Goal: Contribute content

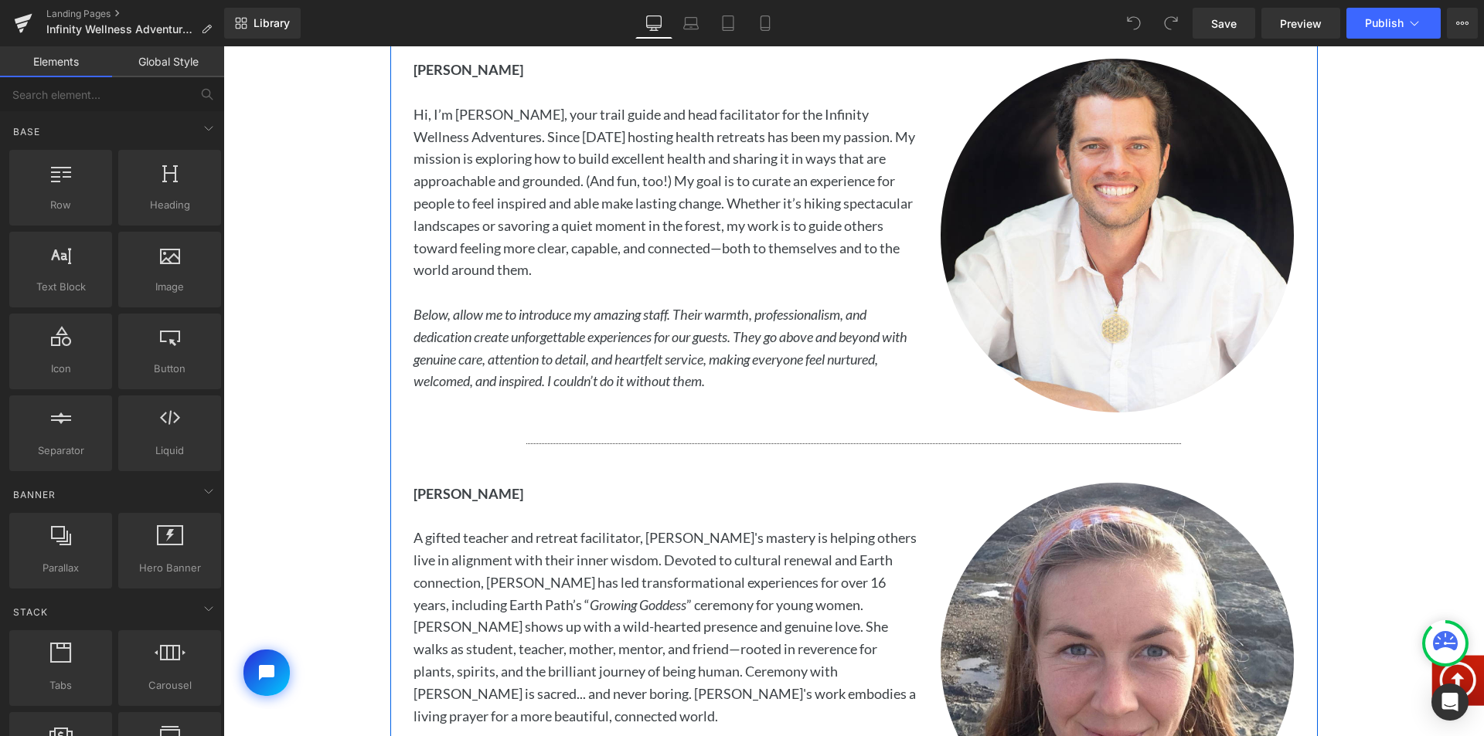
scroll to position [2859, 0]
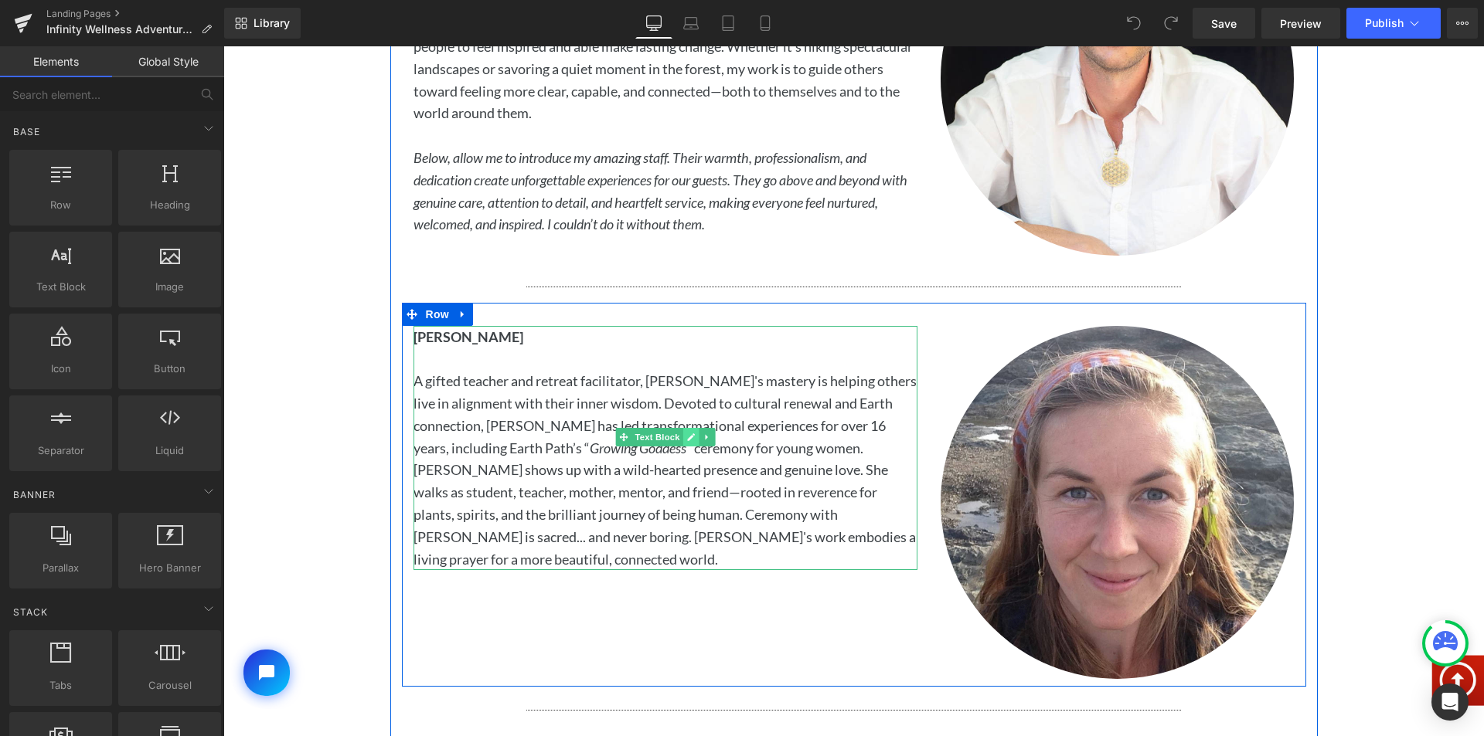
click at [687, 435] on icon at bounding box center [691, 437] width 8 height 8
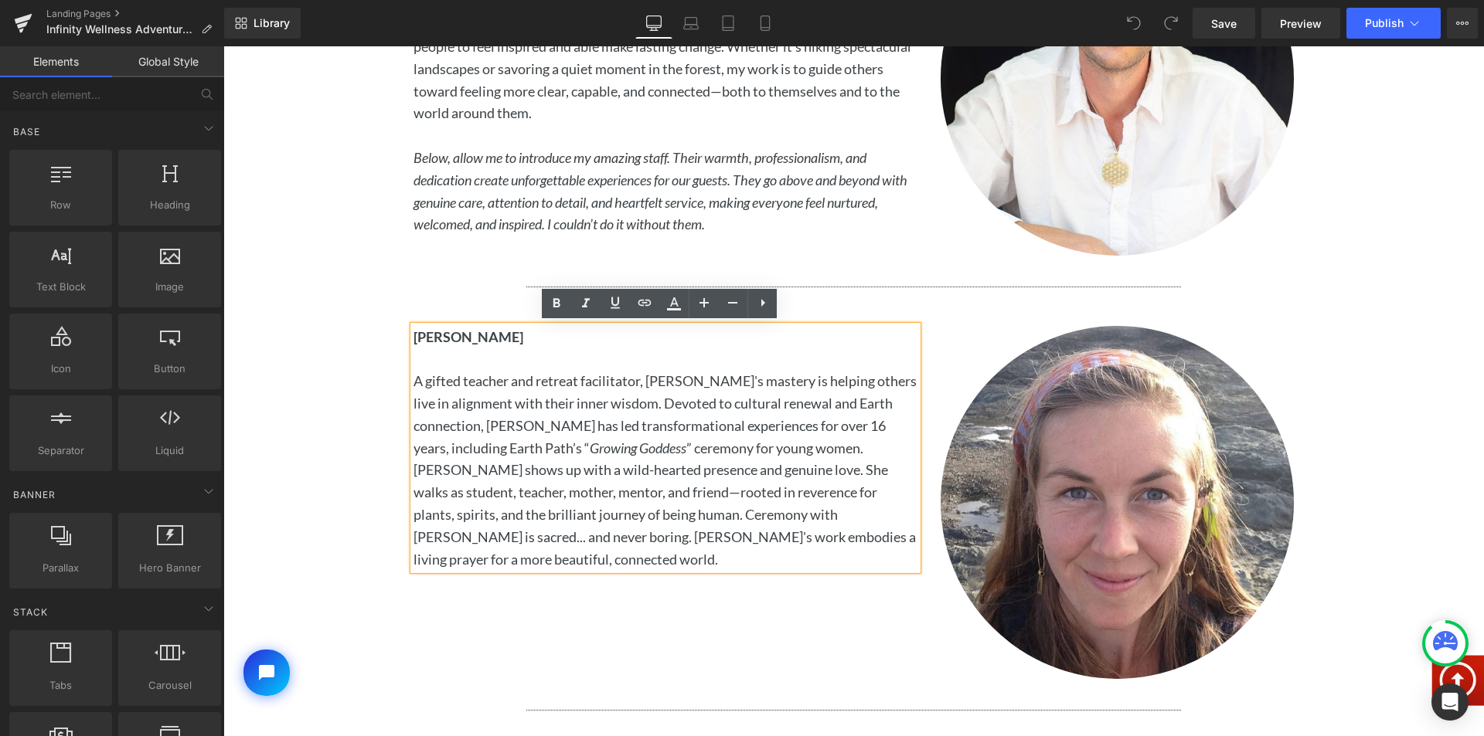
click at [662, 445] on span "A gifted teacher and retreat facilitator, [PERSON_NAME]'s mastery is helping ot…" at bounding box center [664, 469] width 503 height 195
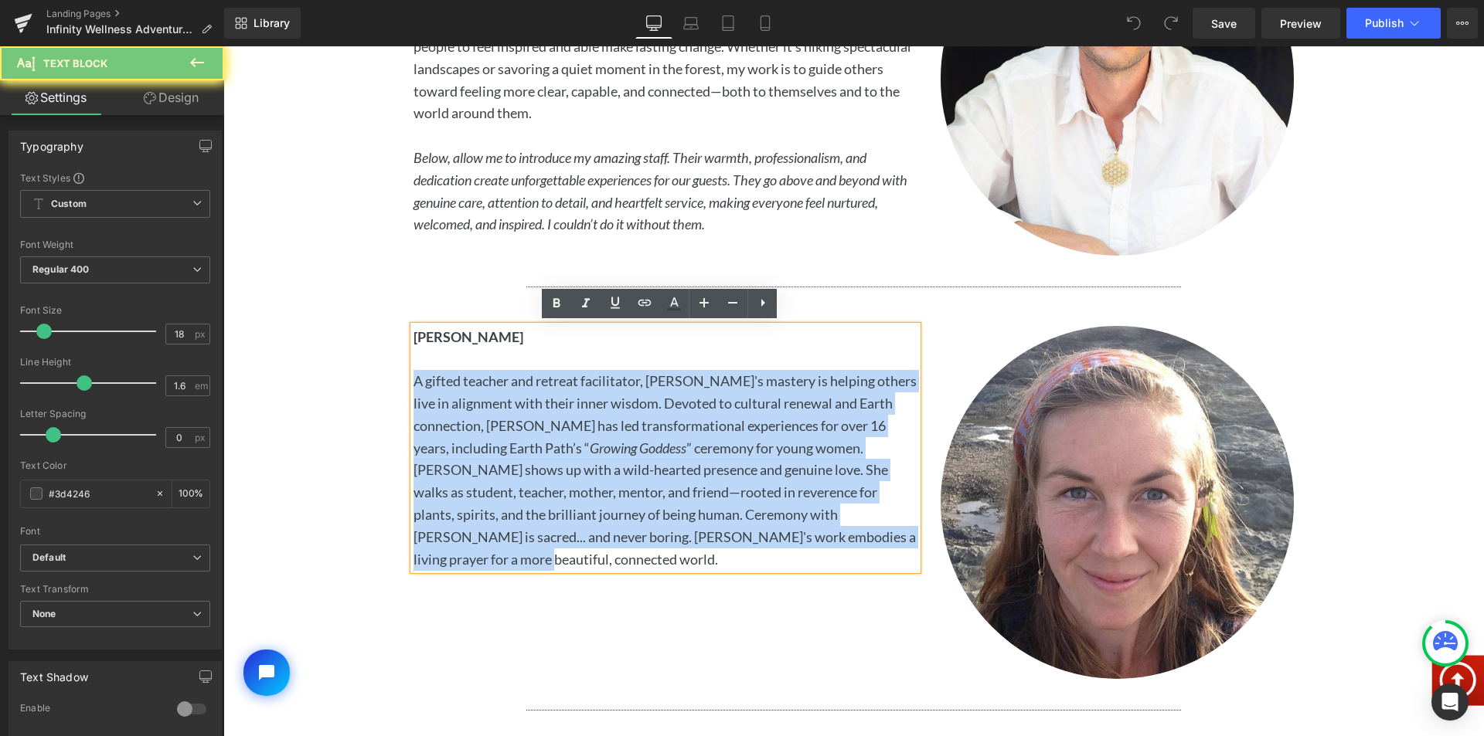
click at [662, 446] on span "A gifted teacher and retreat facilitator, [PERSON_NAME]'s mastery is helping ot…" at bounding box center [664, 469] width 503 height 195
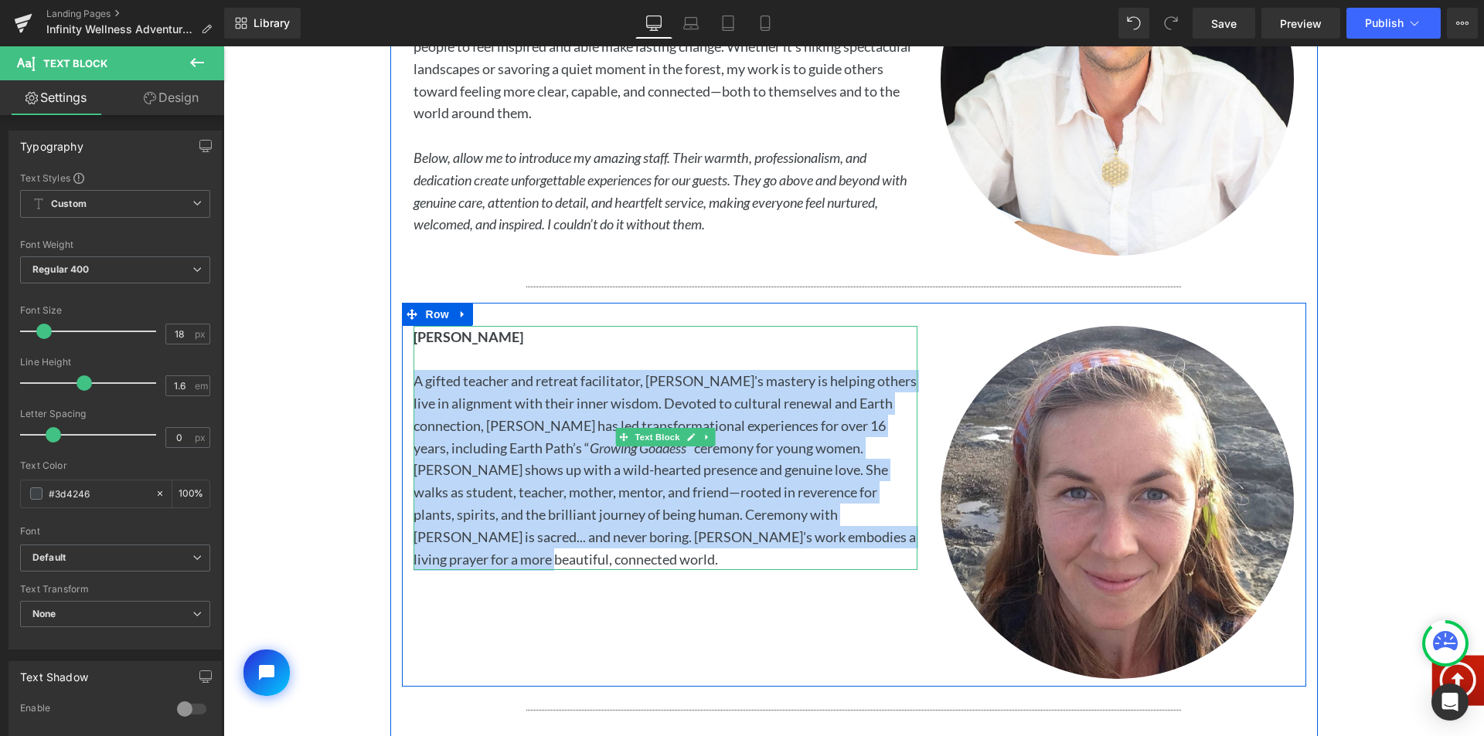
click at [601, 450] on span "A gifted teacher and retreat facilitator, [PERSON_NAME]'s mastery is helping ot…" at bounding box center [664, 469] width 503 height 195
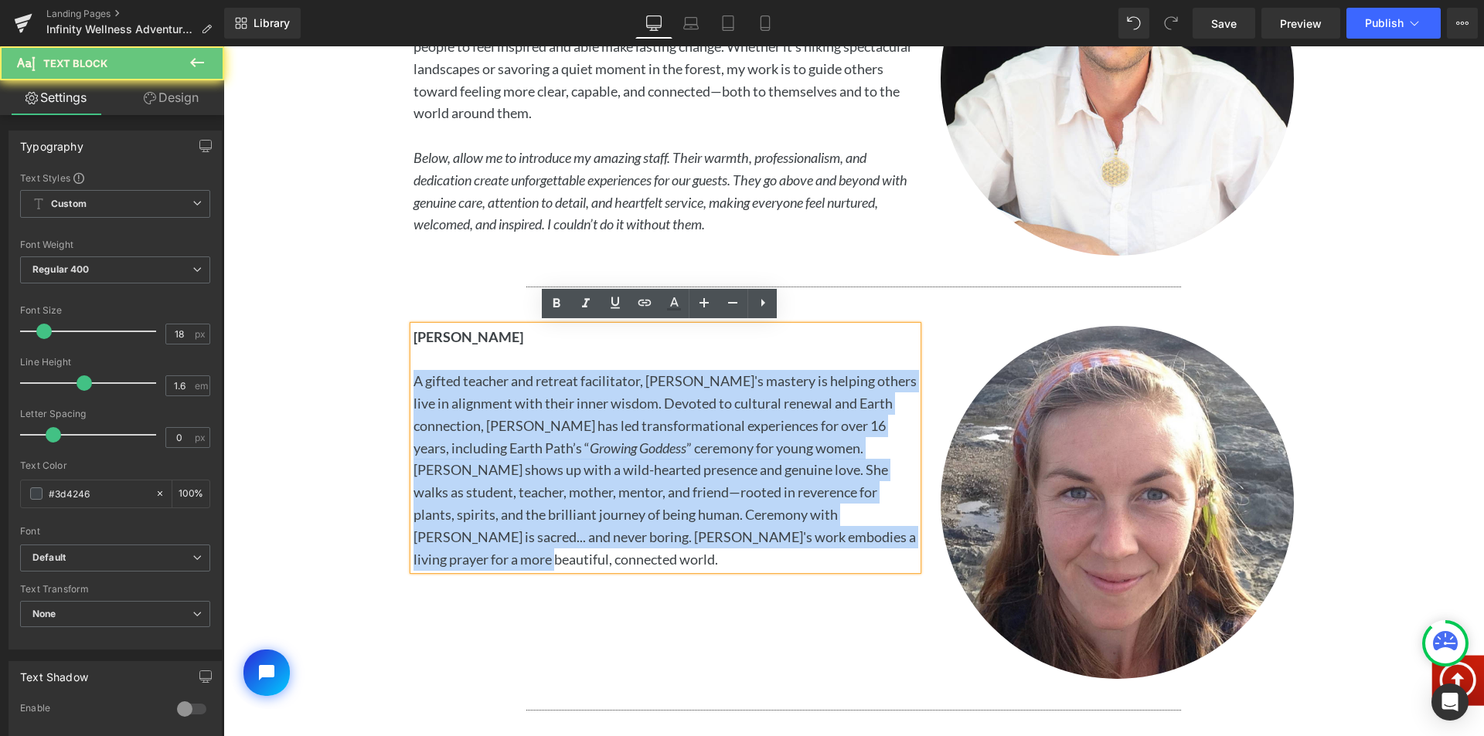
click at [634, 444] on span "A gifted teacher and retreat facilitator, [PERSON_NAME]'s mastery is helping ot…" at bounding box center [664, 469] width 503 height 195
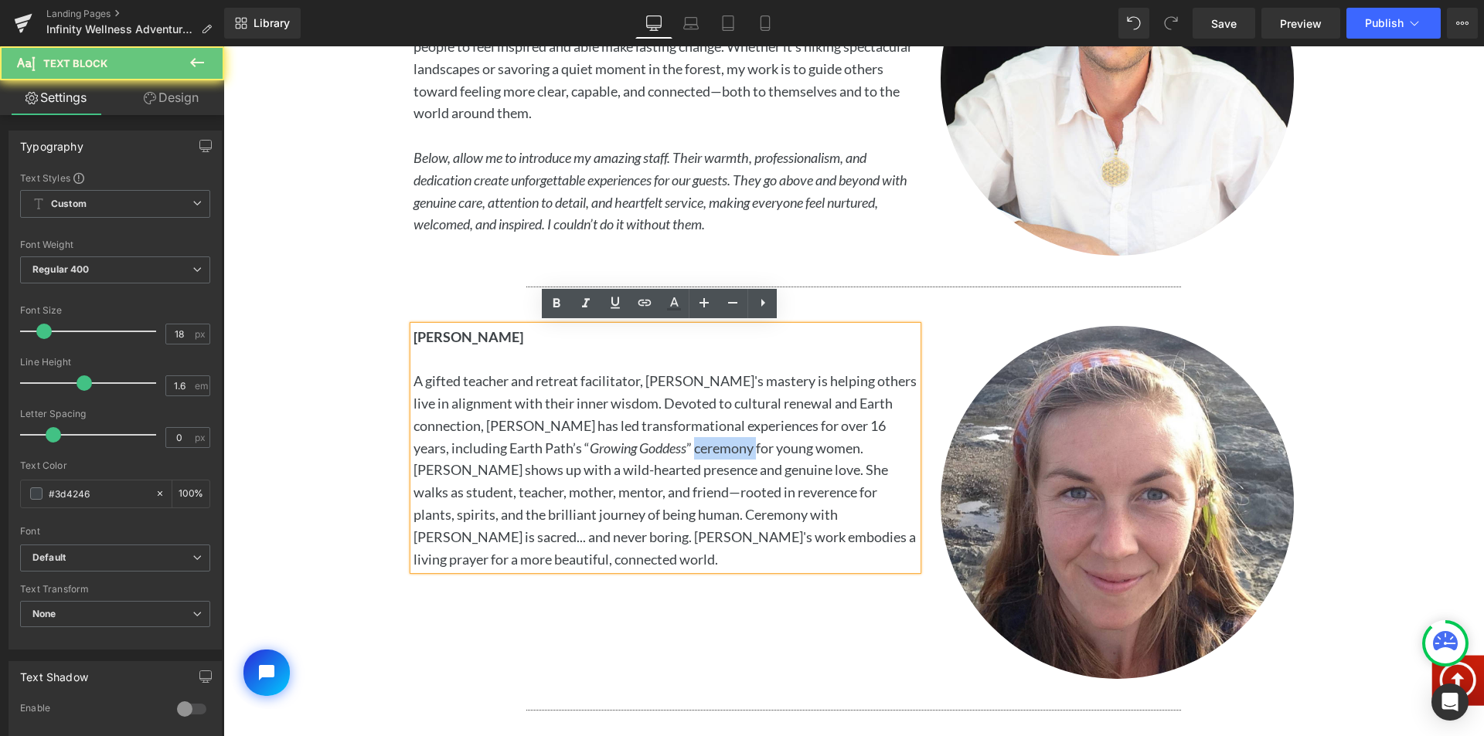
click at [634, 444] on span "A gifted teacher and retreat facilitator, [PERSON_NAME]'s mastery is helping ot…" at bounding box center [664, 469] width 503 height 195
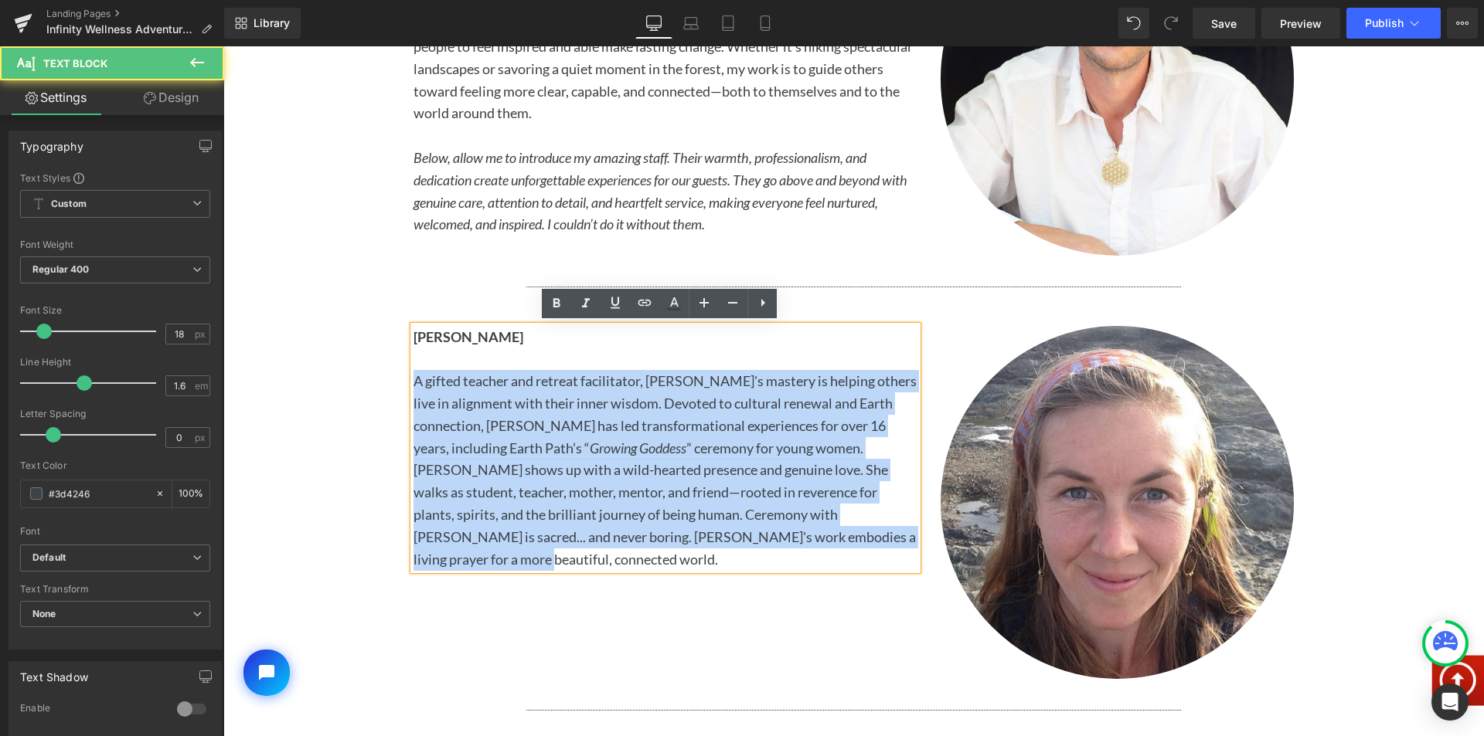
click at [634, 444] on span "A gifted teacher and retreat facilitator, [PERSON_NAME]'s mastery is helping ot…" at bounding box center [664, 469] width 503 height 195
paste div
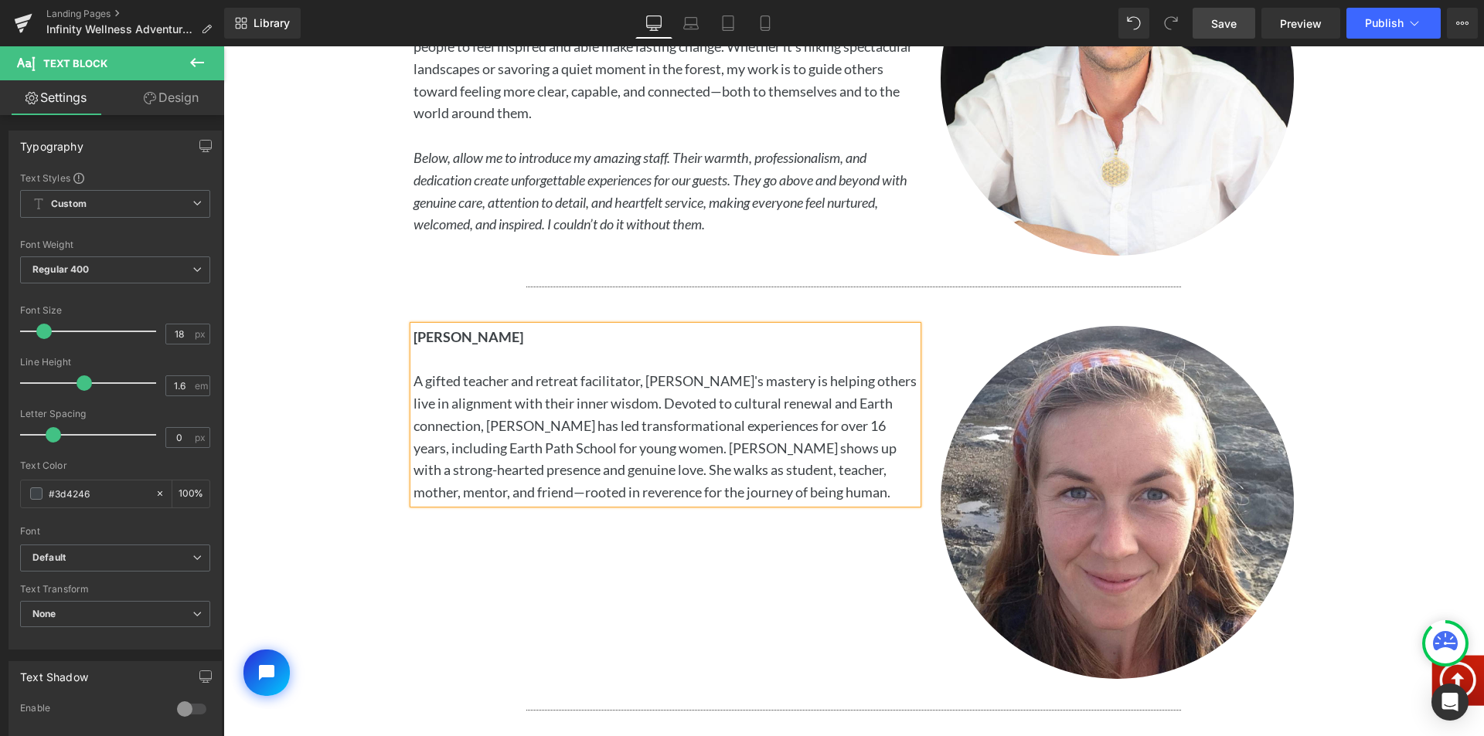
click at [1235, 21] on span "Save" at bounding box center [1223, 23] width 25 height 16
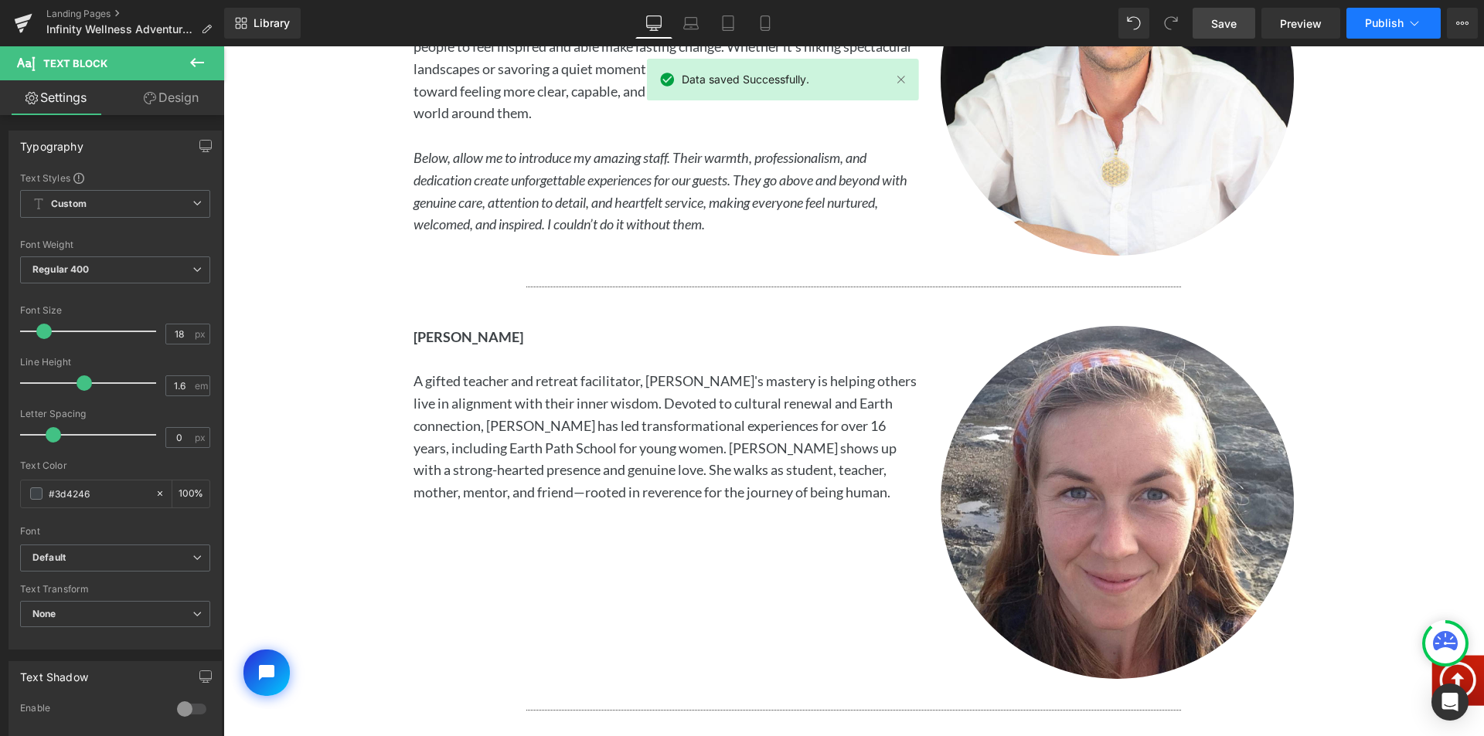
click at [1389, 28] on span "Publish" at bounding box center [1384, 23] width 39 height 12
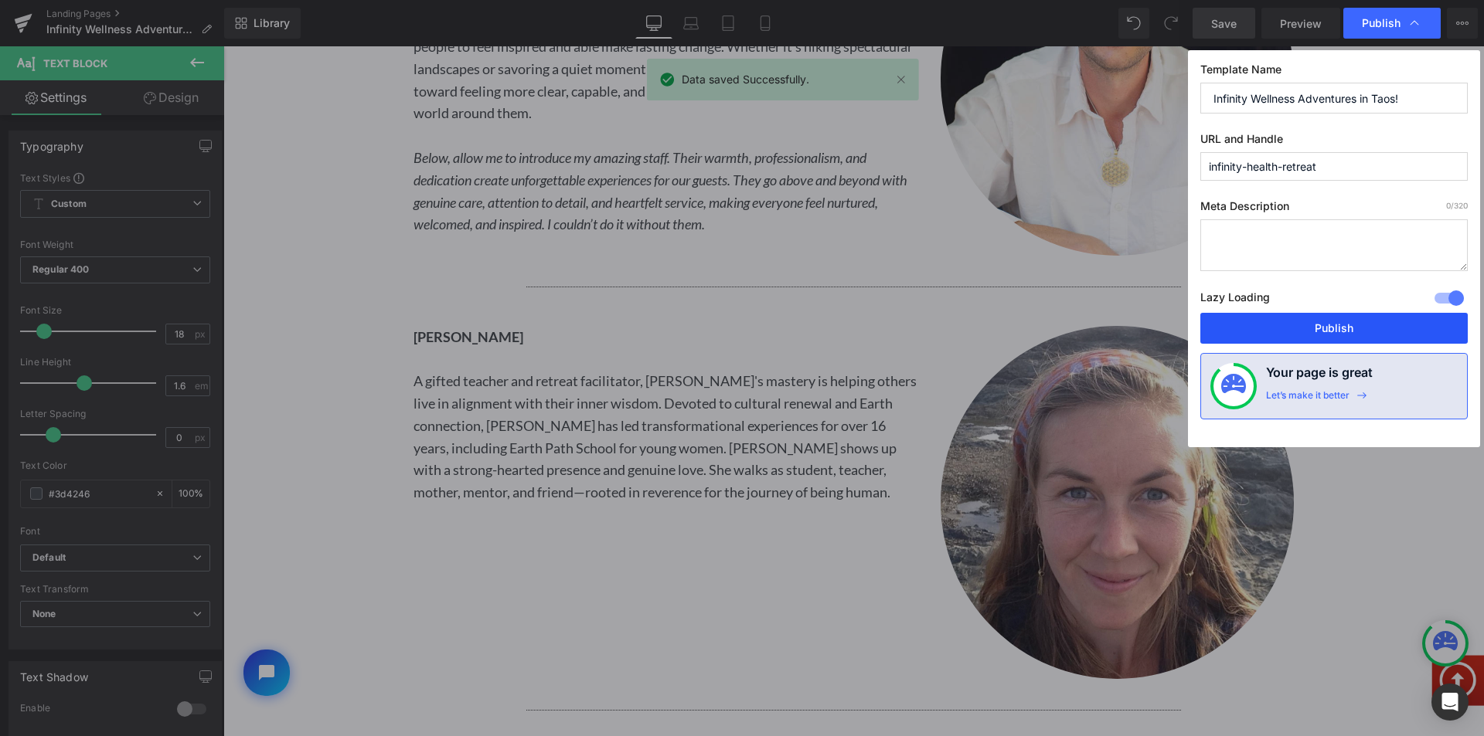
click at [1323, 326] on button "Publish" at bounding box center [1333, 328] width 267 height 31
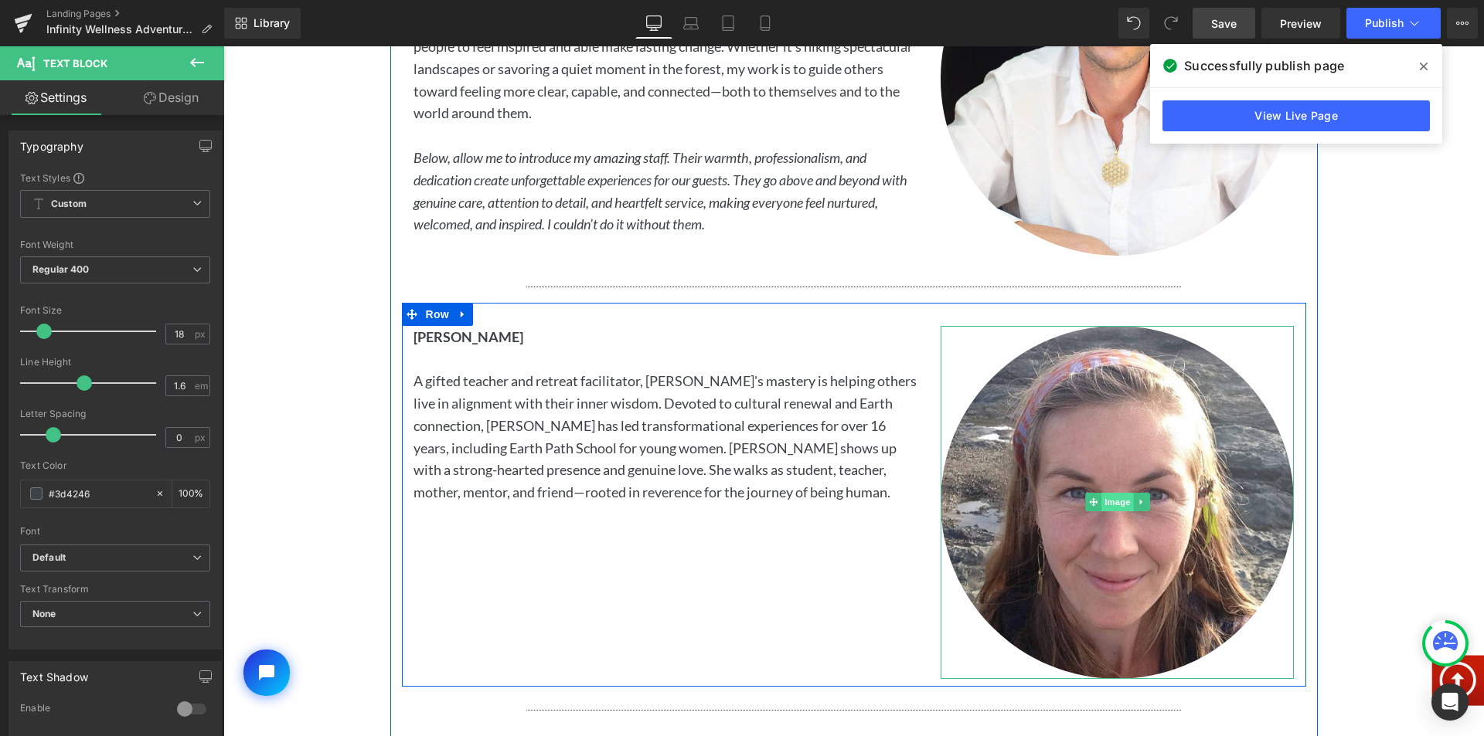
click at [1102, 499] on span "Image" at bounding box center [1117, 502] width 32 height 19
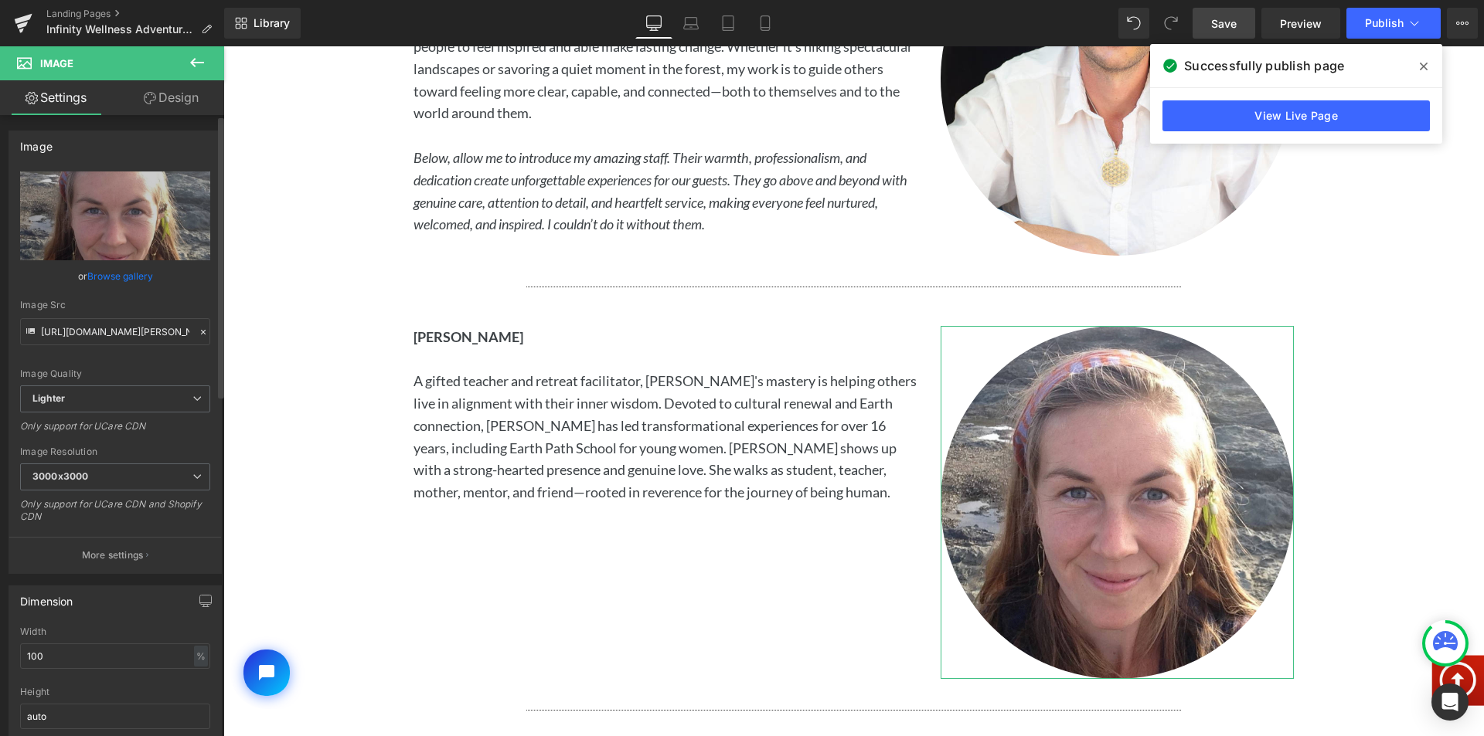
click at [119, 274] on link "Browse gallery" at bounding box center [120, 276] width 66 height 27
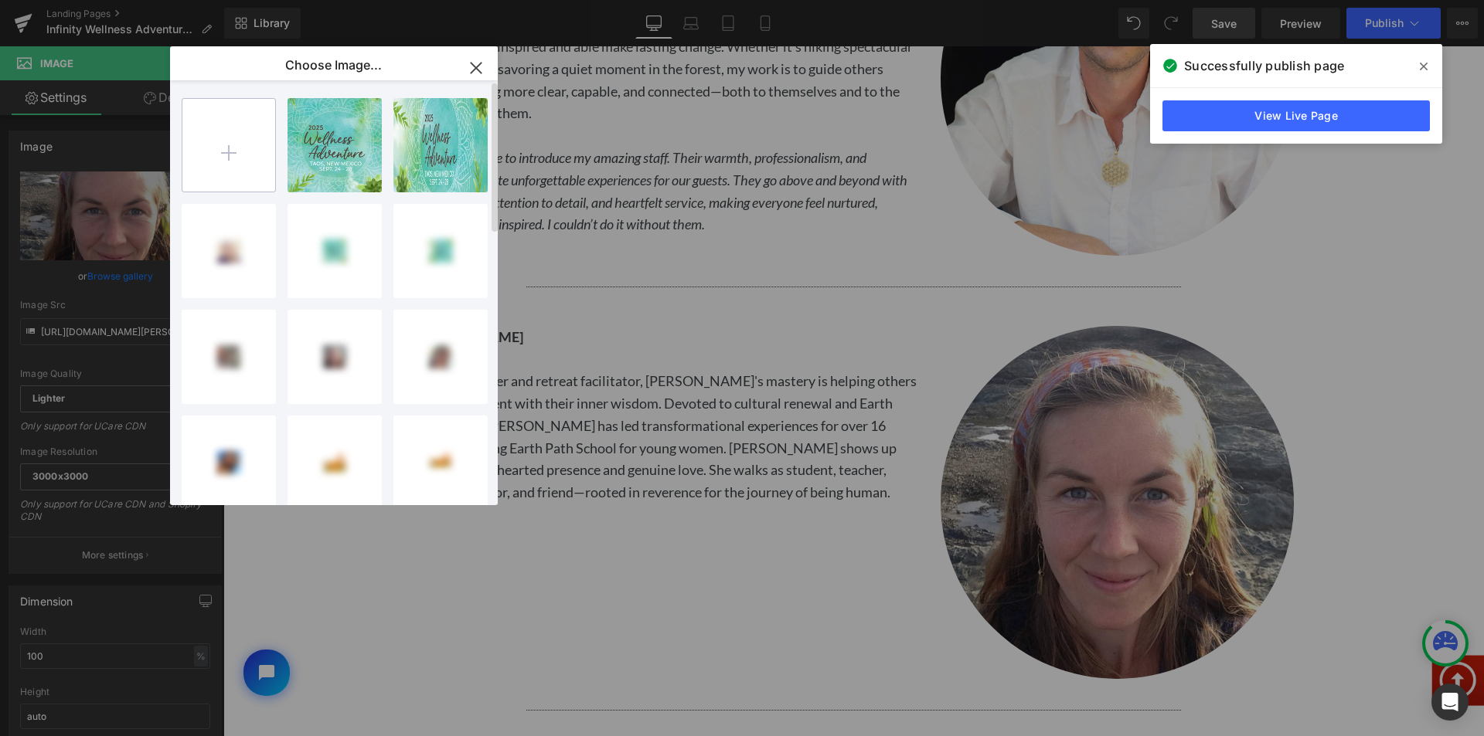
click at [224, 144] on input "file" at bounding box center [228, 145] width 93 height 93
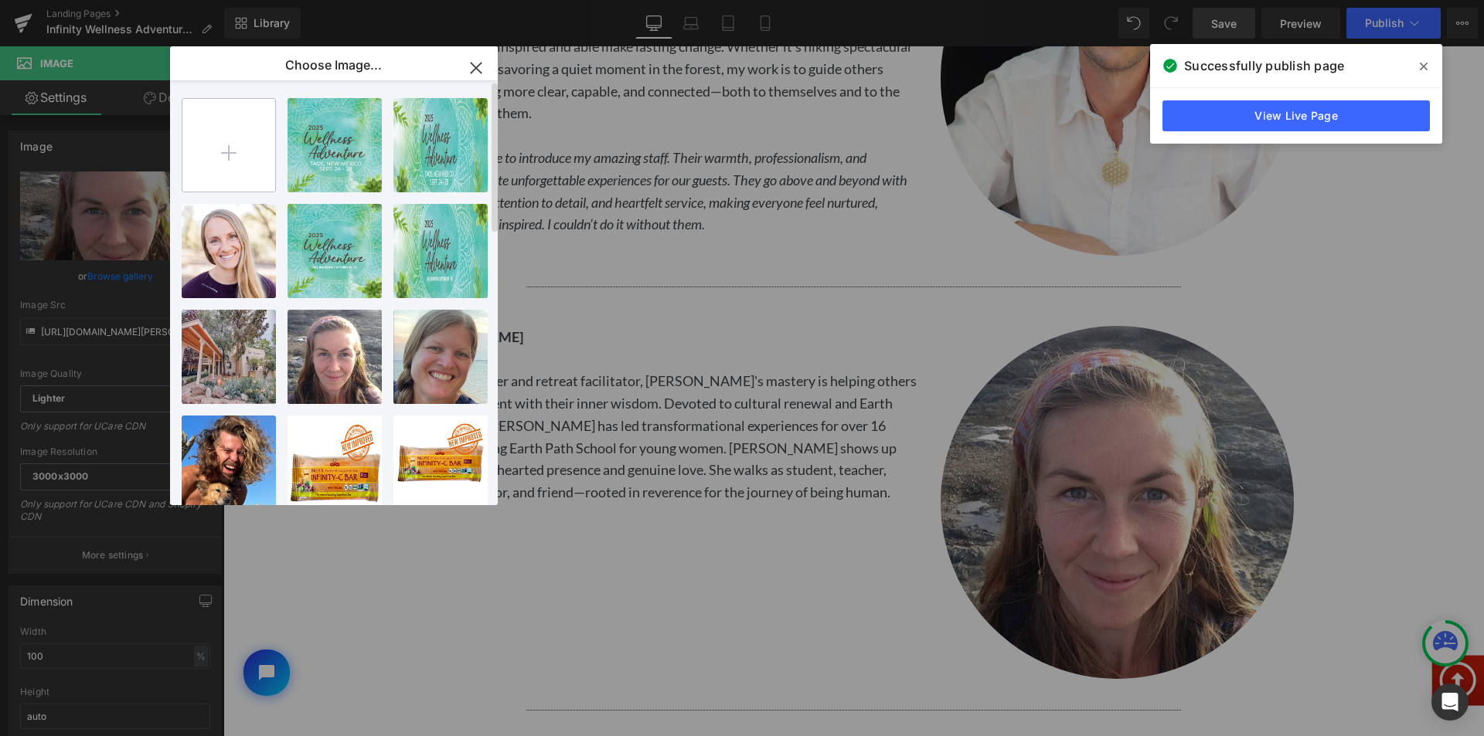
type input "C:\fakepath\[PERSON_NAME]-2.png"
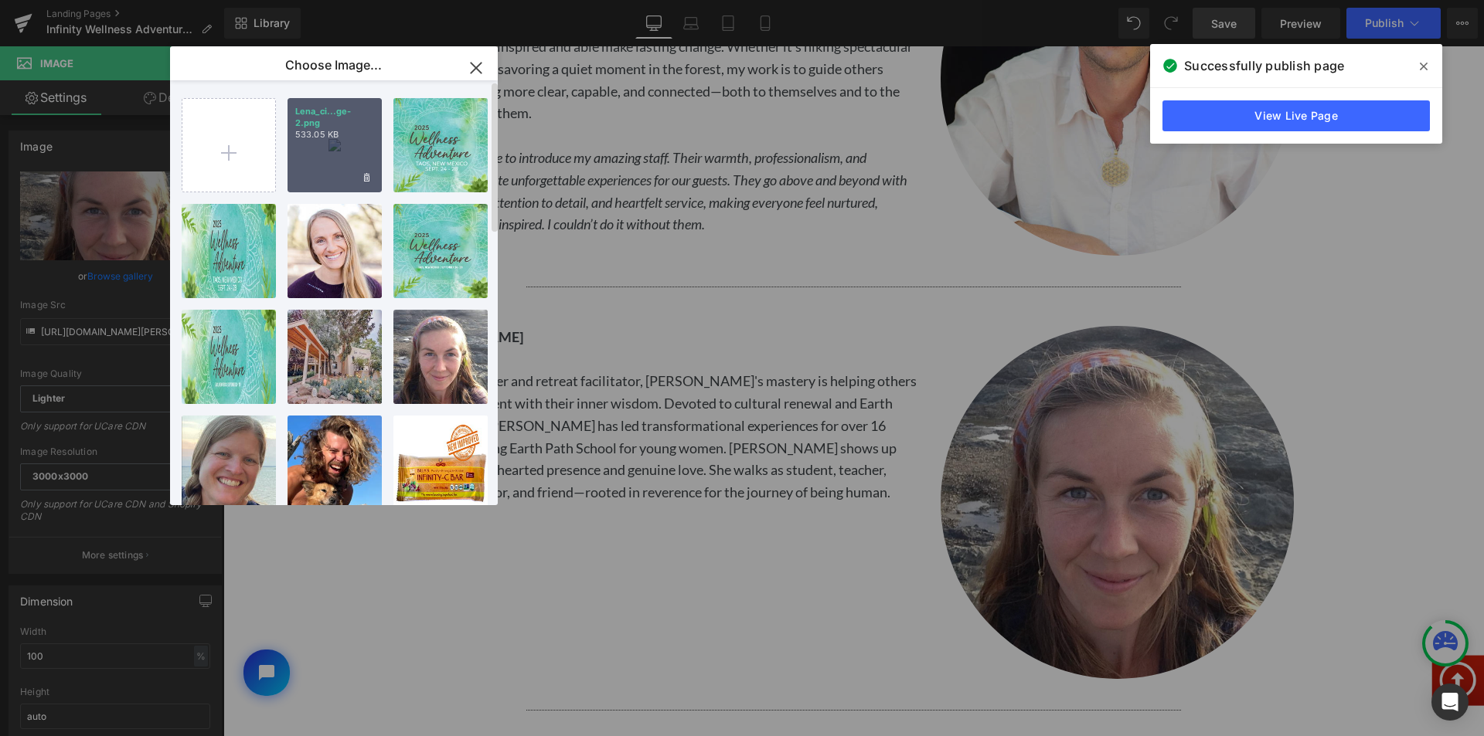
click at [331, 150] on div "Lena_ci...ge-2.png 533.05 KB" at bounding box center [334, 145] width 94 height 94
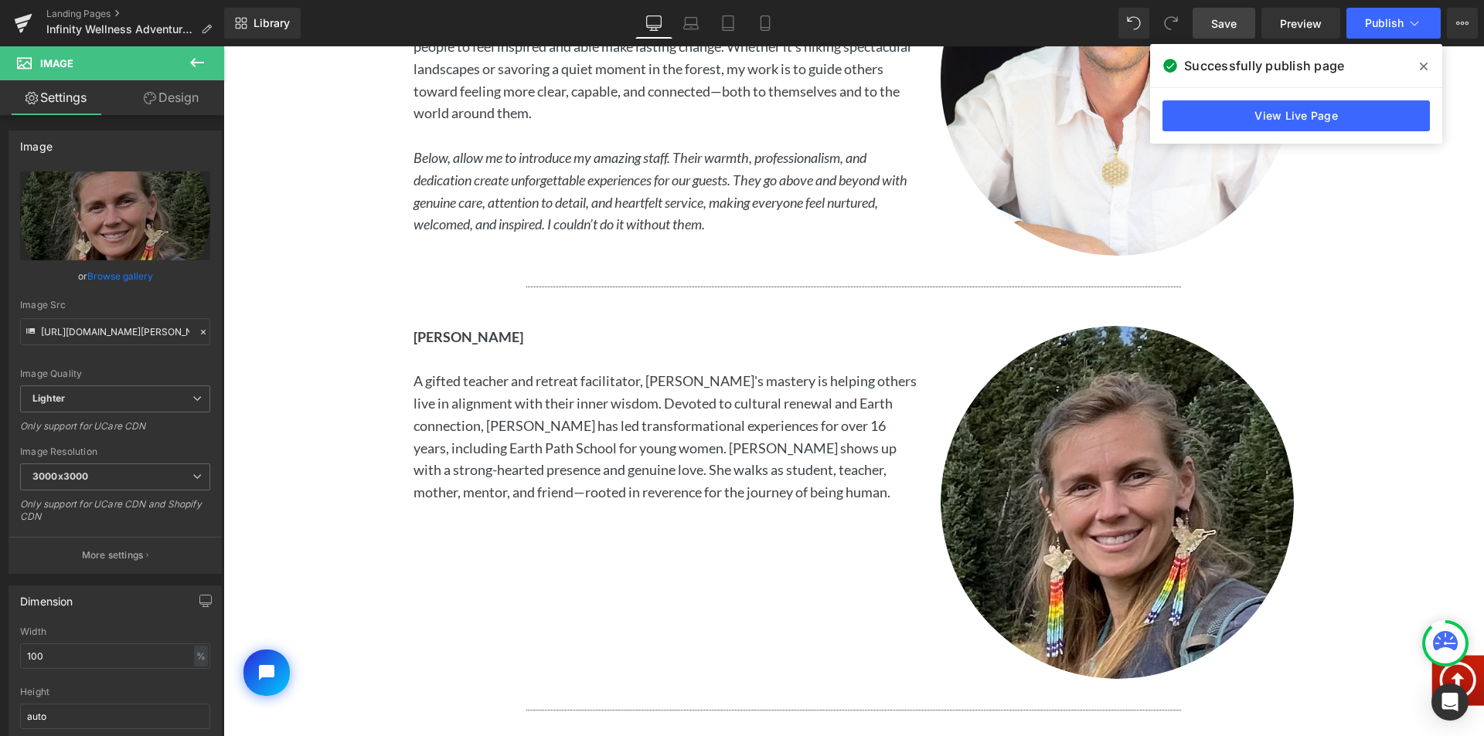
click at [1222, 24] on span "Save" at bounding box center [1223, 23] width 25 height 16
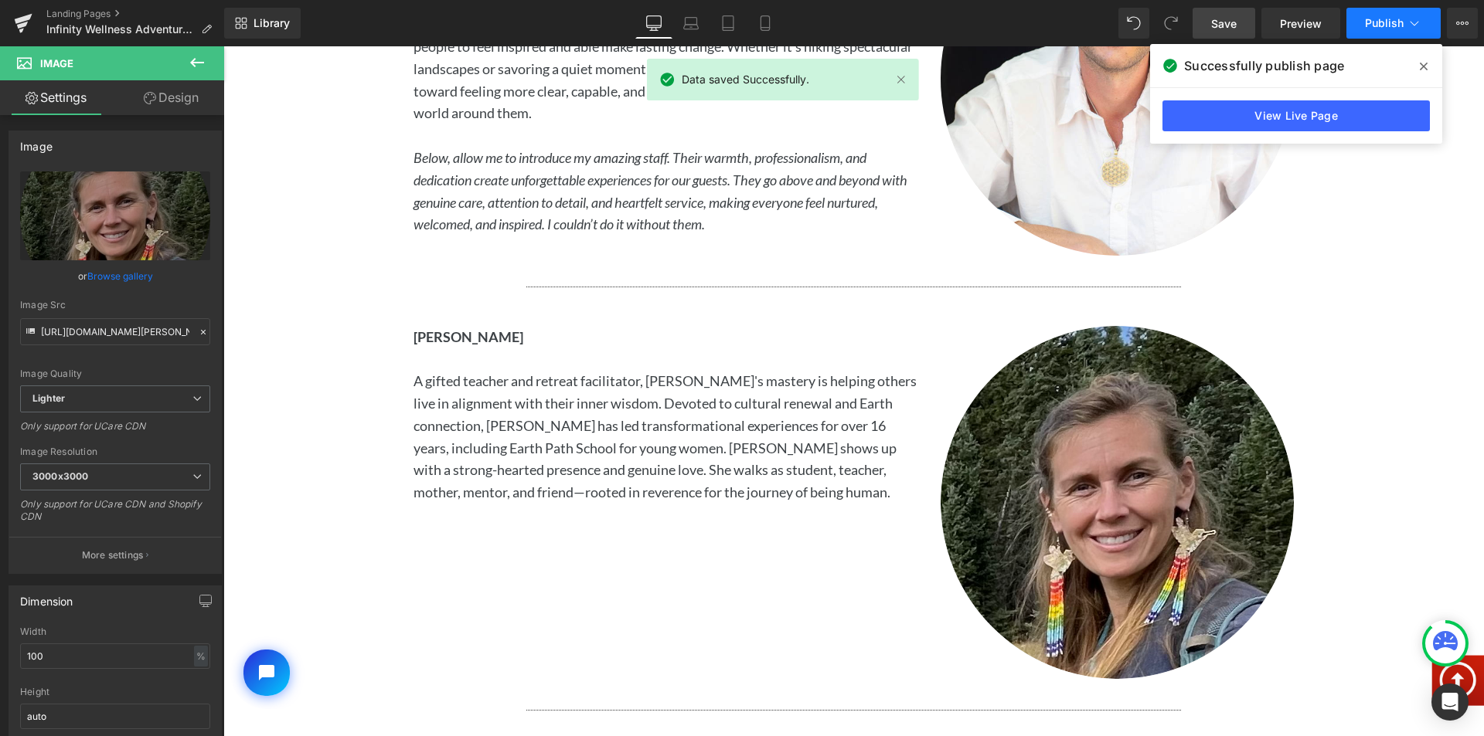
click at [1396, 26] on span "Publish" at bounding box center [1384, 23] width 39 height 12
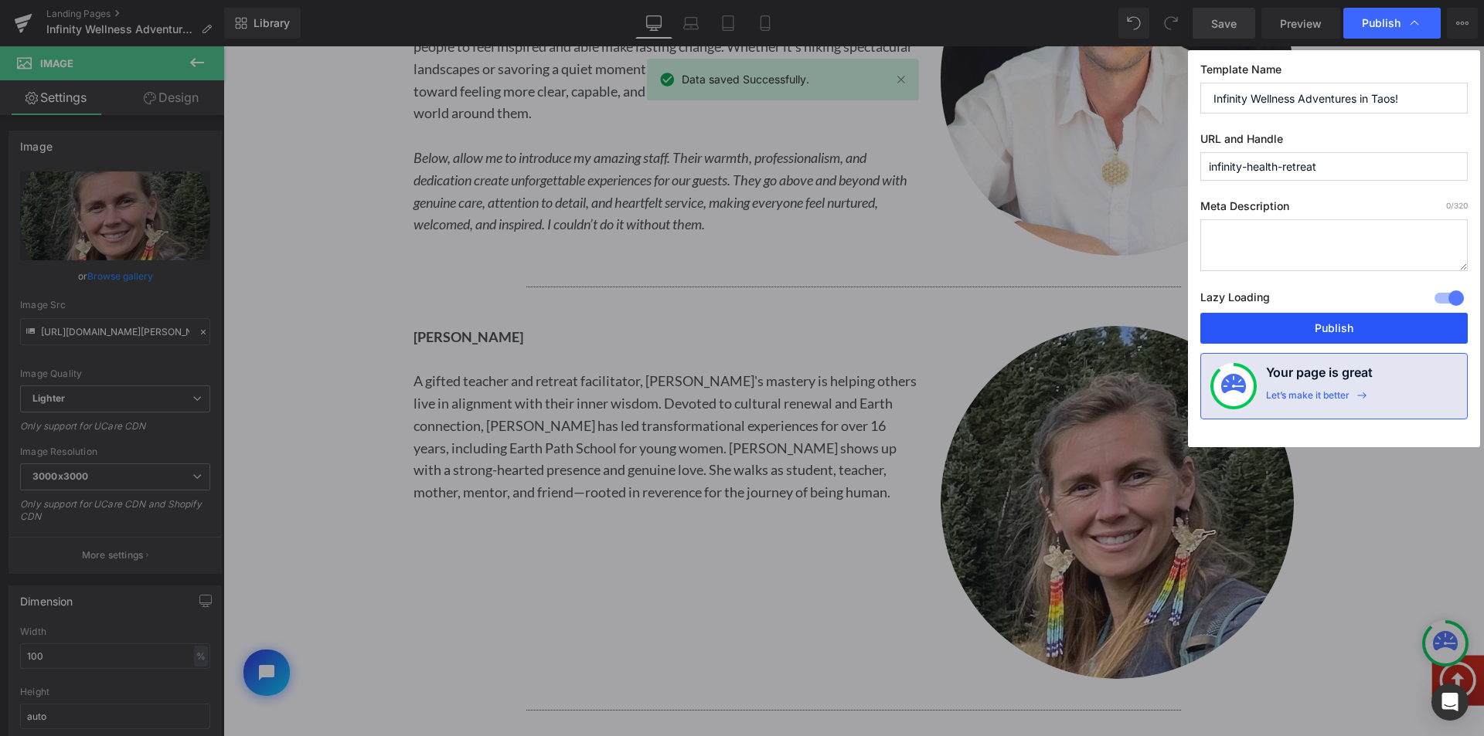
drag, startPoint x: 1271, startPoint y: 321, endPoint x: 428, endPoint y: 294, distance: 843.5
click at [1271, 321] on button "Publish" at bounding box center [1333, 328] width 267 height 31
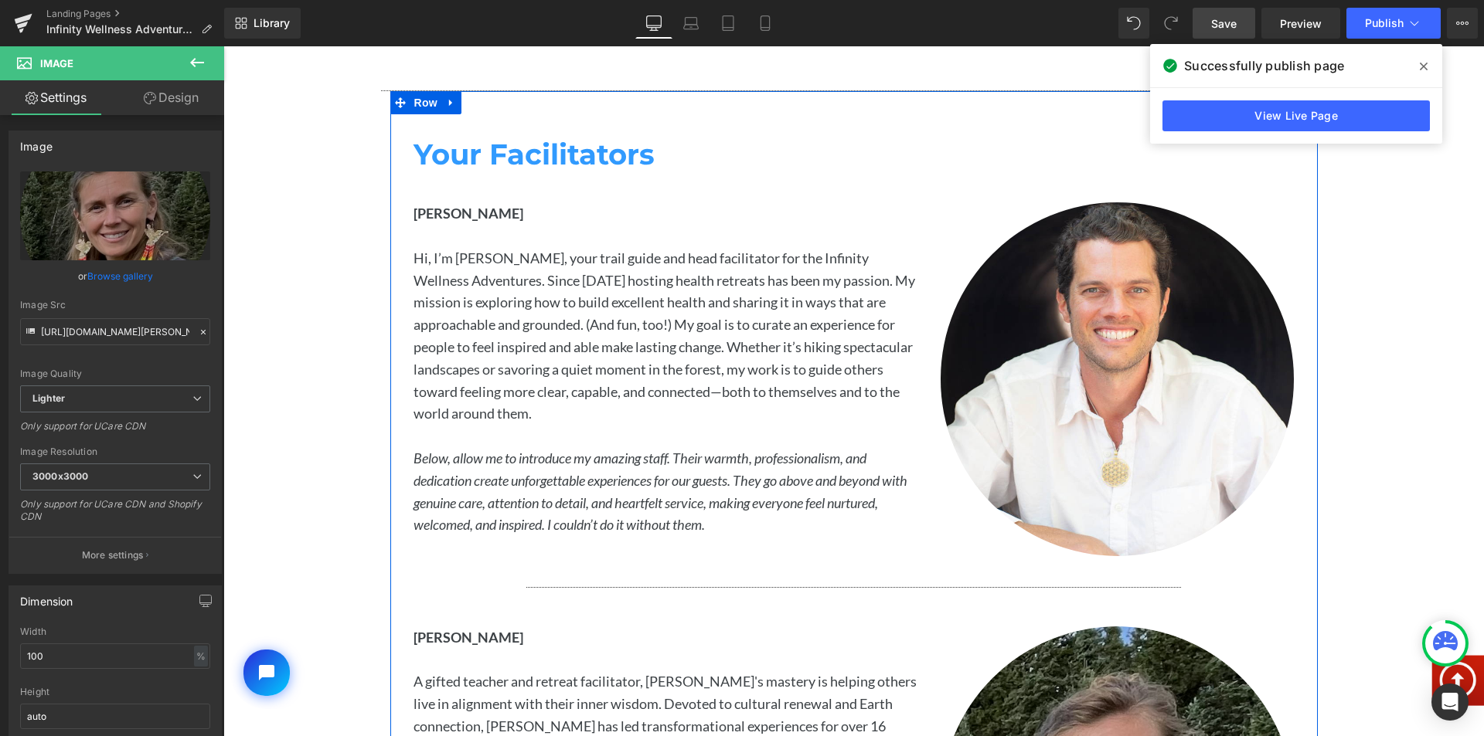
scroll to position [2550, 0]
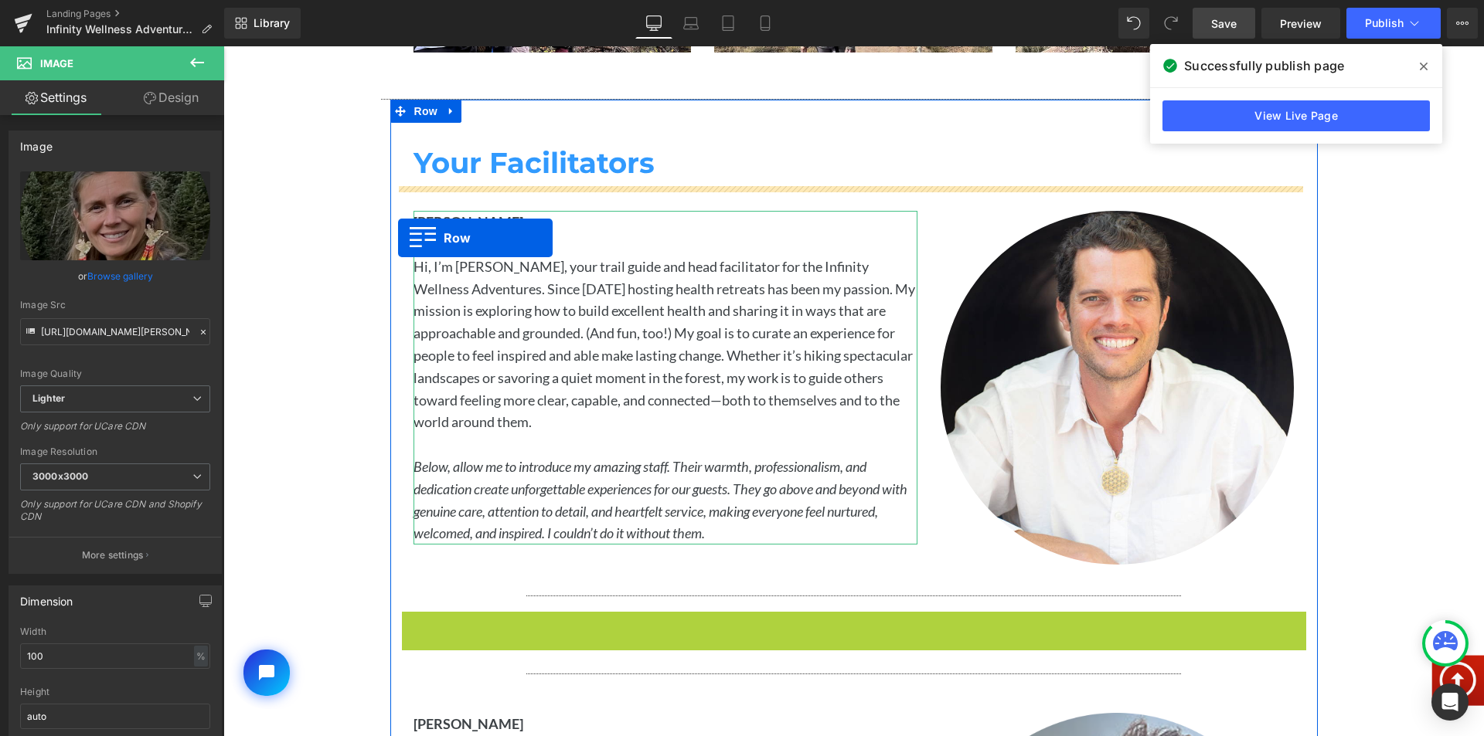
drag, startPoint x: 409, startPoint y: 615, endPoint x: 398, endPoint y: 237, distance: 378.0
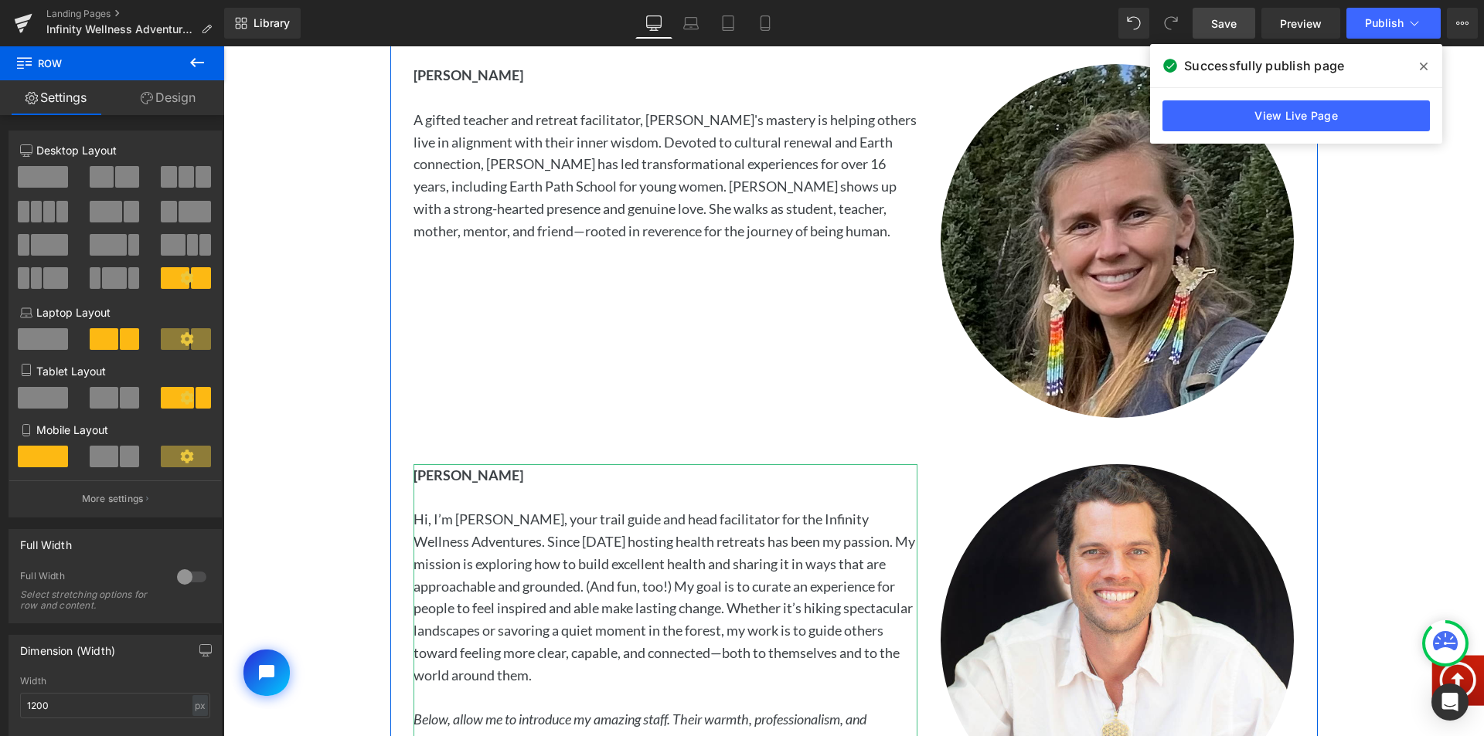
scroll to position [2859, 0]
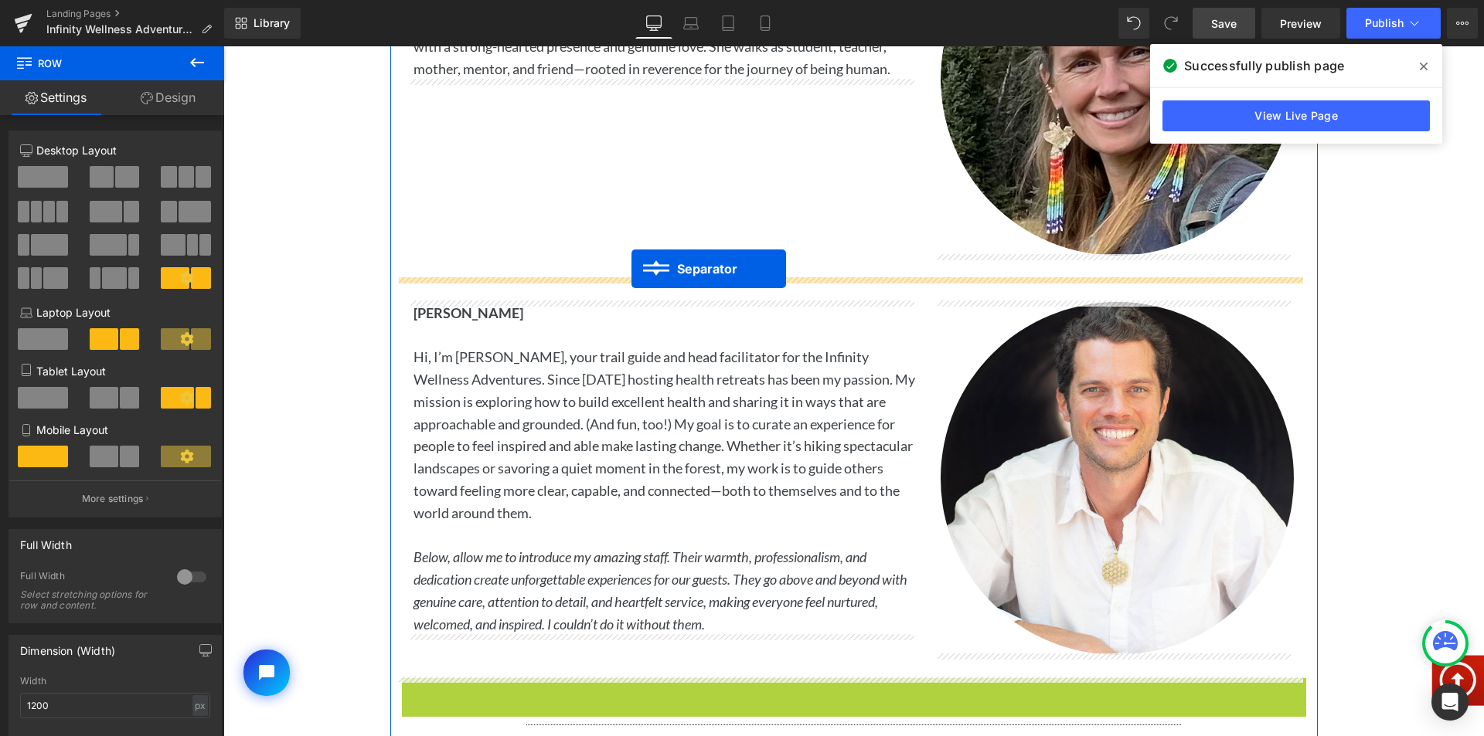
drag, startPoint x: 819, startPoint y: 688, endPoint x: 631, endPoint y: 269, distance: 459.0
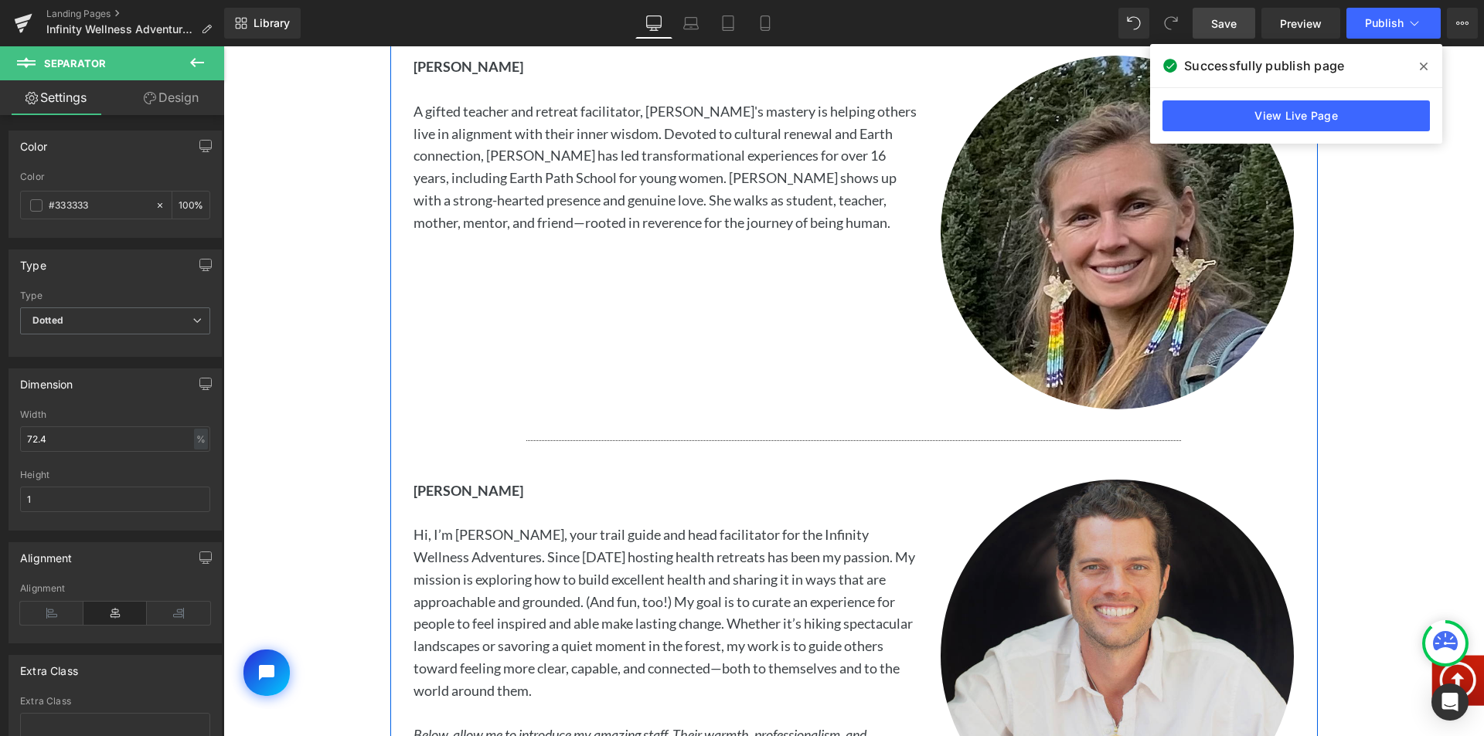
scroll to position [2705, 0]
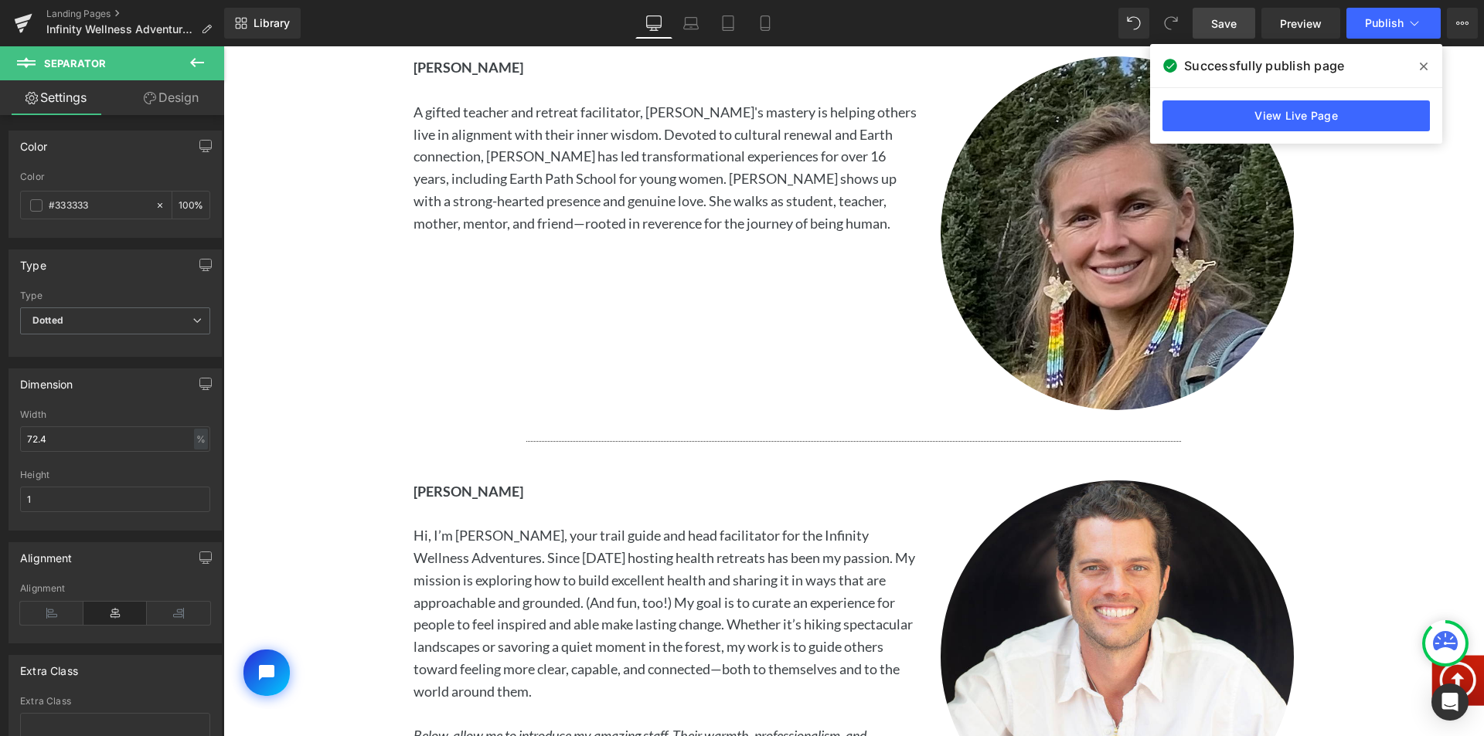
click at [1234, 20] on span "Save" at bounding box center [1223, 23] width 25 height 16
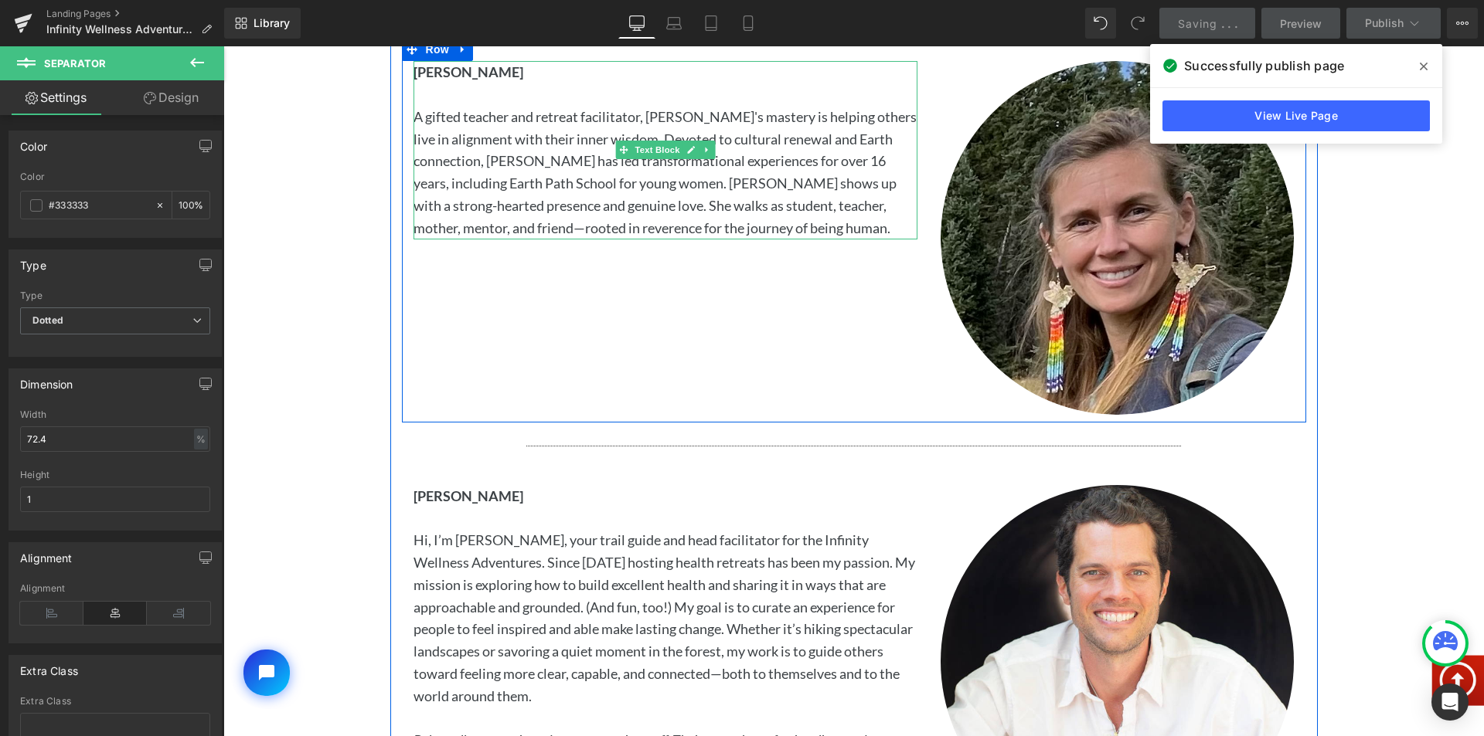
scroll to position [2627, 0]
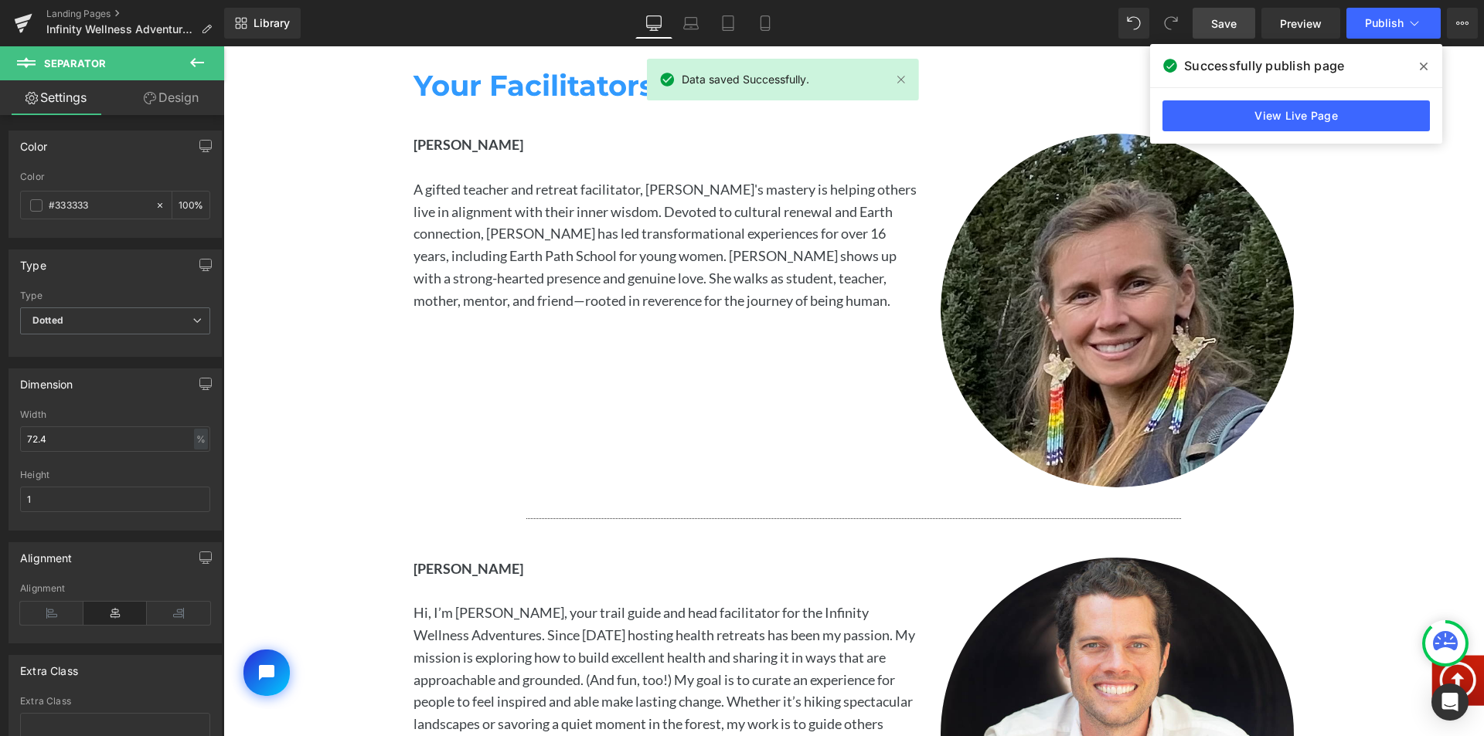
click at [1428, 62] on span at bounding box center [1423, 66] width 25 height 25
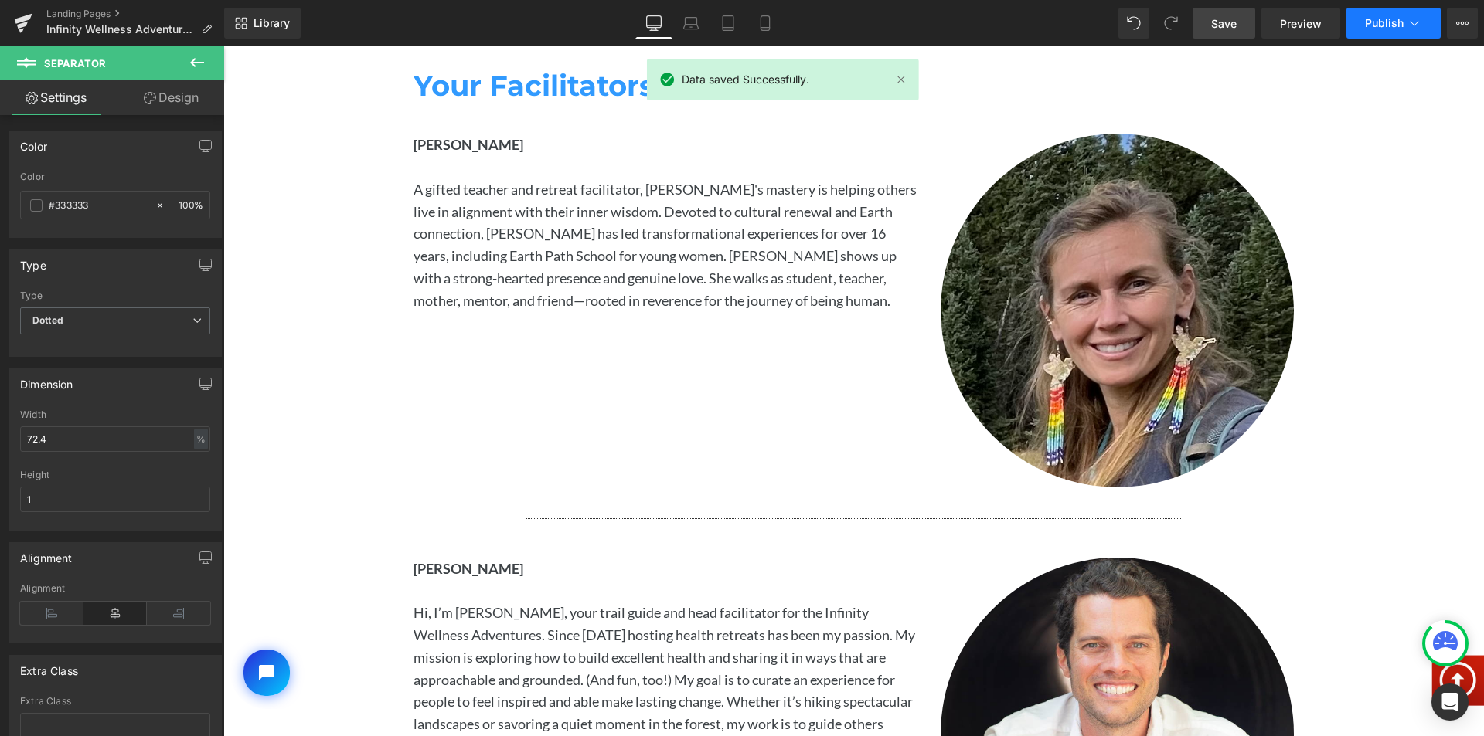
click at [1387, 25] on span "Publish" at bounding box center [1384, 23] width 39 height 12
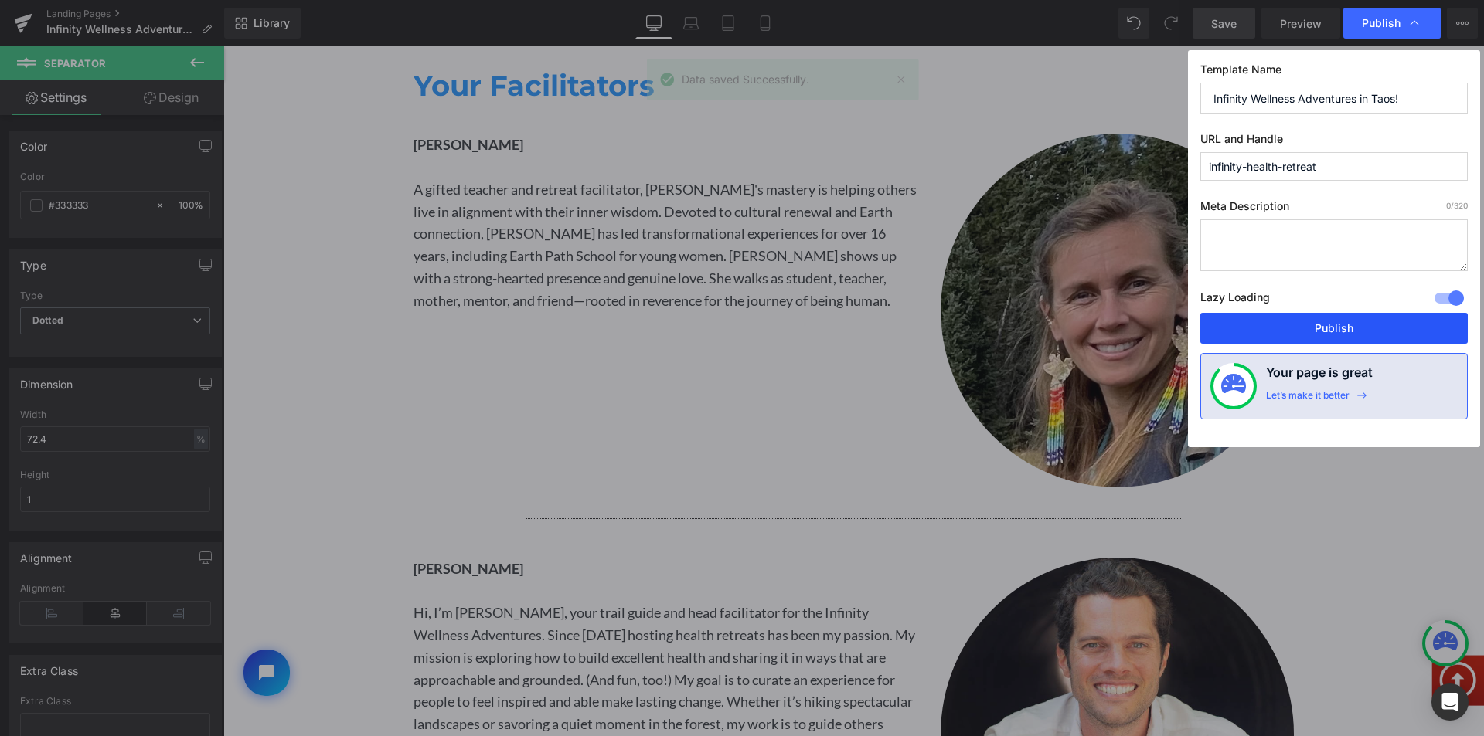
click at [1259, 329] on button "Publish" at bounding box center [1333, 328] width 267 height 31
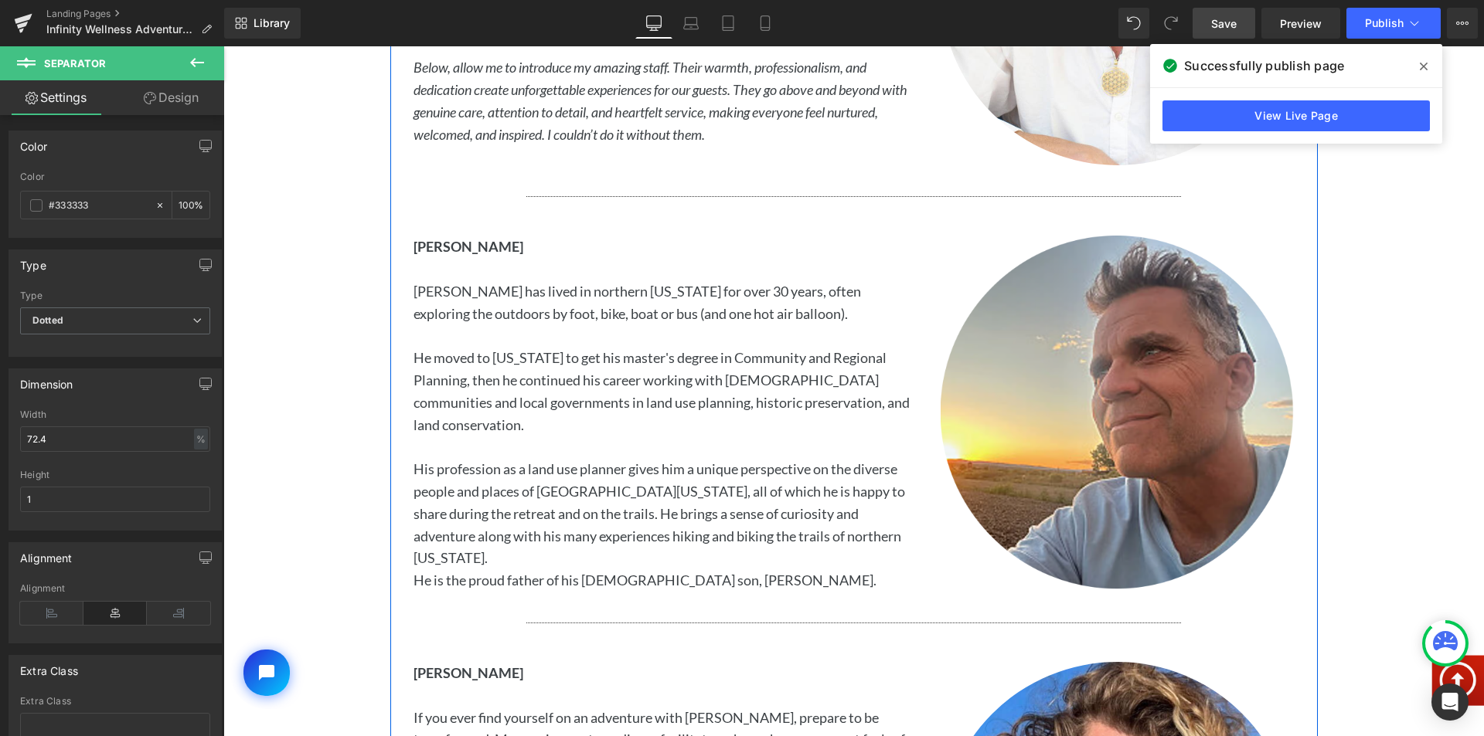
scroll to position [3400, 0]
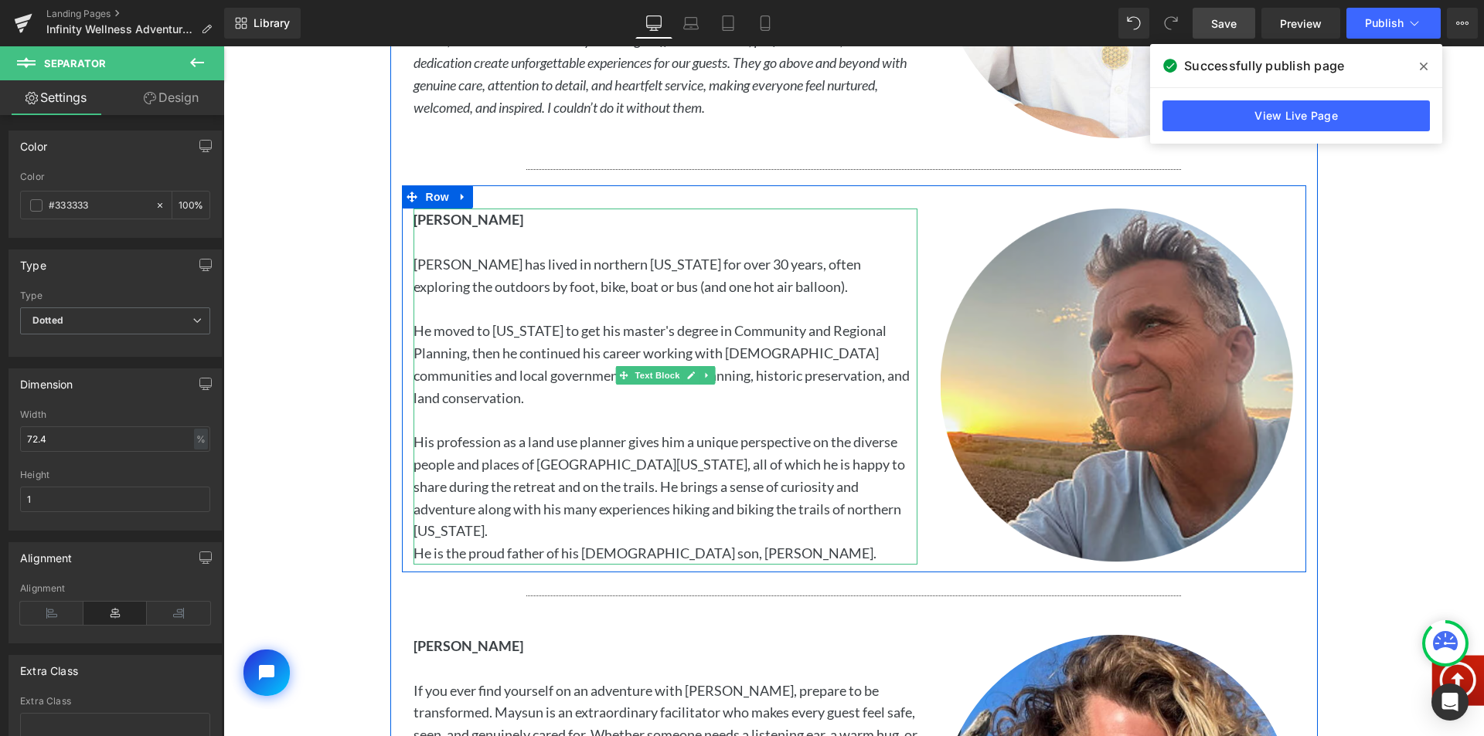
click at [760, 335] on p "He moved to [US_STATE] to get his master's degree in Community and Regional Pla…" at bounding box center [665, 364] width 504 height 89
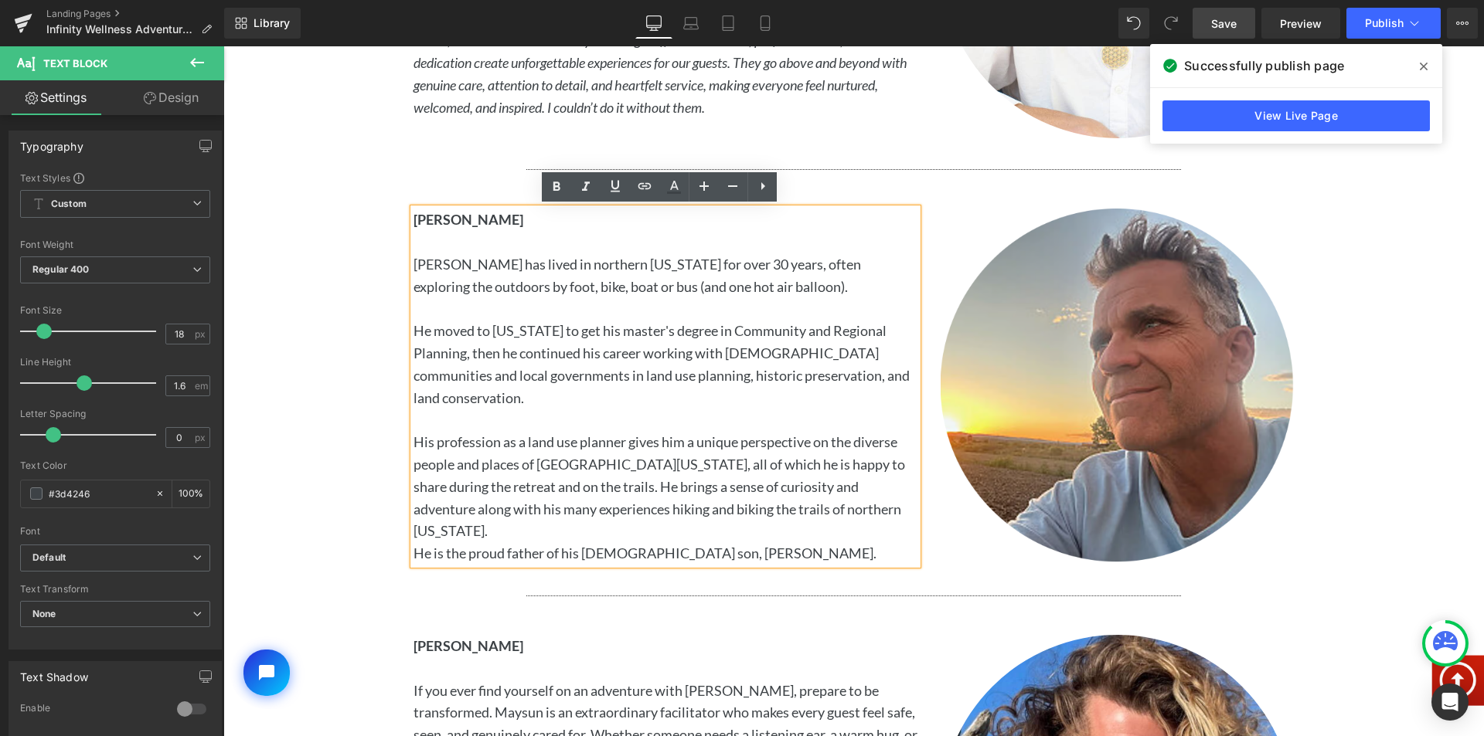
click at [713, 542] on p "He is the proud father of his [DEMOGRAPHIC_DATA] son, [PERSON_NAME]." at bounding box center [665, 553] width 504 height 22
click at [668, 494] on p "His profession as a land use planner gives him a unique perspective on the dive…" at bounding box center [665, 486] width 504 height 111
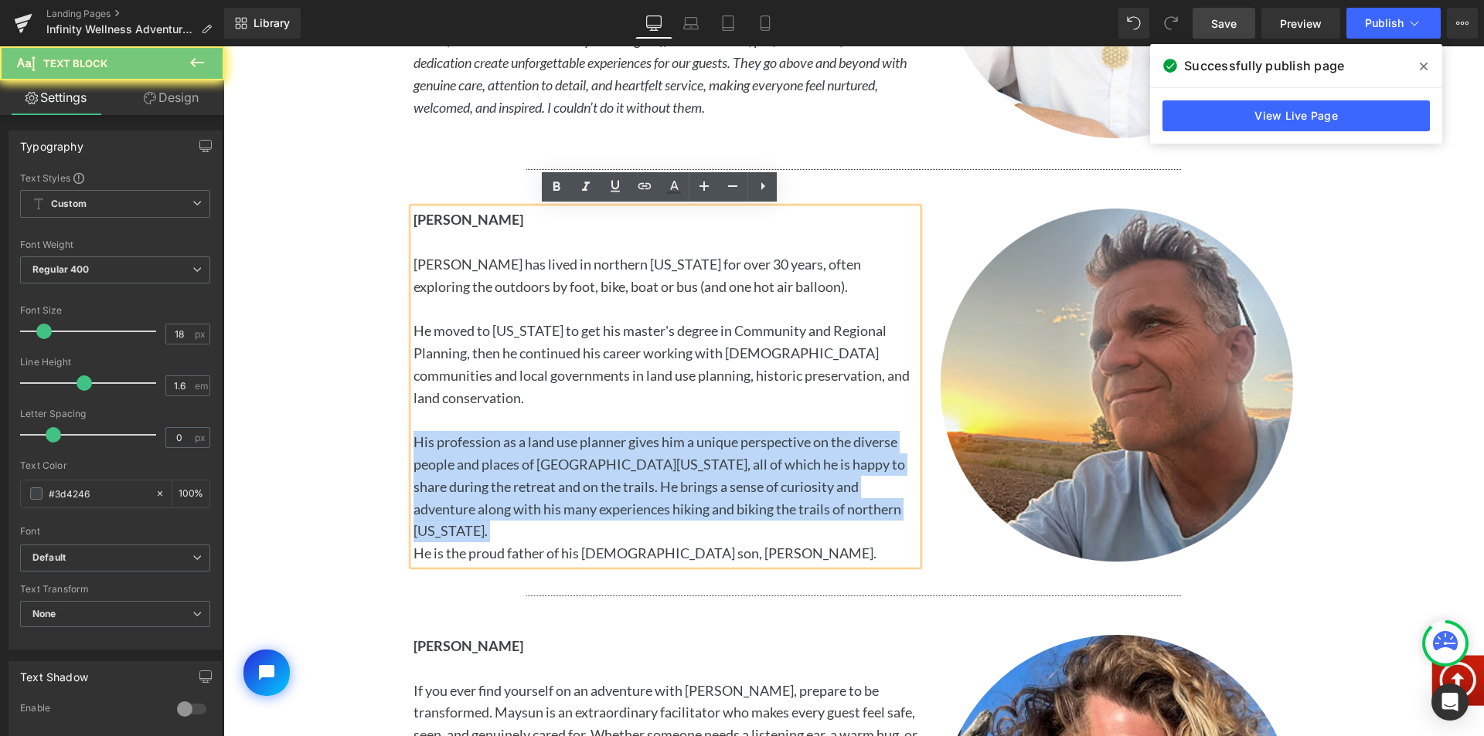
click at [668, 494] on p "His profession as a land use planner gives him a unique perspective on the dive…" at bounding box center [665, 486] width 504 height 111
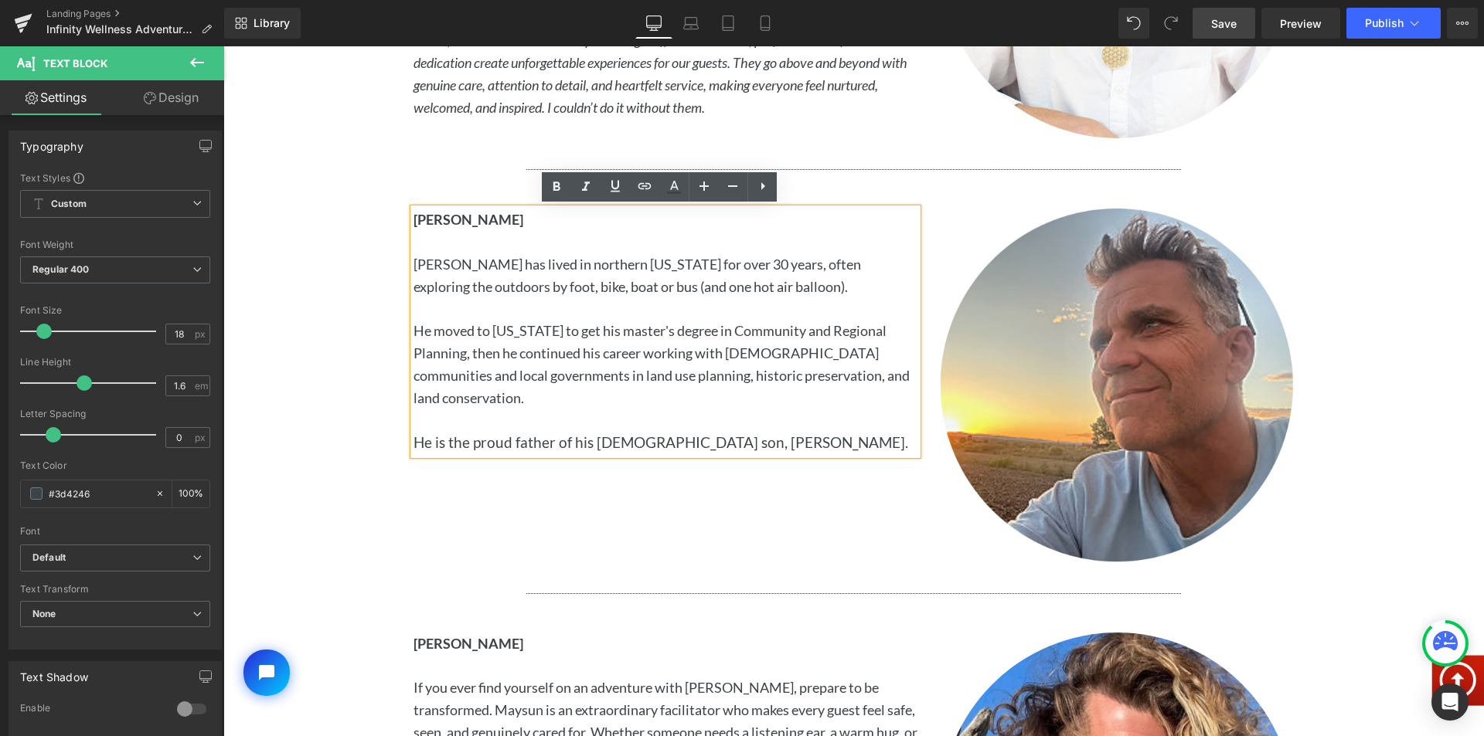
click at [675, 445] on span "He is the proud father of his [DEMOGRAPHIC_DATA] son, [PERSON_NAME]." at bounding box center [660, 442] width 495 height 18
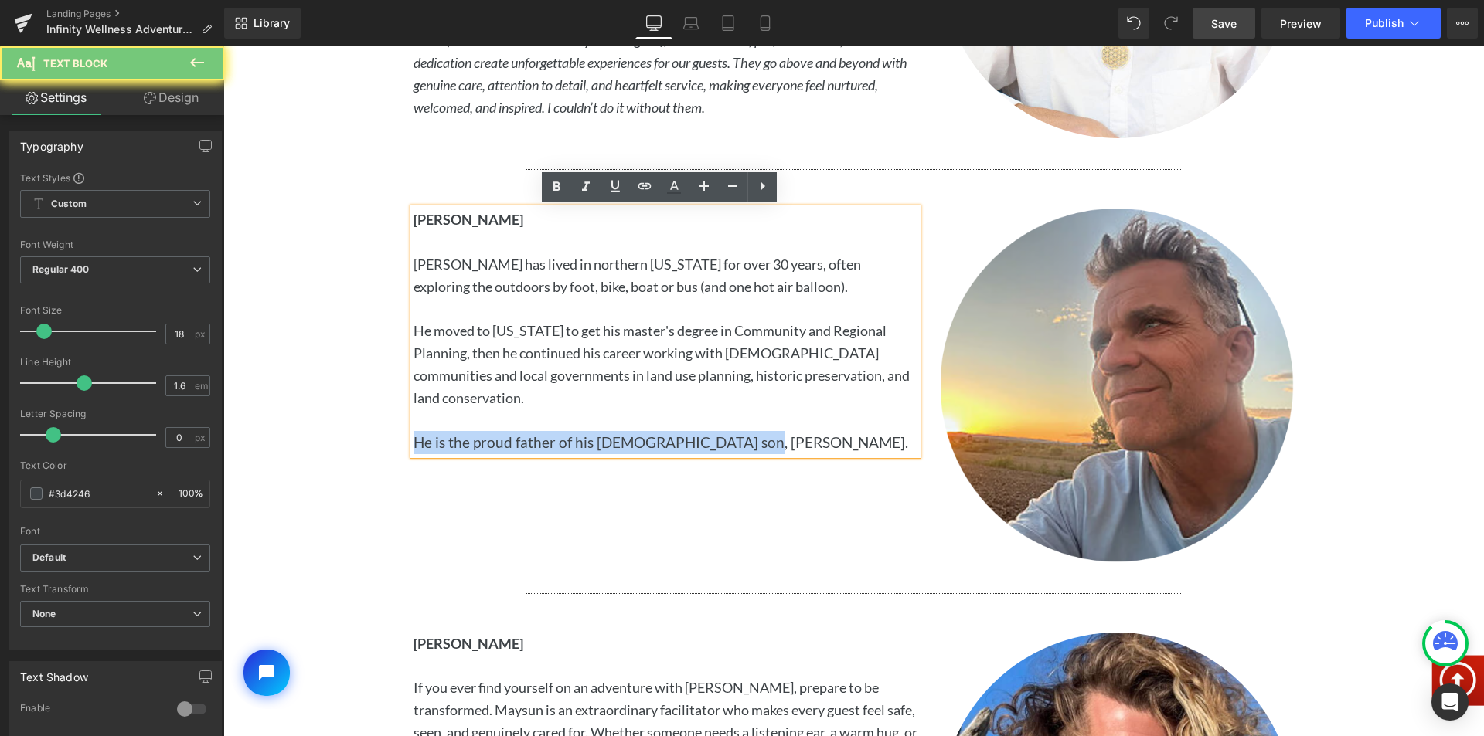
click at [675, 445] on span "He is the proud father of his [DEMOGRAPHIC_DATA] son, [PERSON_NAME]." at bounding box center [660, 442] width 495 height 18
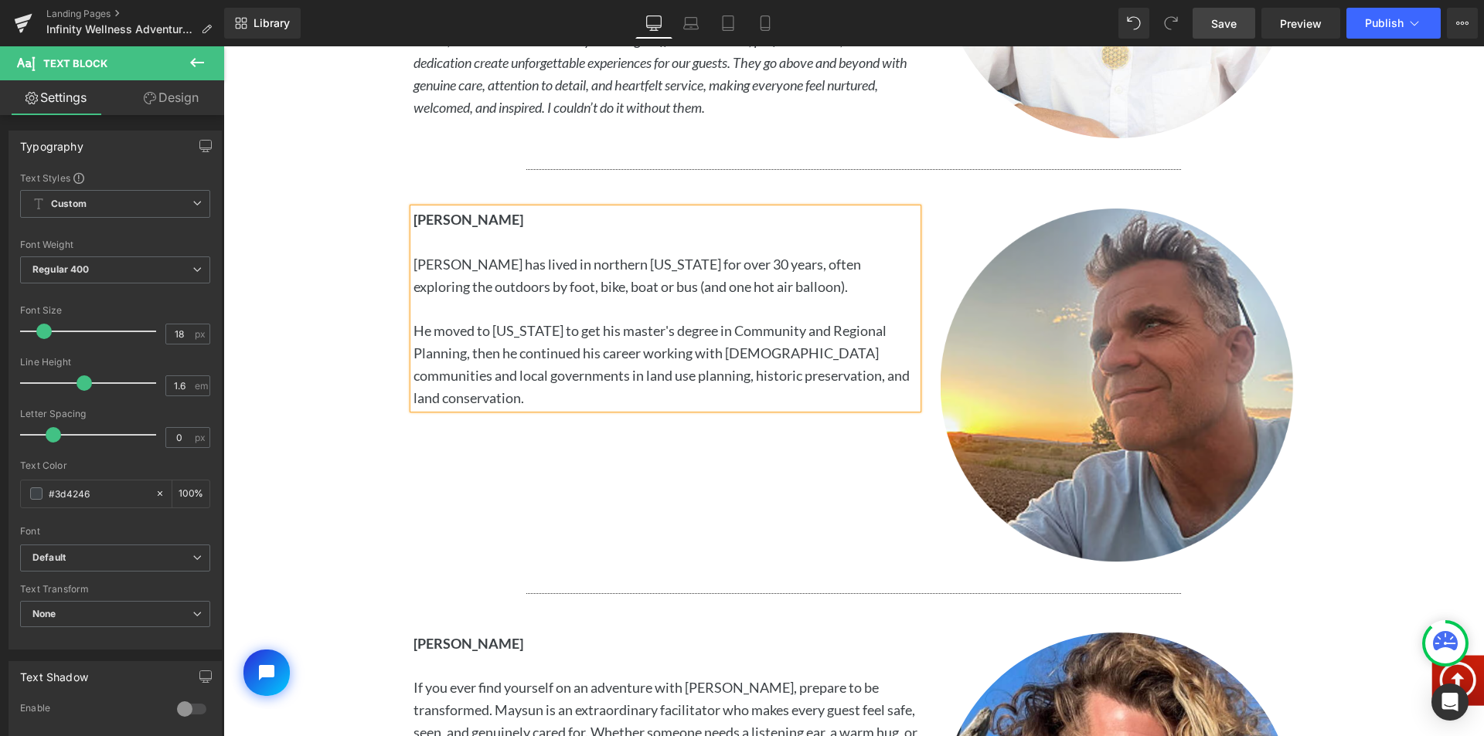
click at [520, 351] on p "He moved to [US_STATE] to get his master's degree in Community and Regional Pla…" at bounding box center [665, 364] width 504 height 89
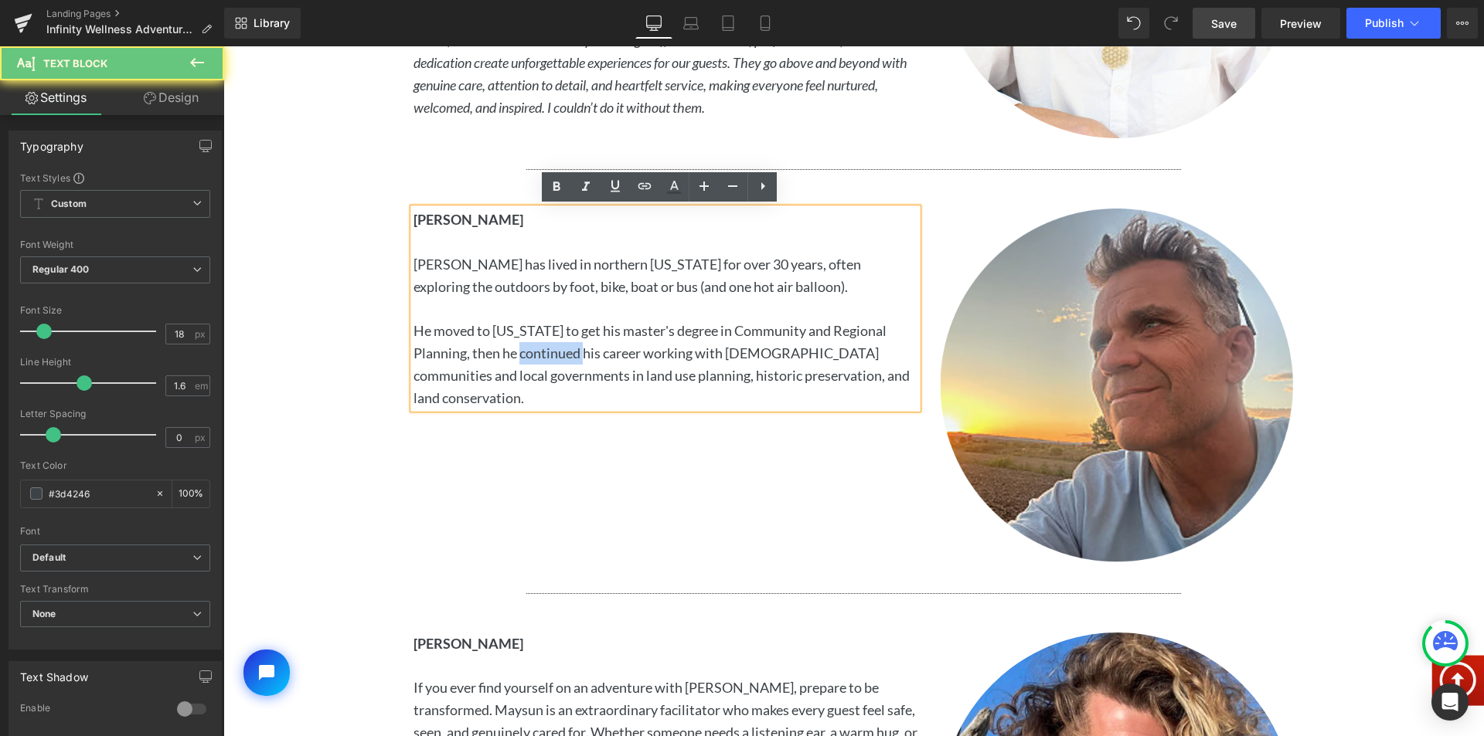
click at [520, 351] on p "He moved to [US_STATE] to get his master's degree in Community and Regional Pla…" at bounding box center [665, 364] width 504 height 89
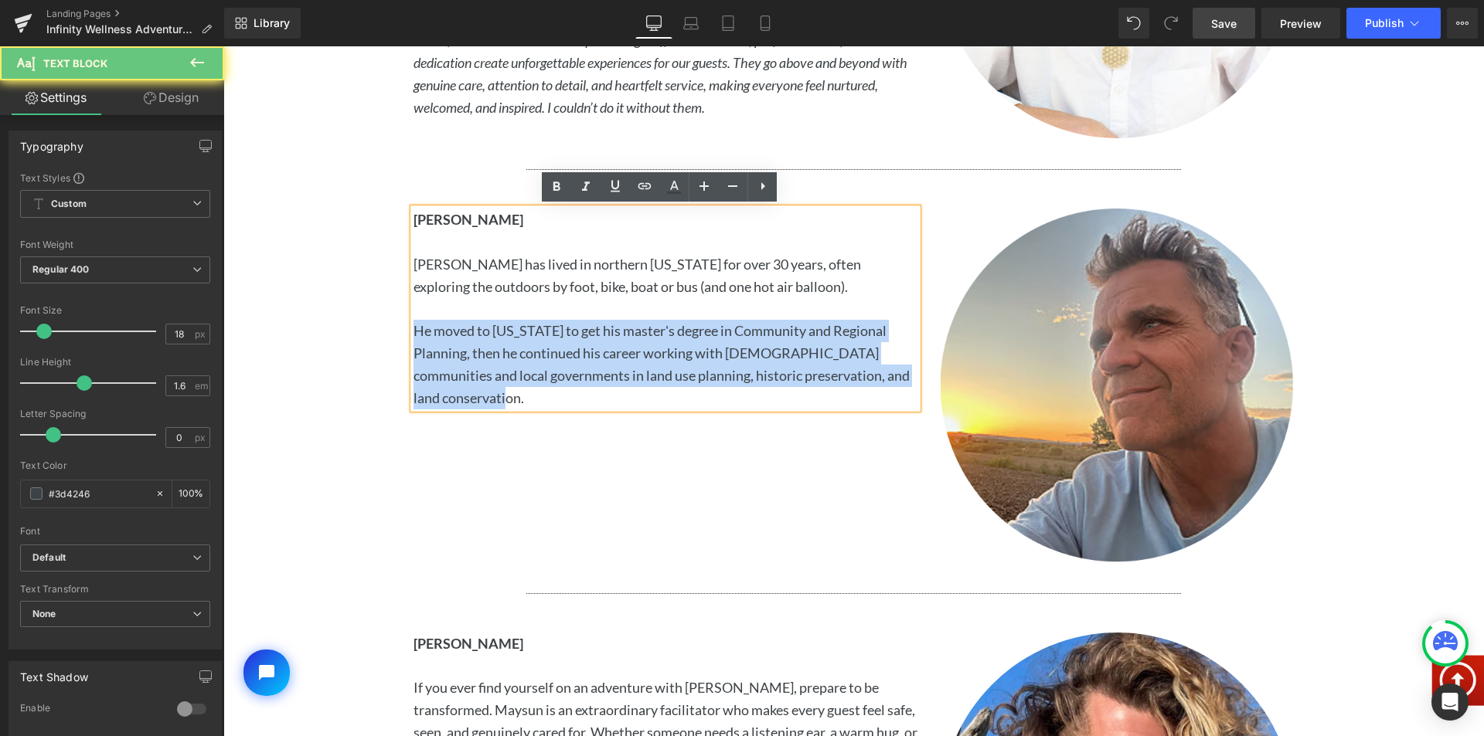
click at [520, 351] on p "He moved to [US_STATE] to get his master's degree in Community and Regional Pla…" at bounding box center [665, 364] width 504 height 89
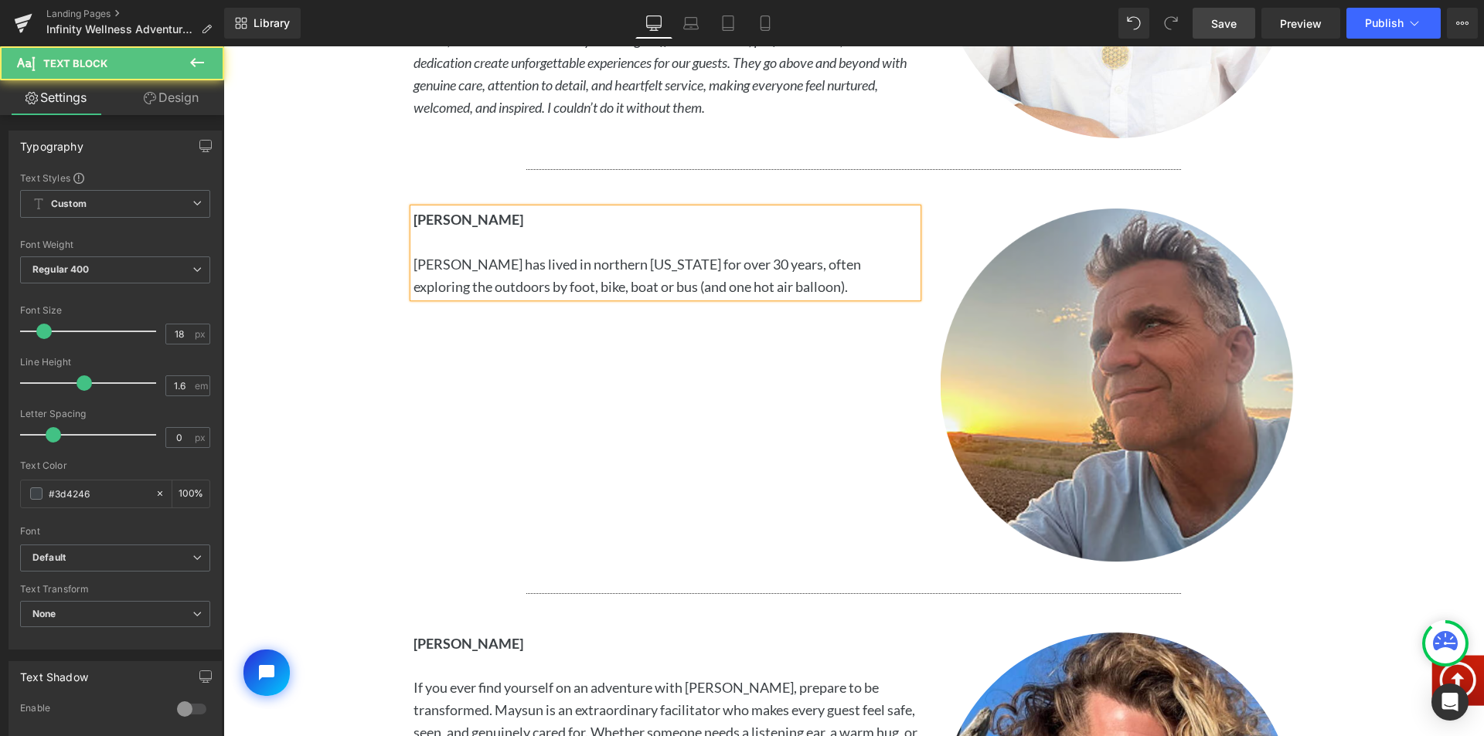
click at [524, 268] on p "[PERSON_NAME] has lived in northern [US_STATE] for over 30 years, often explori…" at bounding box center [665, 275] width 504 height 45
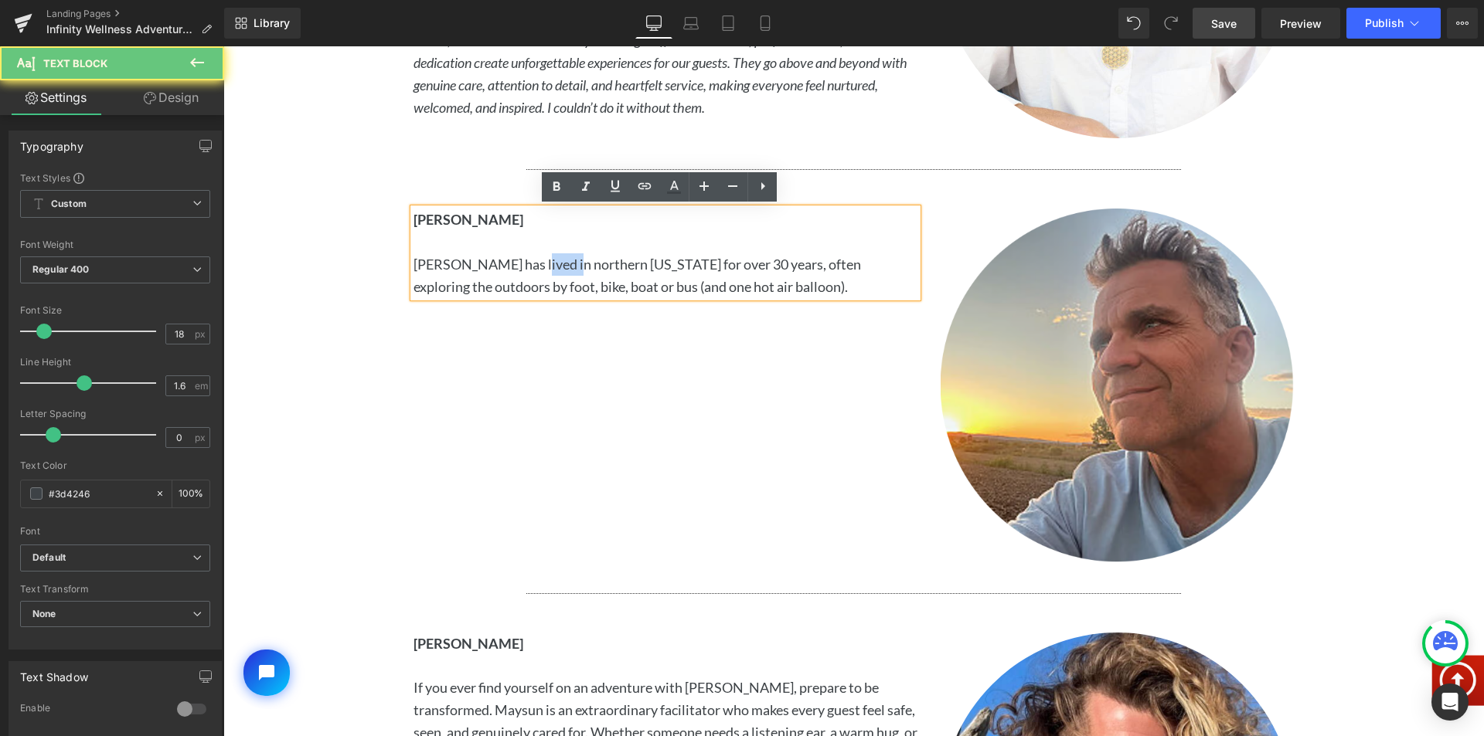
click at [524, 268] on p "[PERSON_NAME] has lived in northern [US_STATE] for over 30 years, often explori…" at bounding box center [665, 275] width 504 height 45
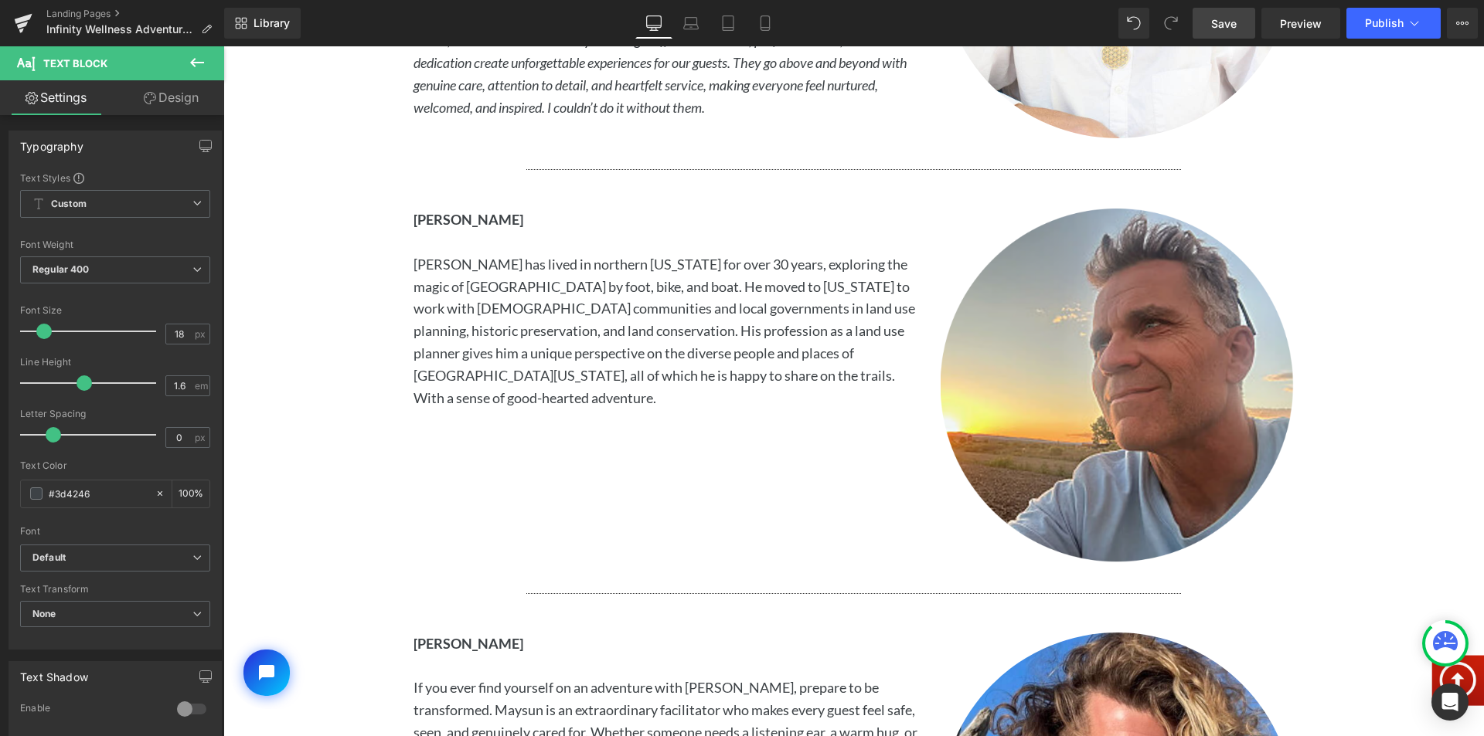
click at [1228, 26] on span "Save" at bounding box center [1223, 23] width 25 height 16
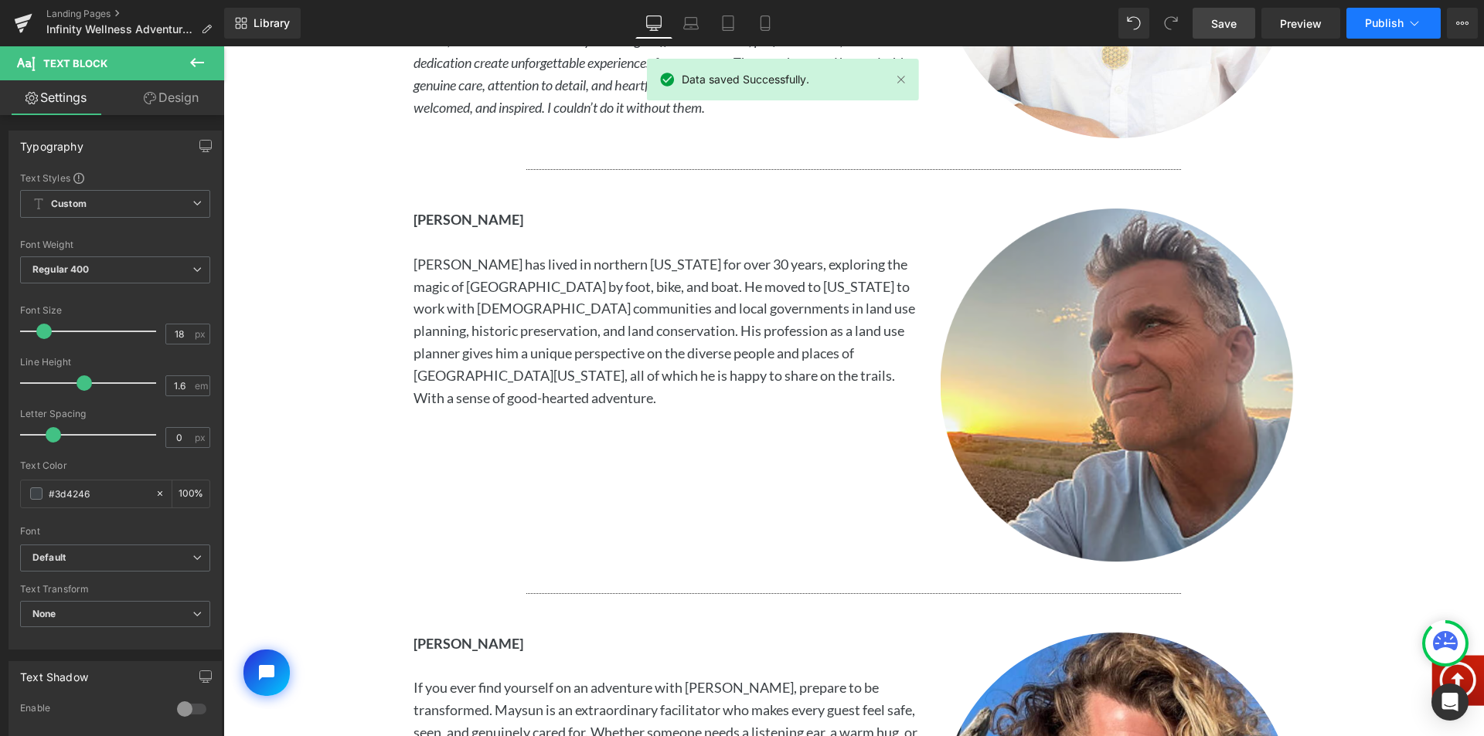
click at [1377, 34] on button "Publish" at bounding box center [1393, 23] width 94 height 31
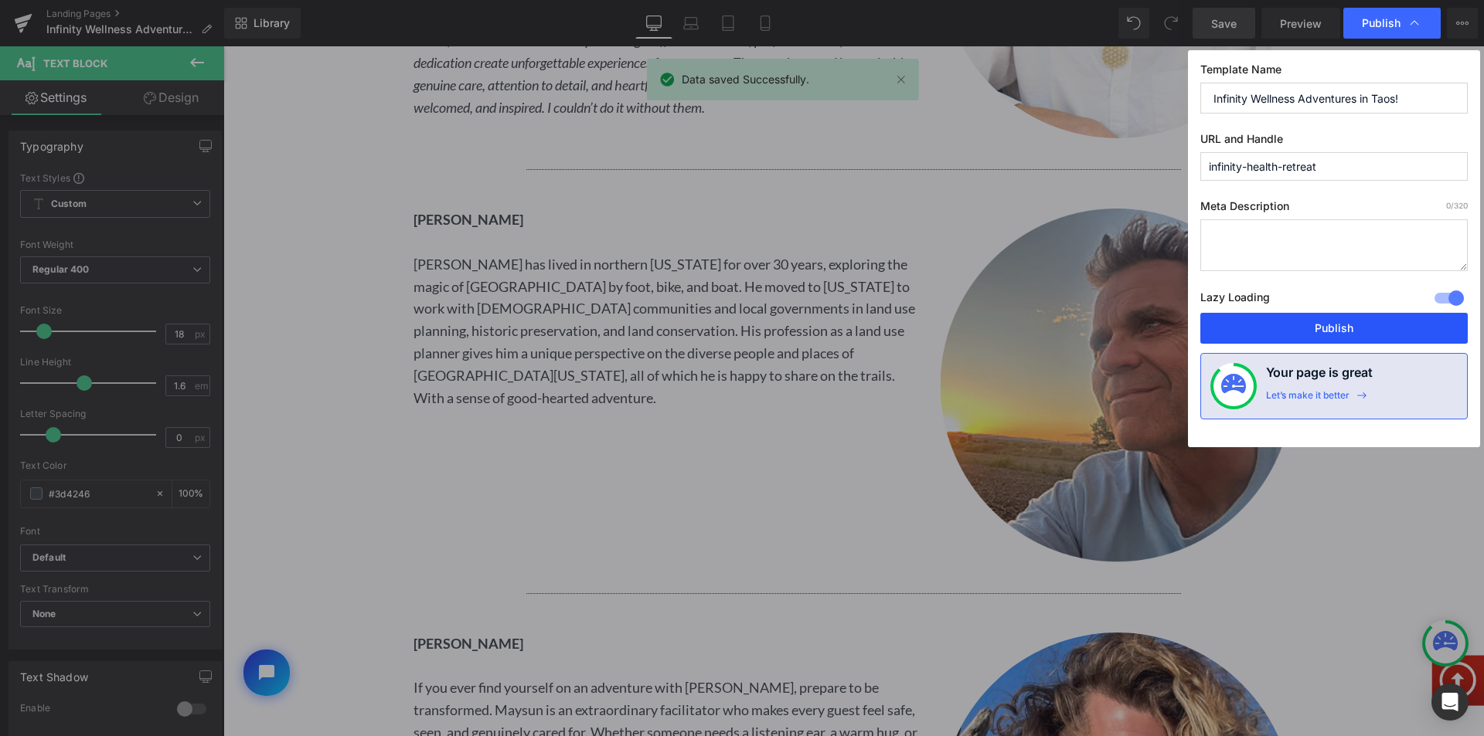
click at [1288, 331] on button "Publish" at bounding box center [1333, 328] width 267 height 31
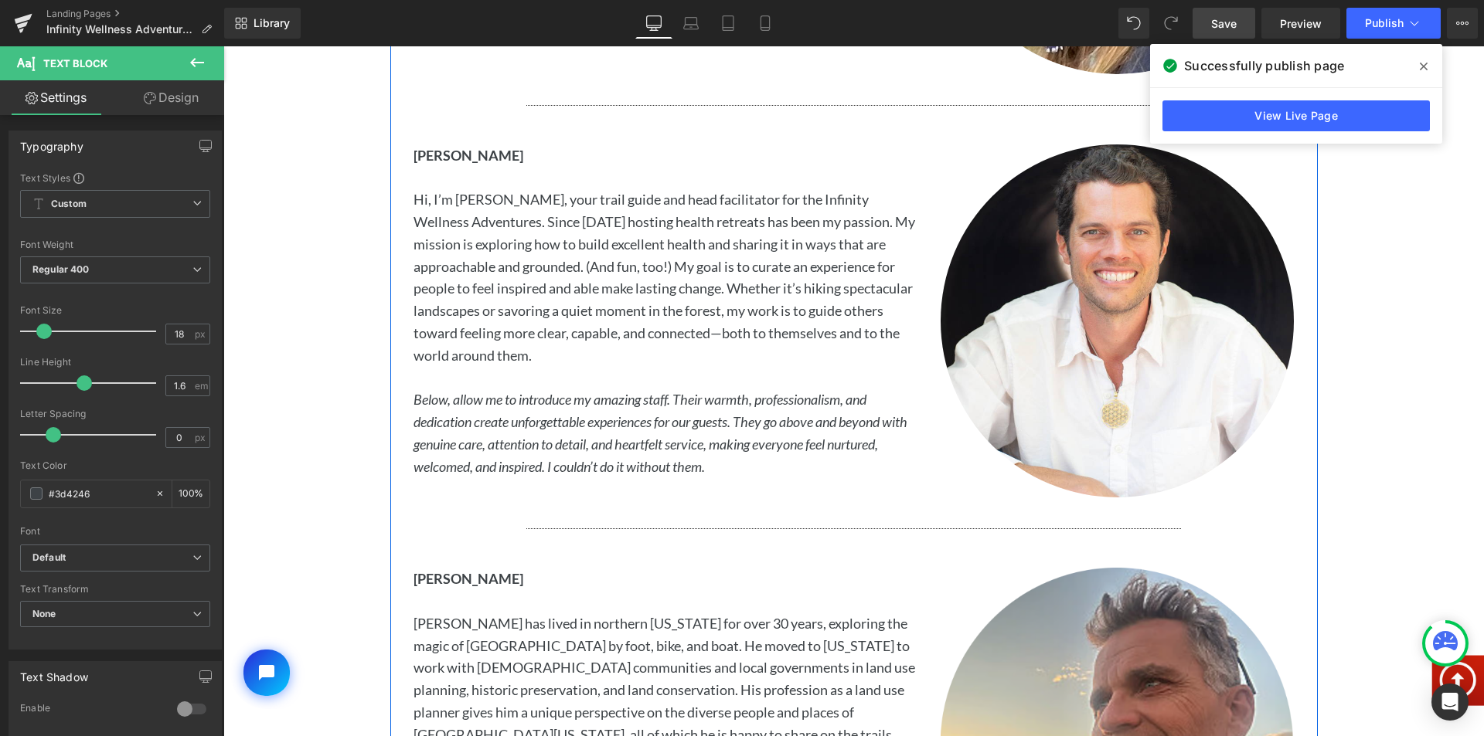
scroll to position [3014, 0]
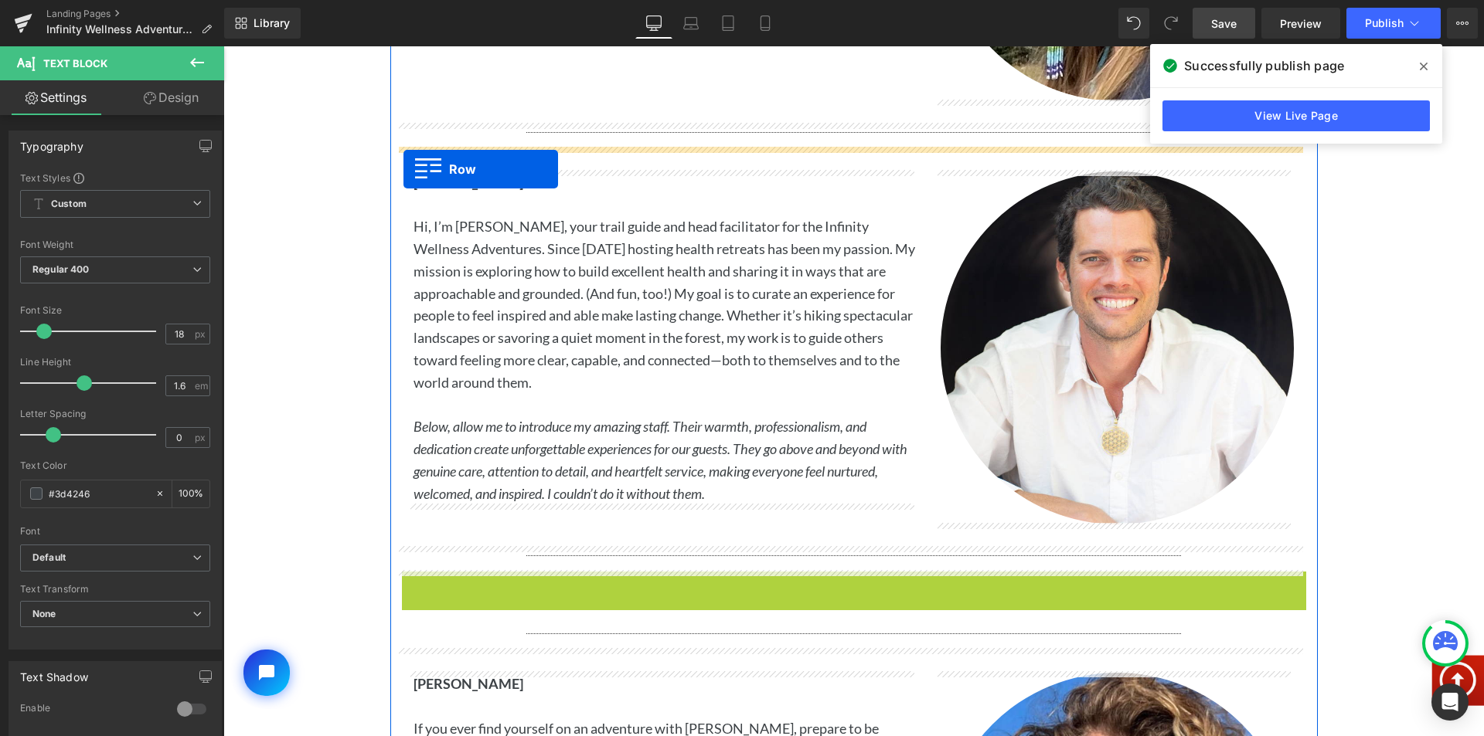
drag, startPoint x: 402, startPoint y: 585, endPoint x: 403, endPoint y: 156, distance: 428.9
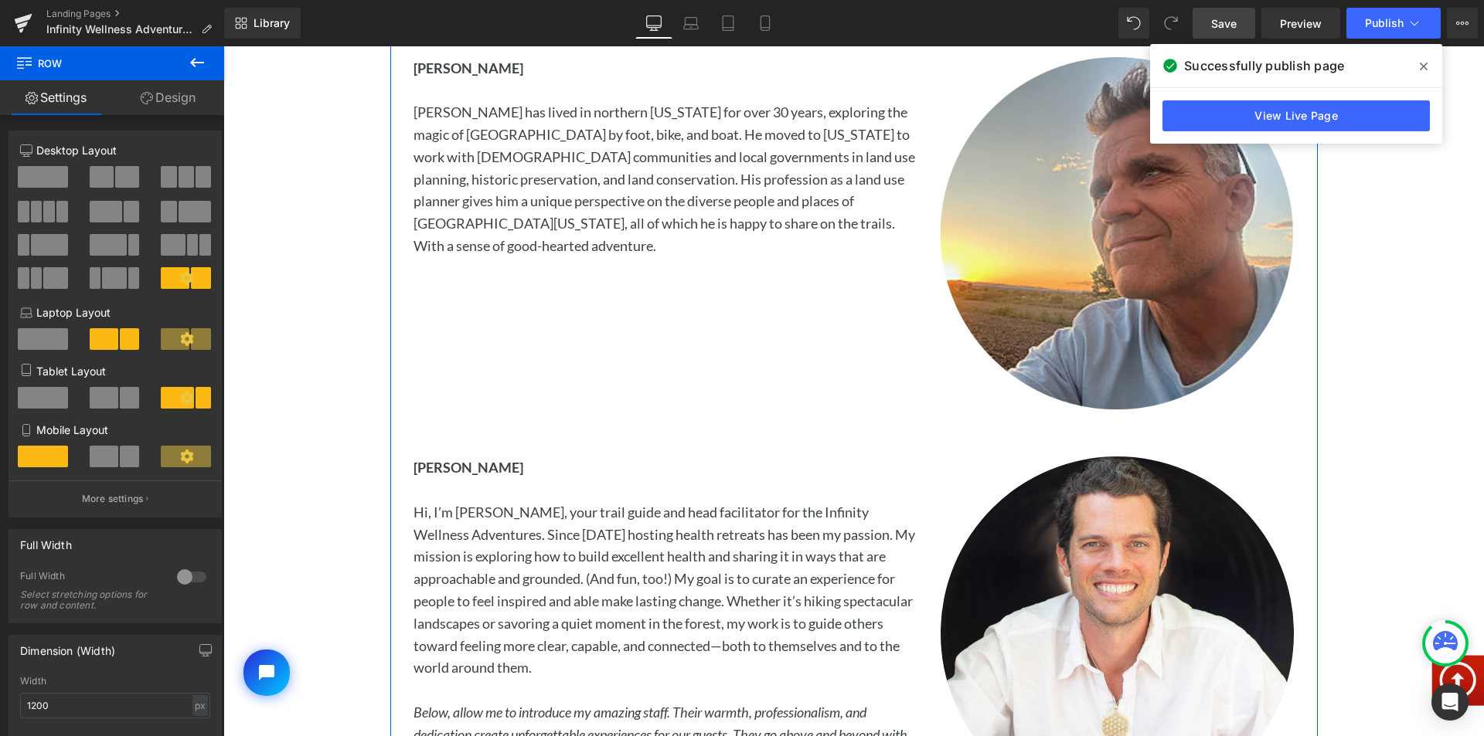
scroll to position [3400, 0]
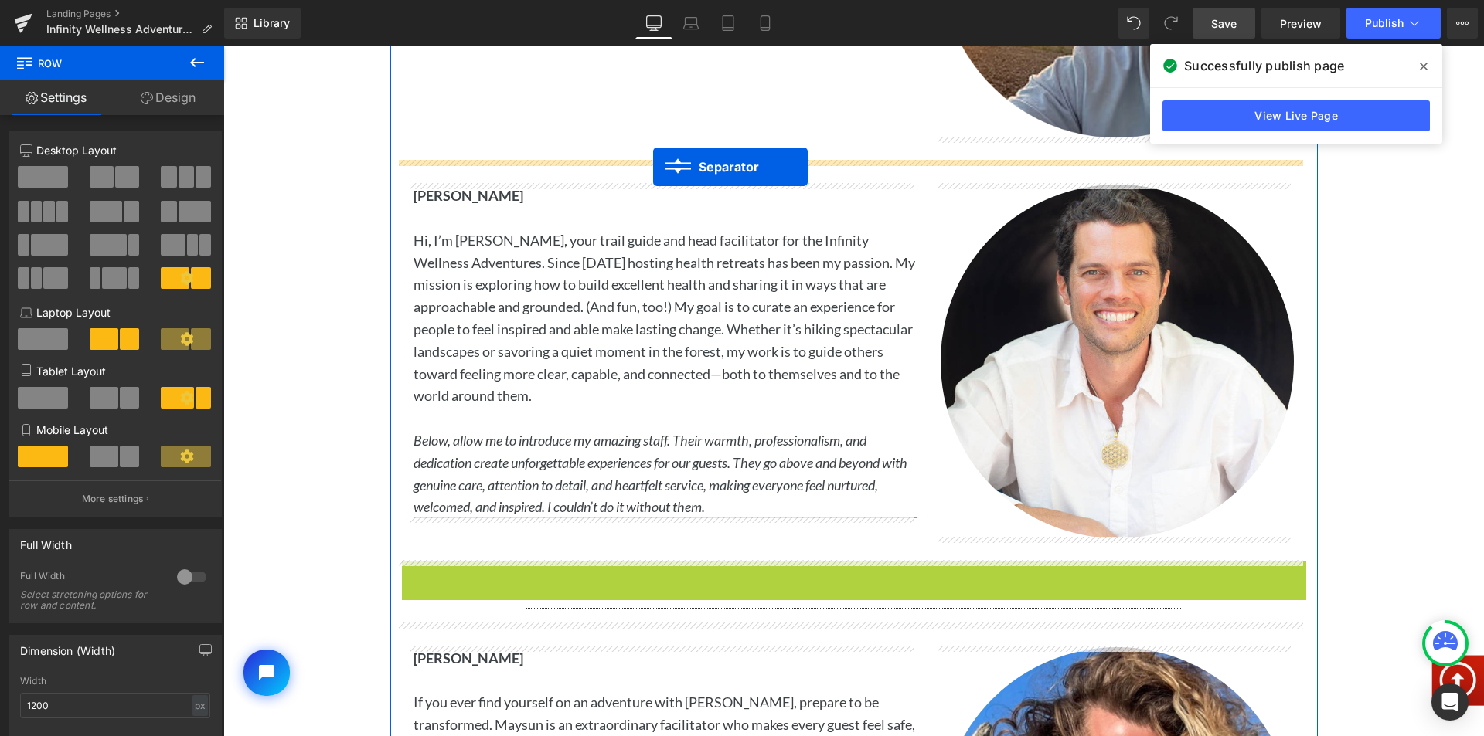
drag, startPoint x: 815, startPoint y: 570, endPoint x: 653, endPoint y: 167, distance: 434.8
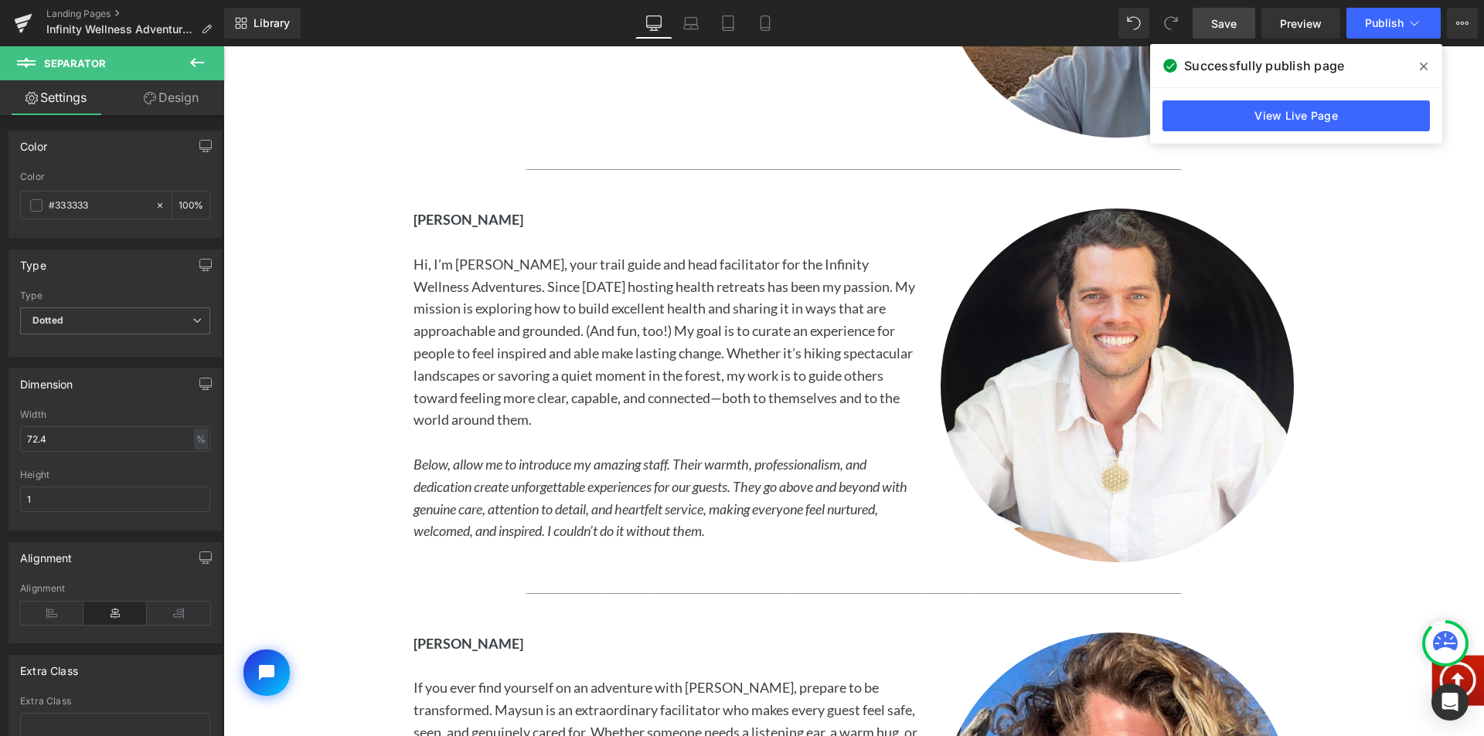
click at [1223, 19] on span "Save" at bounding box center [1223, 23] width 25 height 16
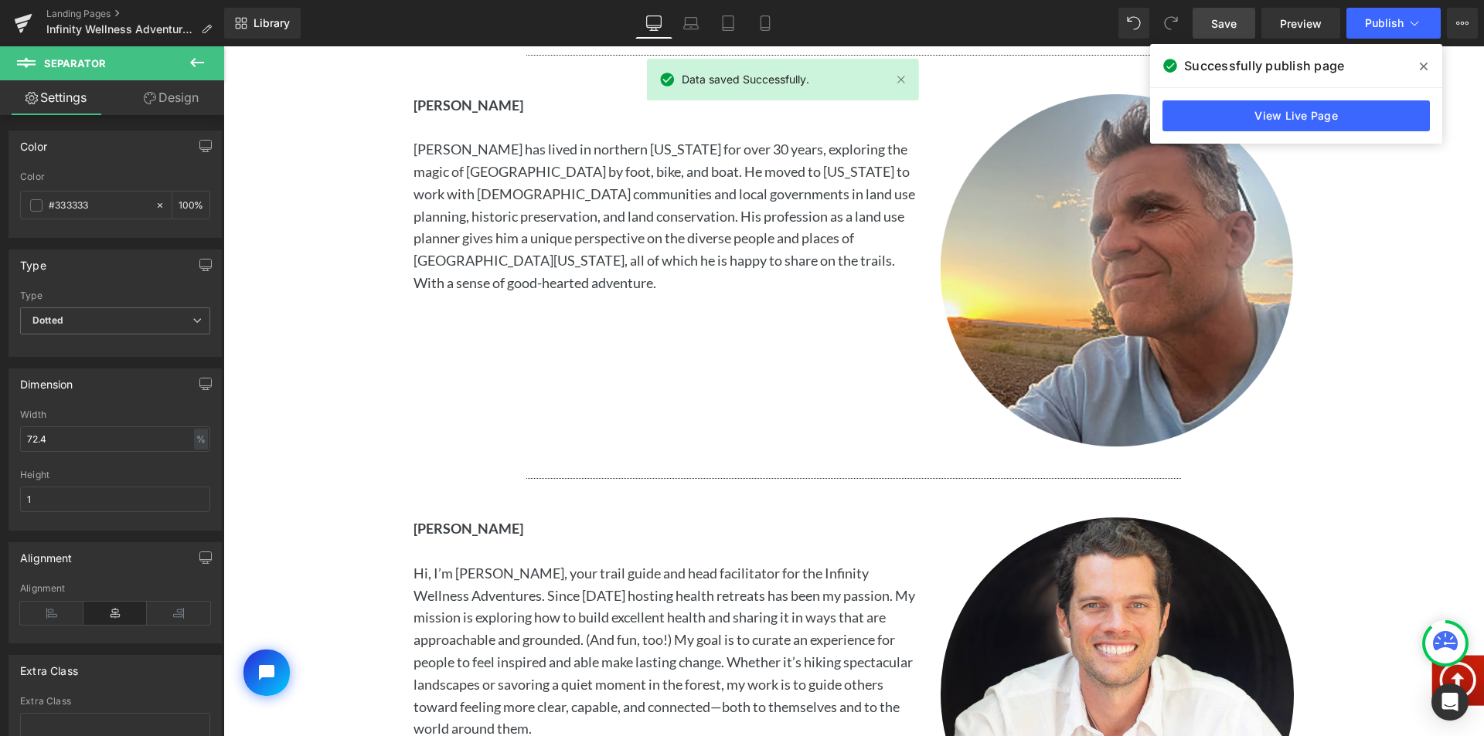
click at [1429, 61] on span at bounding box center [1423, 66] width 25 height 25
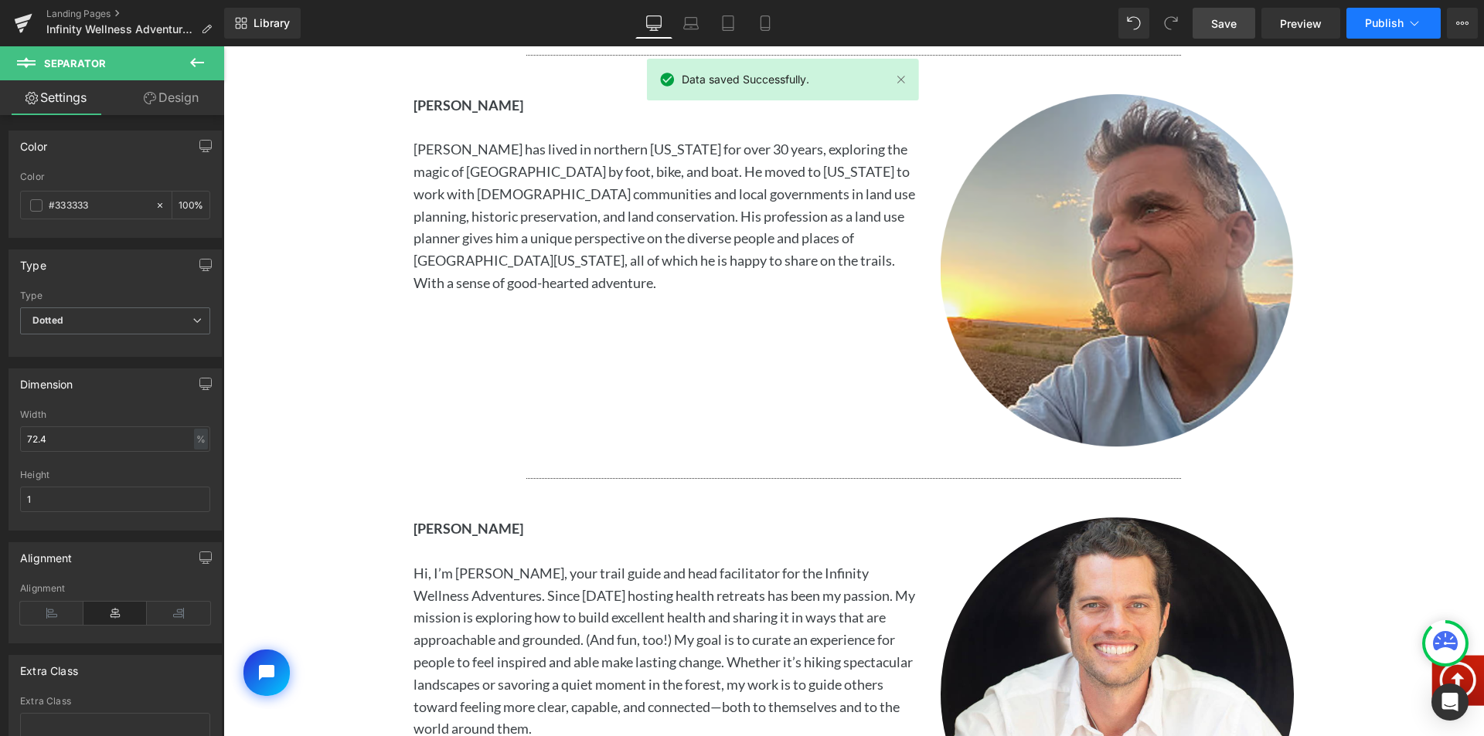
click at [1402, 25] on span "Publish" at bounding box center [1384, 23] width 39 height 12
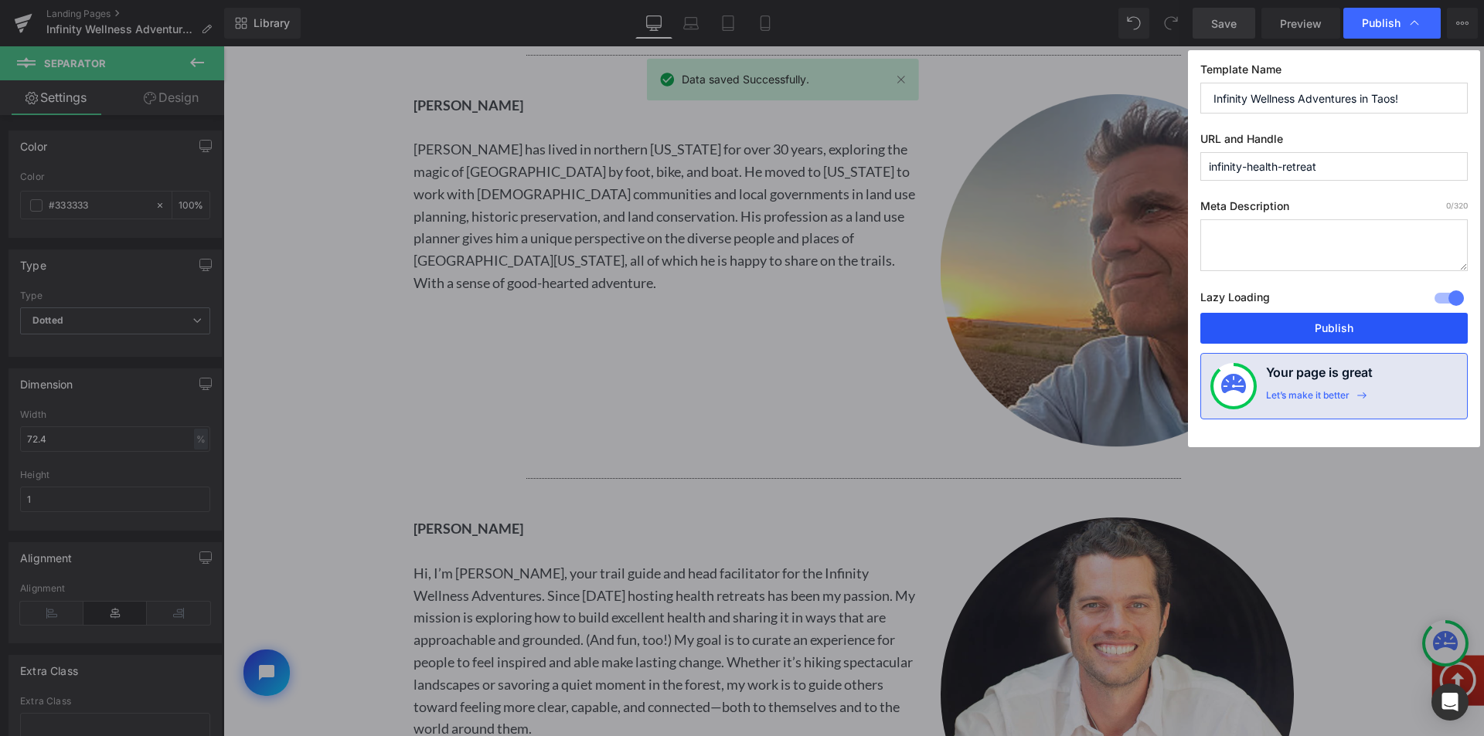
click at [1283, 336] on button "Publish" at bounding box center [1333, 328] width 267 height 31
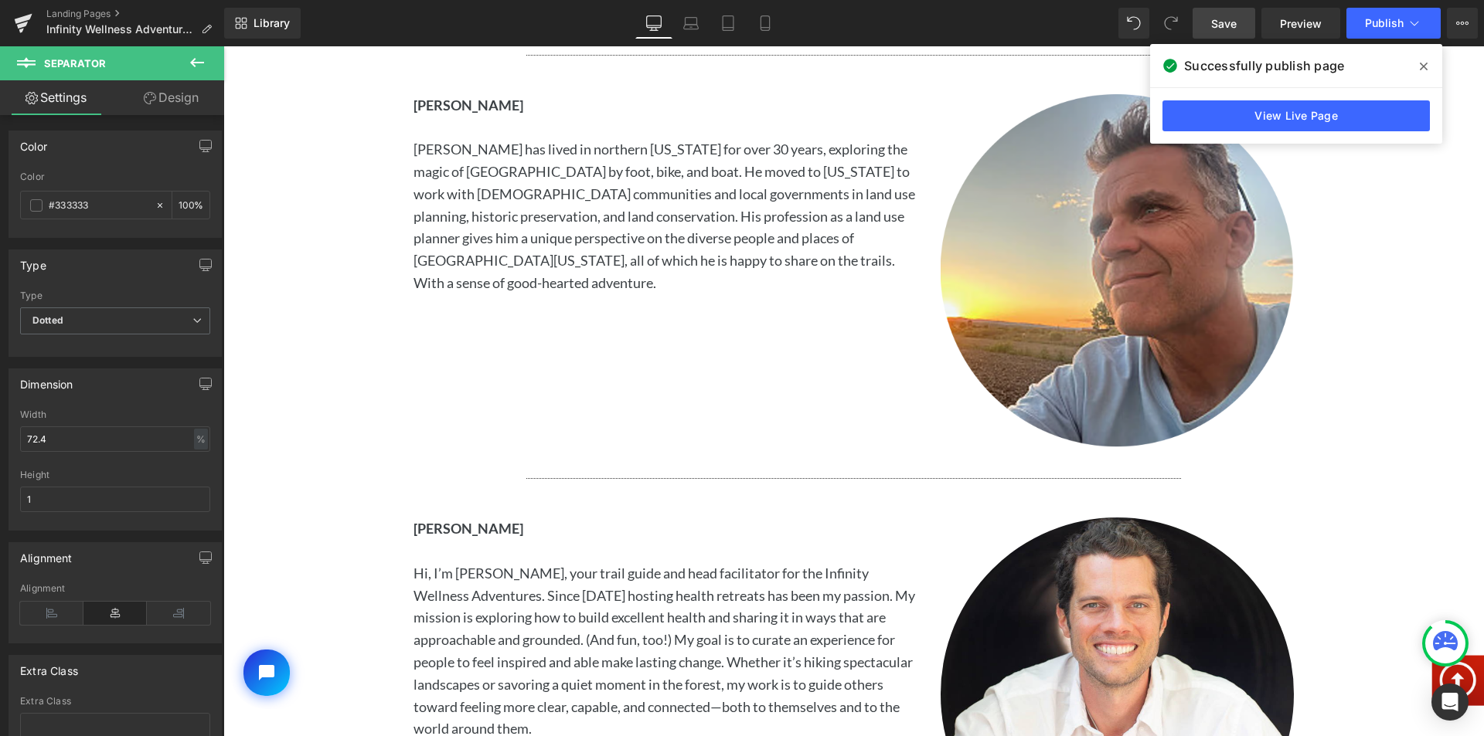
click at [1420, 68] on icon at bounding box center [1423, 66] width 8 height 12
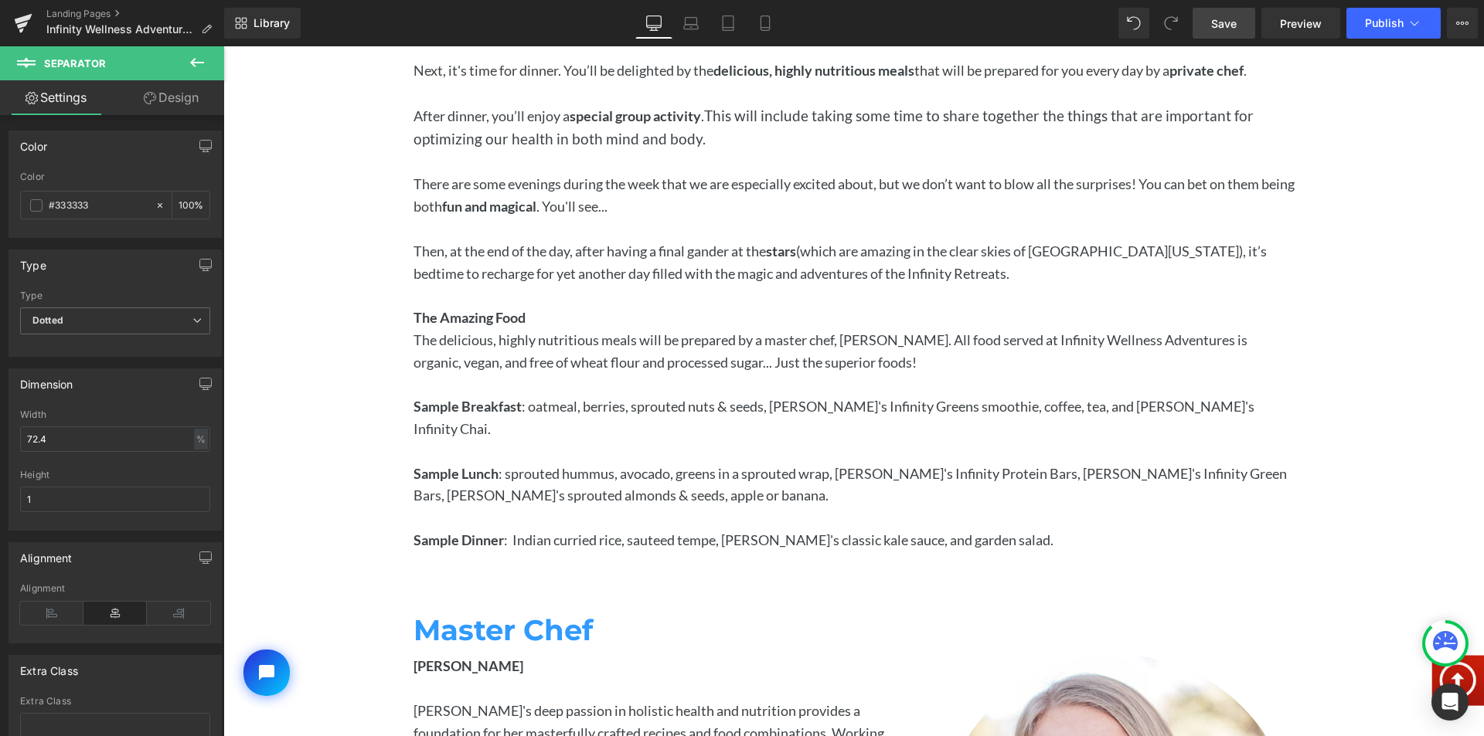
scroll to position [8732, 0]
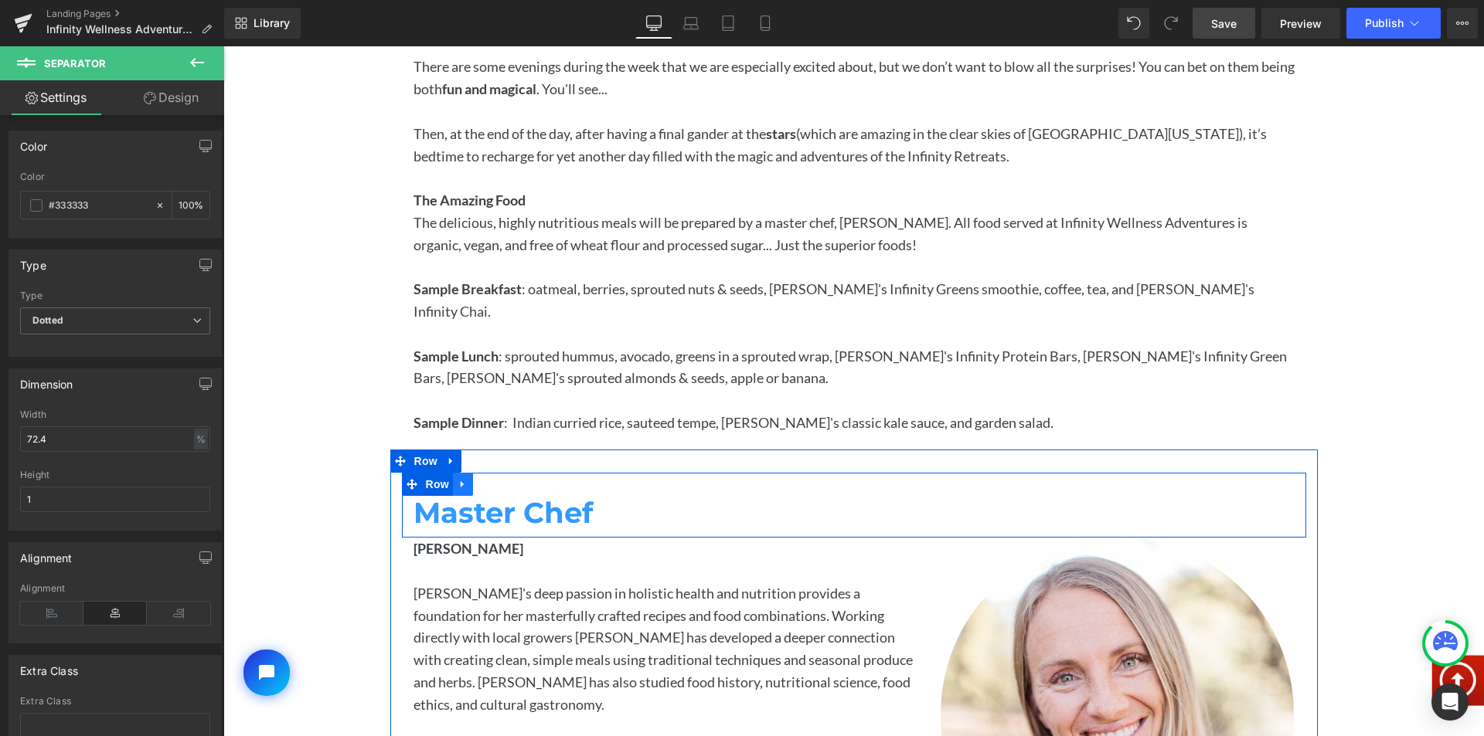
click at [461, 481] on icon at bounding box center [462, 484] width 3 height 7
click at [498, 479] on icon at bounding box center [503, 484] width 11 height 11
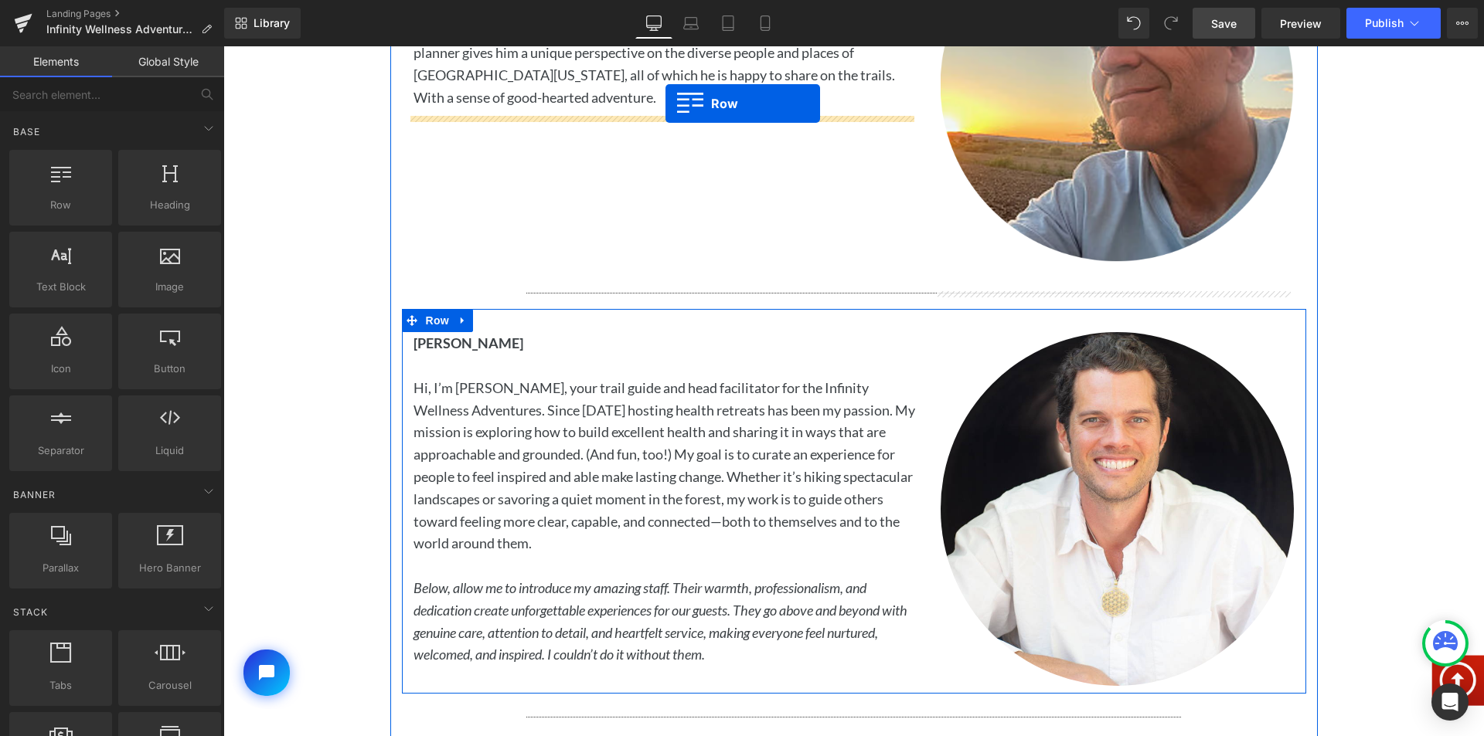
scroll to position [3199, 0]
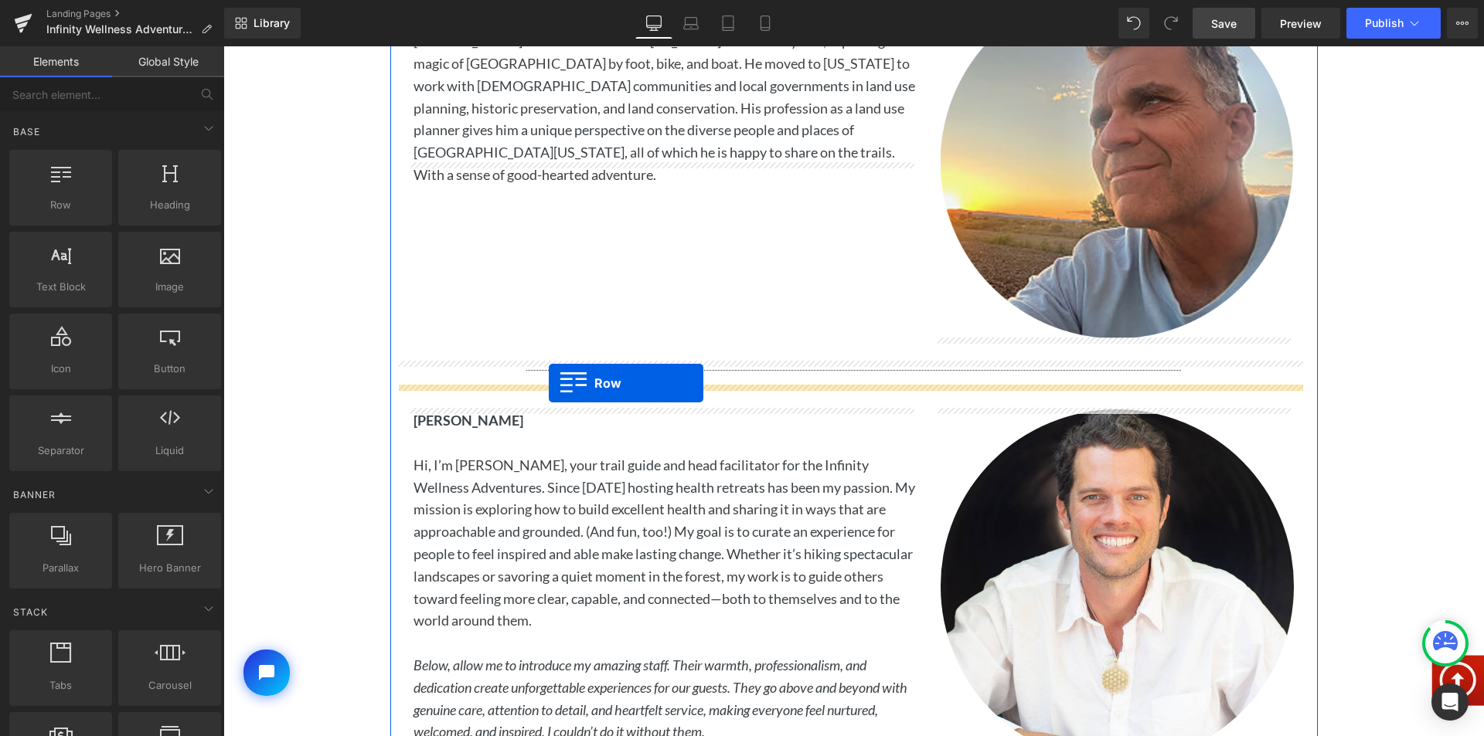
drag, startPoint x: 406, startPoint y: 304, endPoint x: 548, endPoint y: 383, distance: 162.3
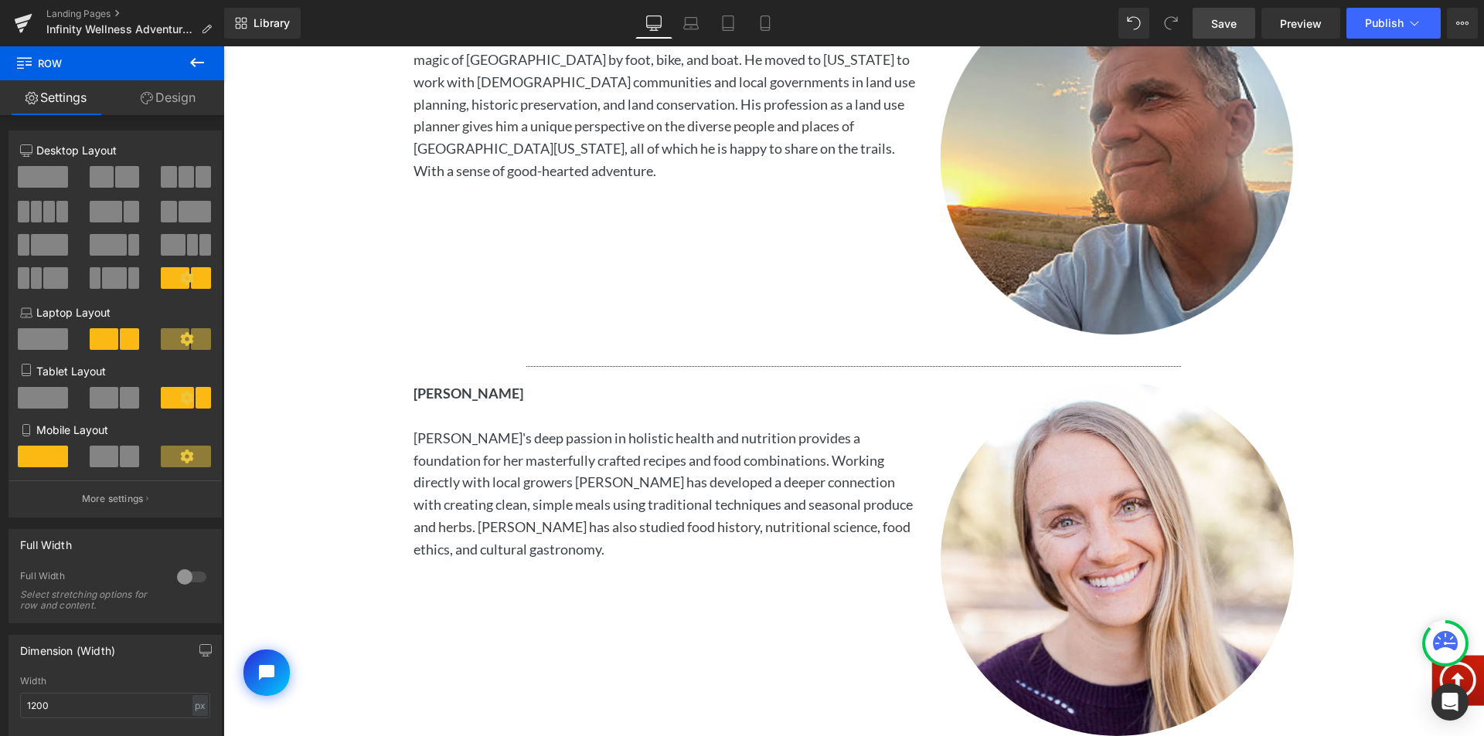
scroll to position [3431, 0]
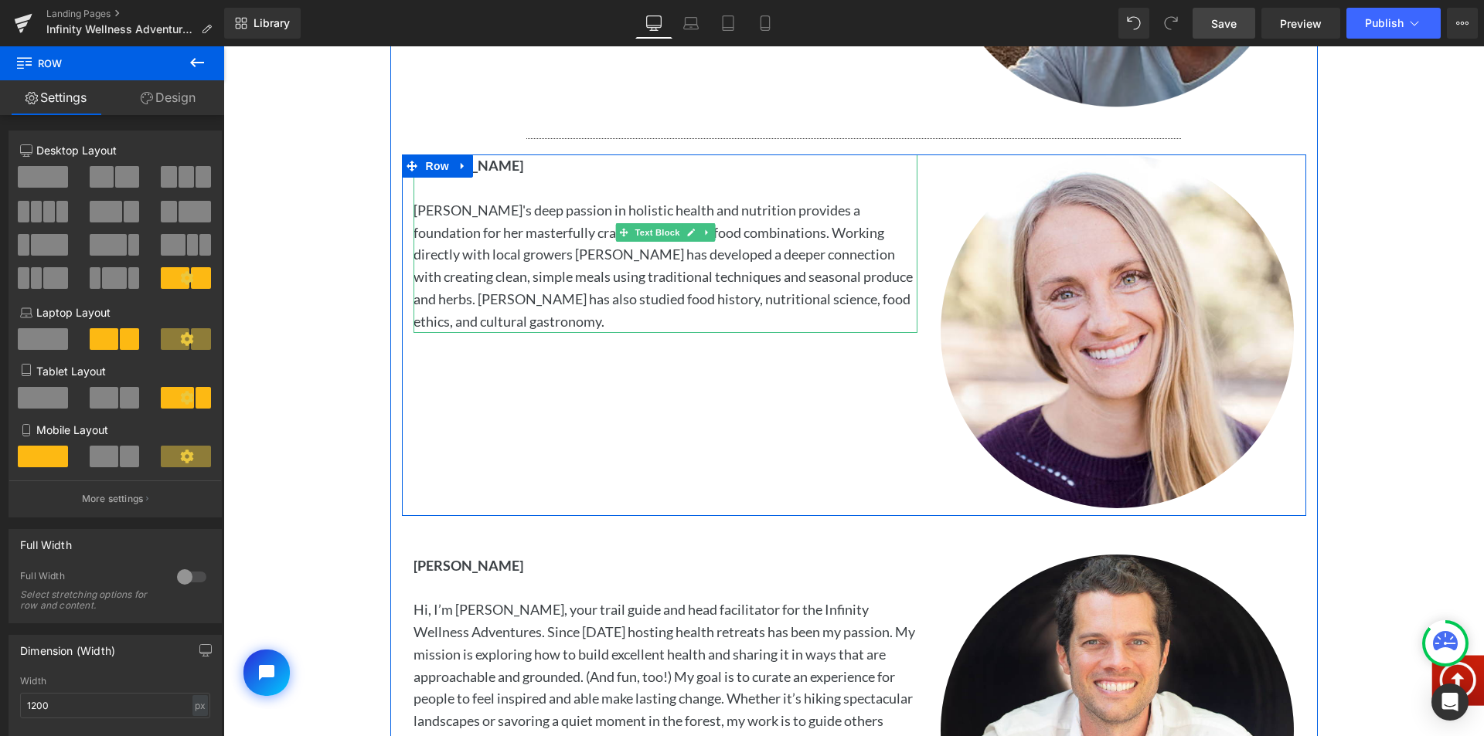
click at [523, 164] on span "[PERSON_NAME]" at bounding box center [468, 165] width 110 height 17
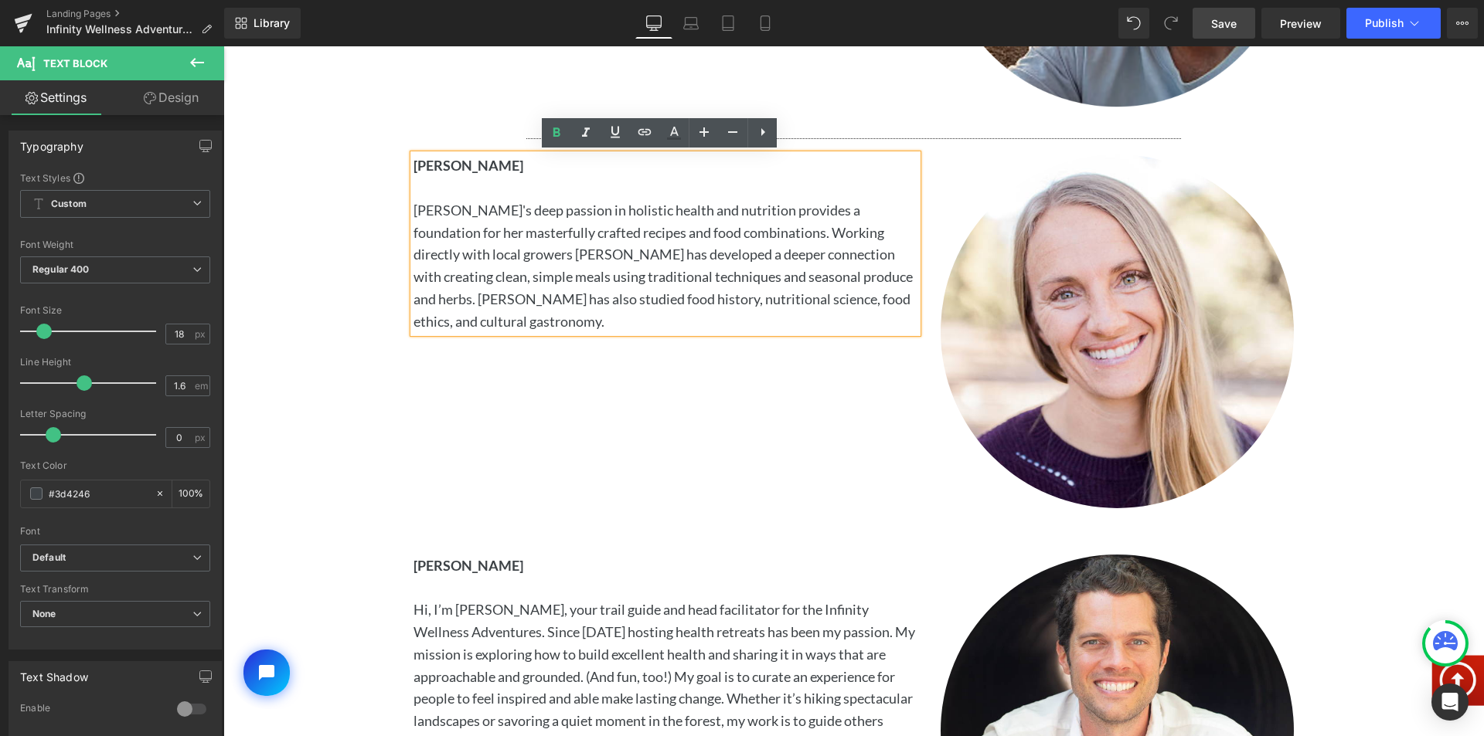
click at [523, 160] on span "[PERSON_NAME]" at bounding box center [468, 165] width 110 height 17
click at [489, 161] on span "[PERSON_NAME]" at bounding box center [468, 165] width 110 height 17
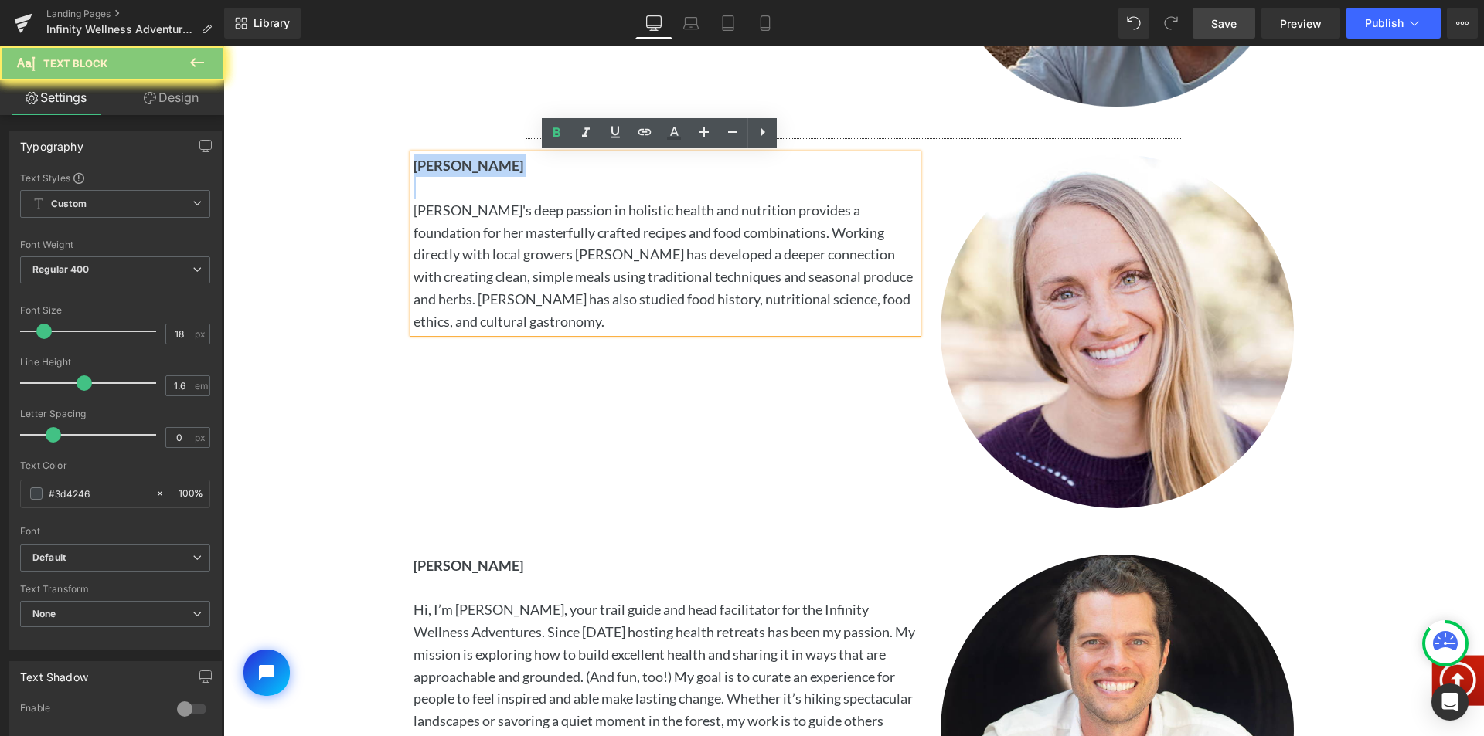
click at [489, 161] on span "[PERSON_NAME]" at bounding box center [468, 165] width 110 height 17
paste div
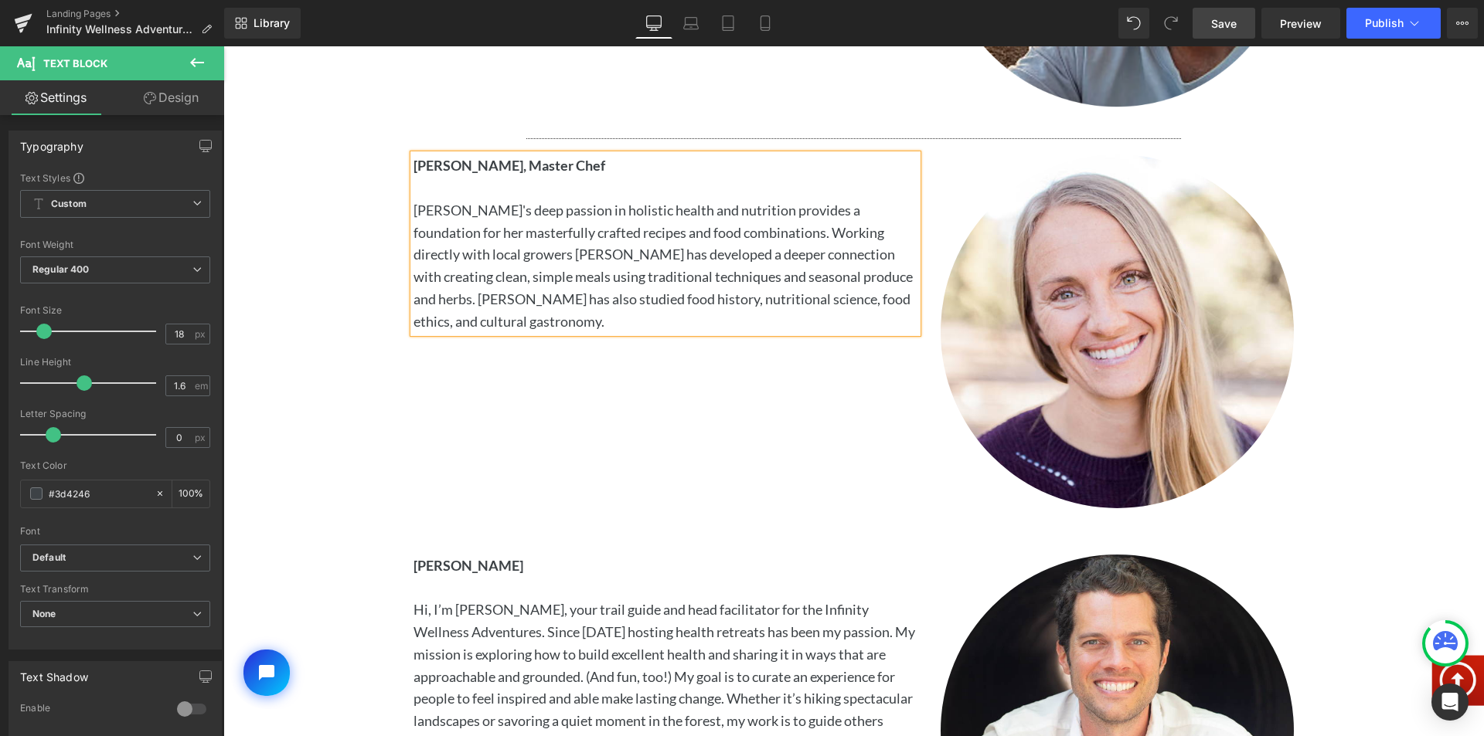
click at [1225, 22] on span "Save" at bounding box center [1223, 23] width 25 height 16
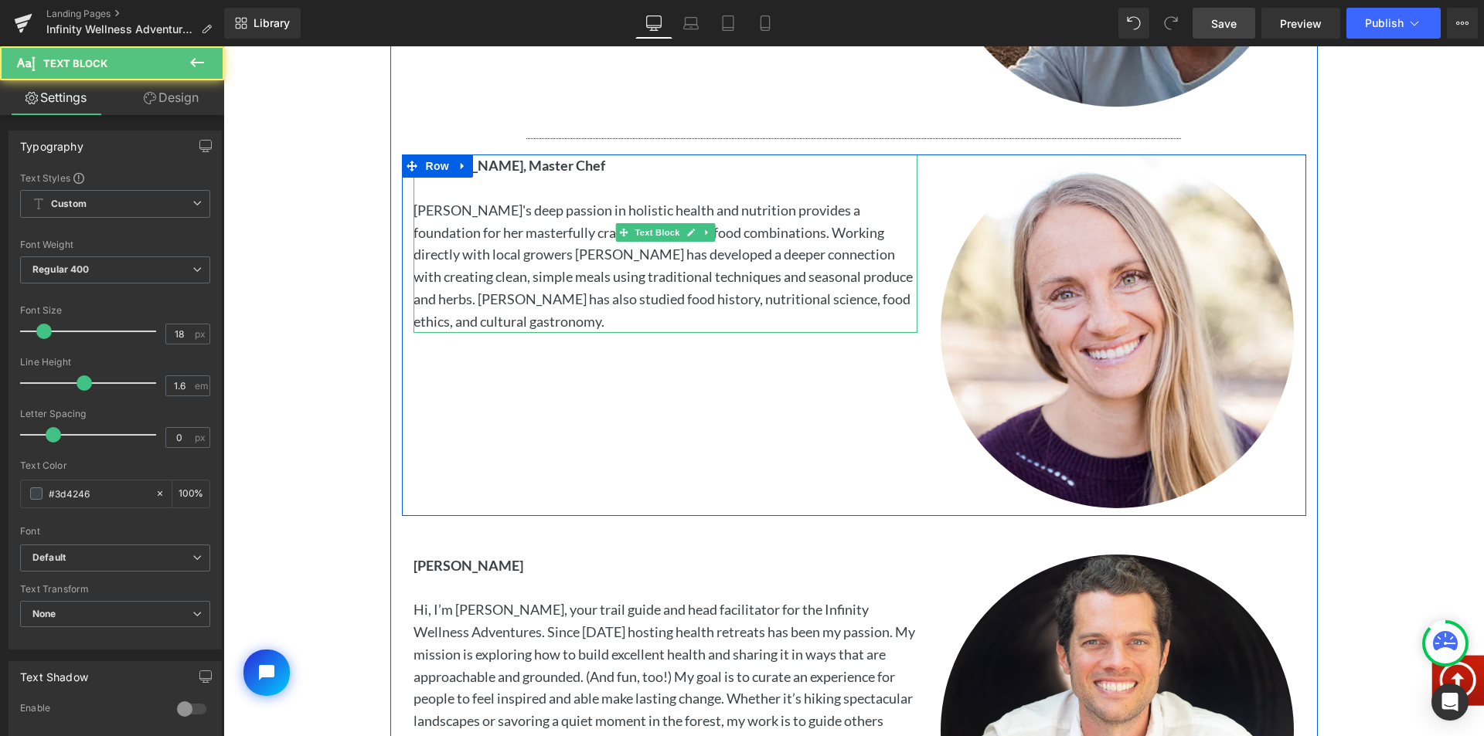
click at [542, 259] on p "[PERSON_NAME]'s deep passion in holistic health and nutrition provides a founda…" at bounding box center [665, 266] width 504 height 134
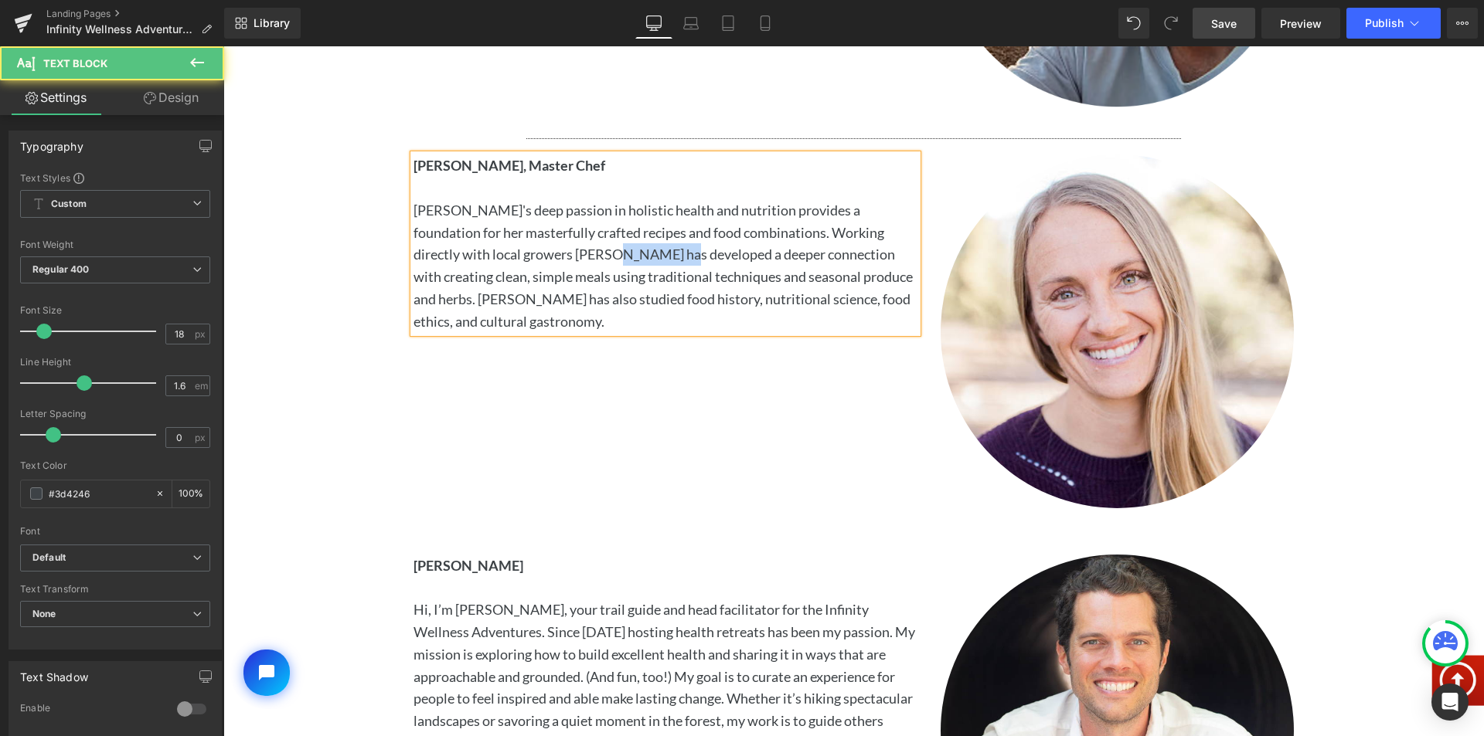
click at [542, 259] on p "[PERSON_NAME]'s deep passion in holistic health and nutrition provides a founda…" at bounding box center [665, 266] width 504 height 134
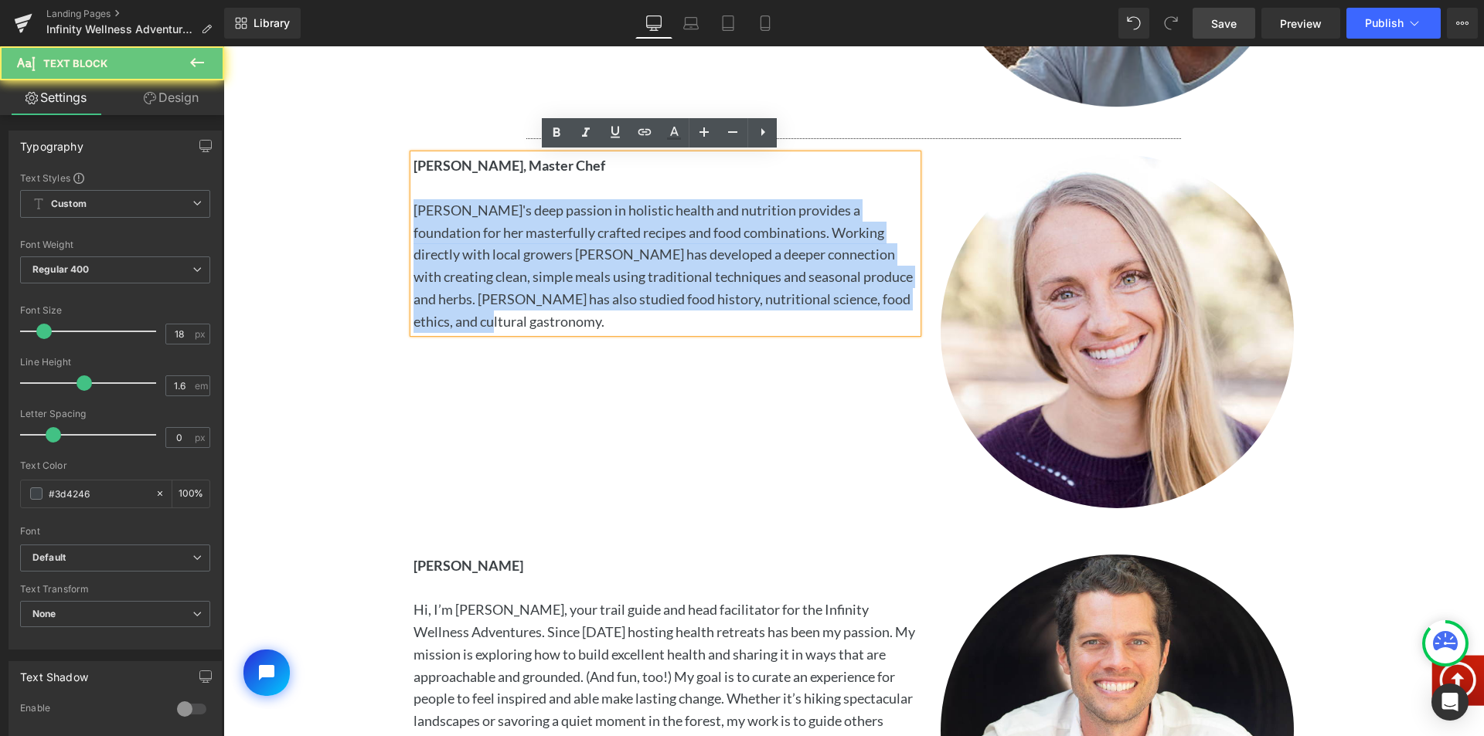
click at [542, 259] on p "[PERSON_NAME]'s deep passion in holistic health and nutrition provides a founda…" at bounding box center [665, 266] width 504 height 134
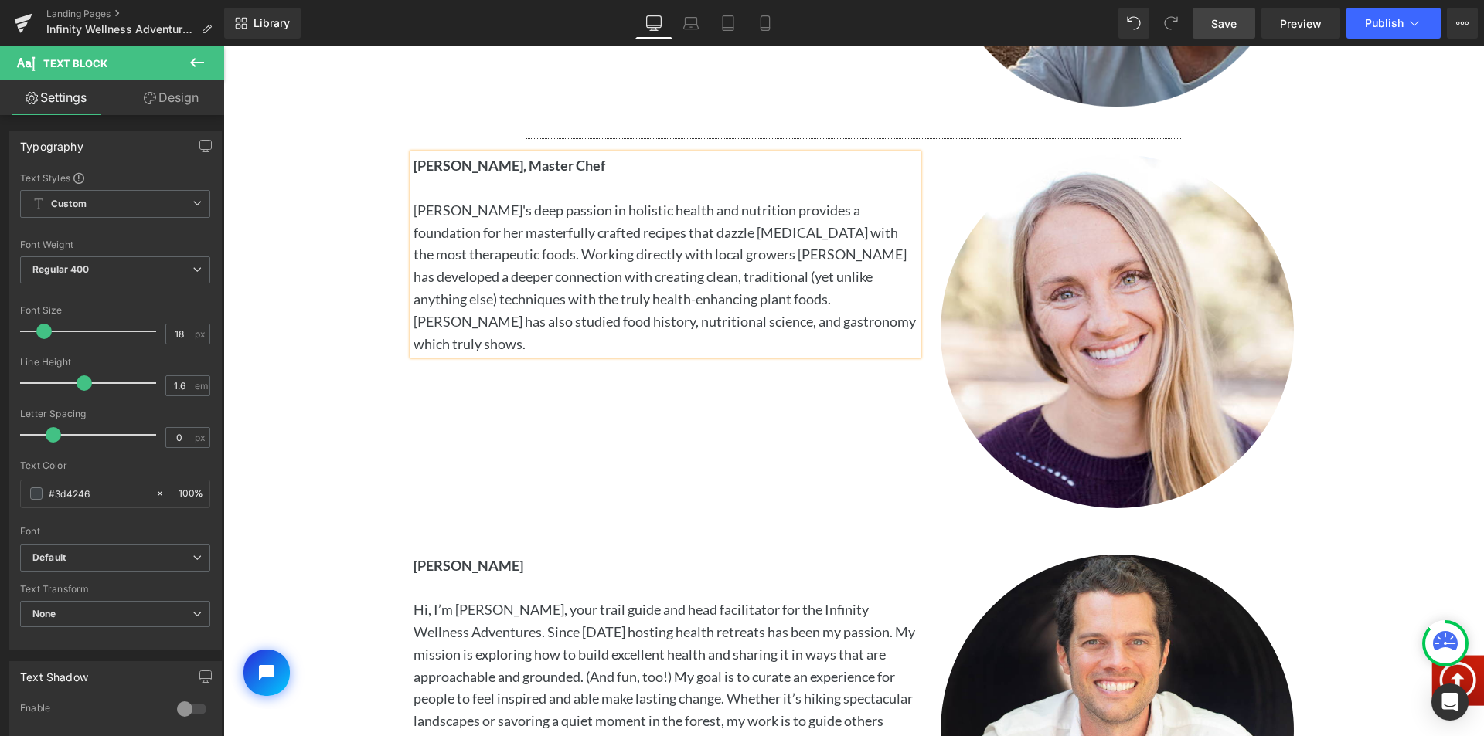
click at [1228, 27] on span "Save" at bounding box center [1223, 23] width 25 height 16
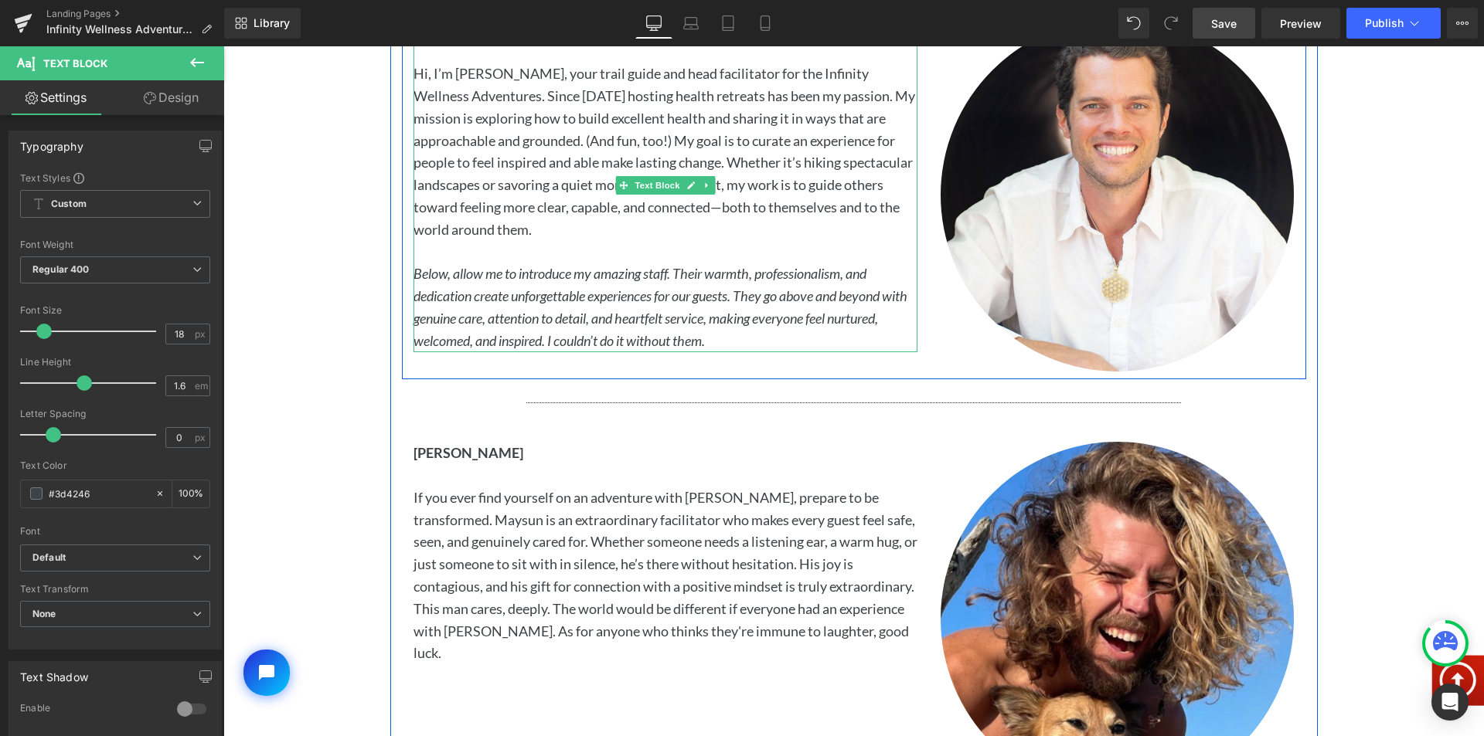
scroll to position [4049, 0]
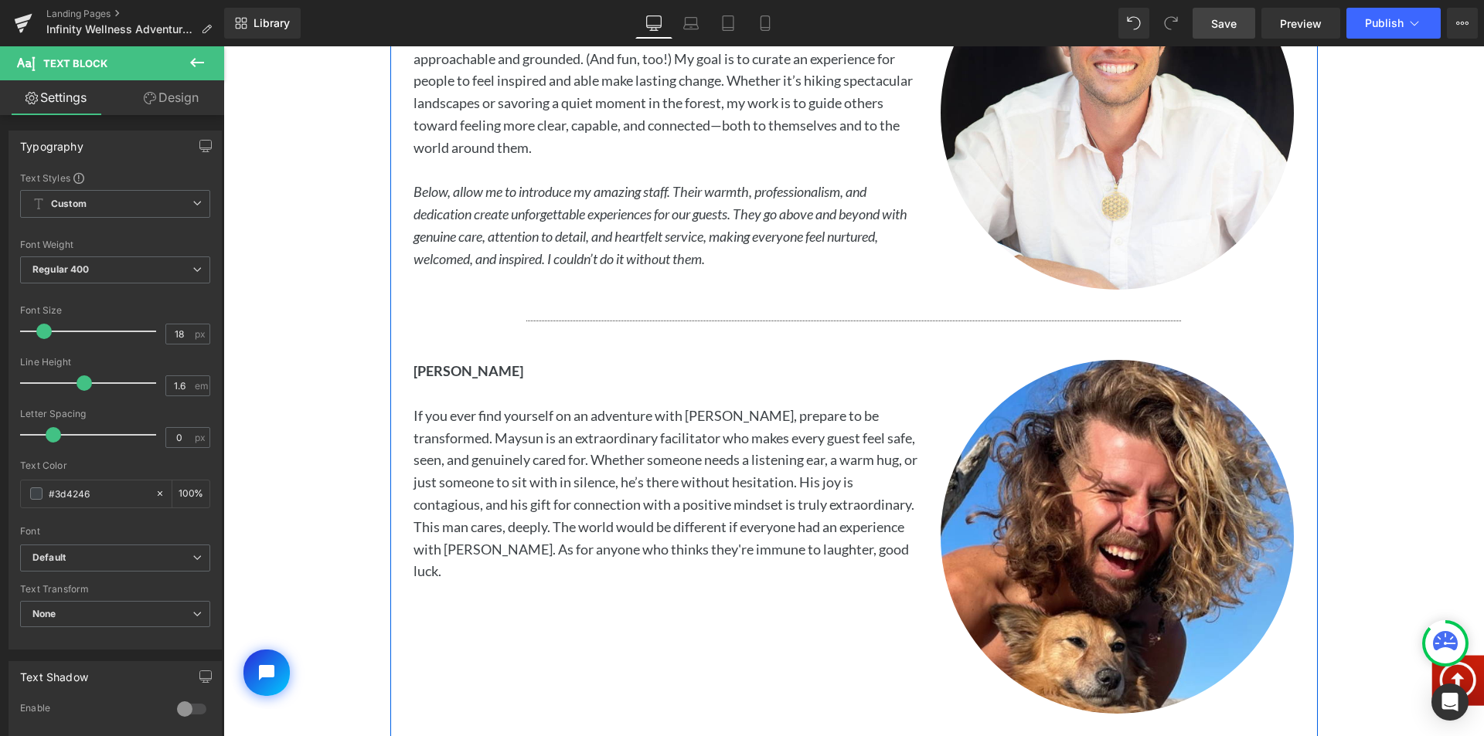
click at [649, 488] on p "If you ever find yourself on an adventure with [PERSON_NAME], prepare to be tra…" at bounding box center [665, 494] width 504 height 178
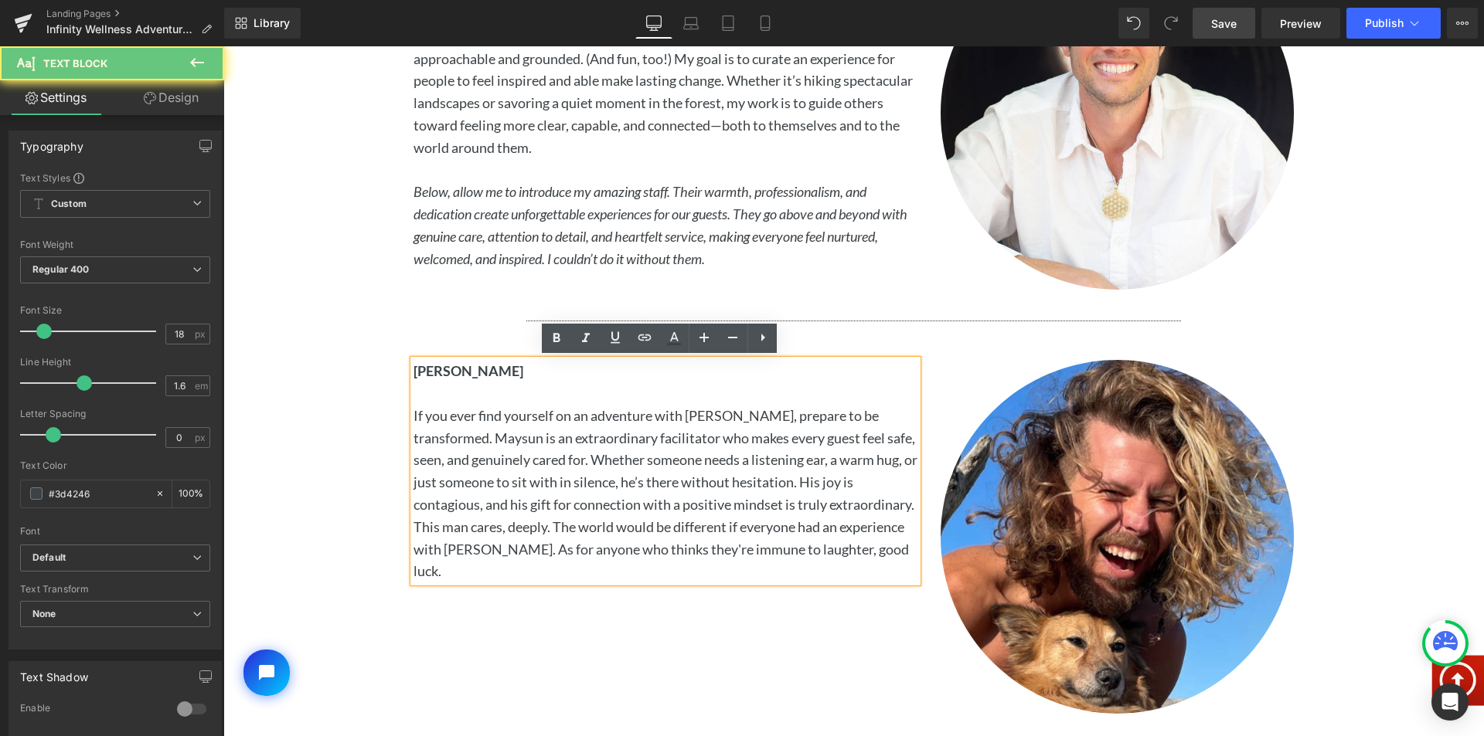
click at [620, 450] on p "If you ever find yourself on an adventure with [PERSON_NAME], prepare to be tra…" at bounding box center [665, 494] width 504 height 178
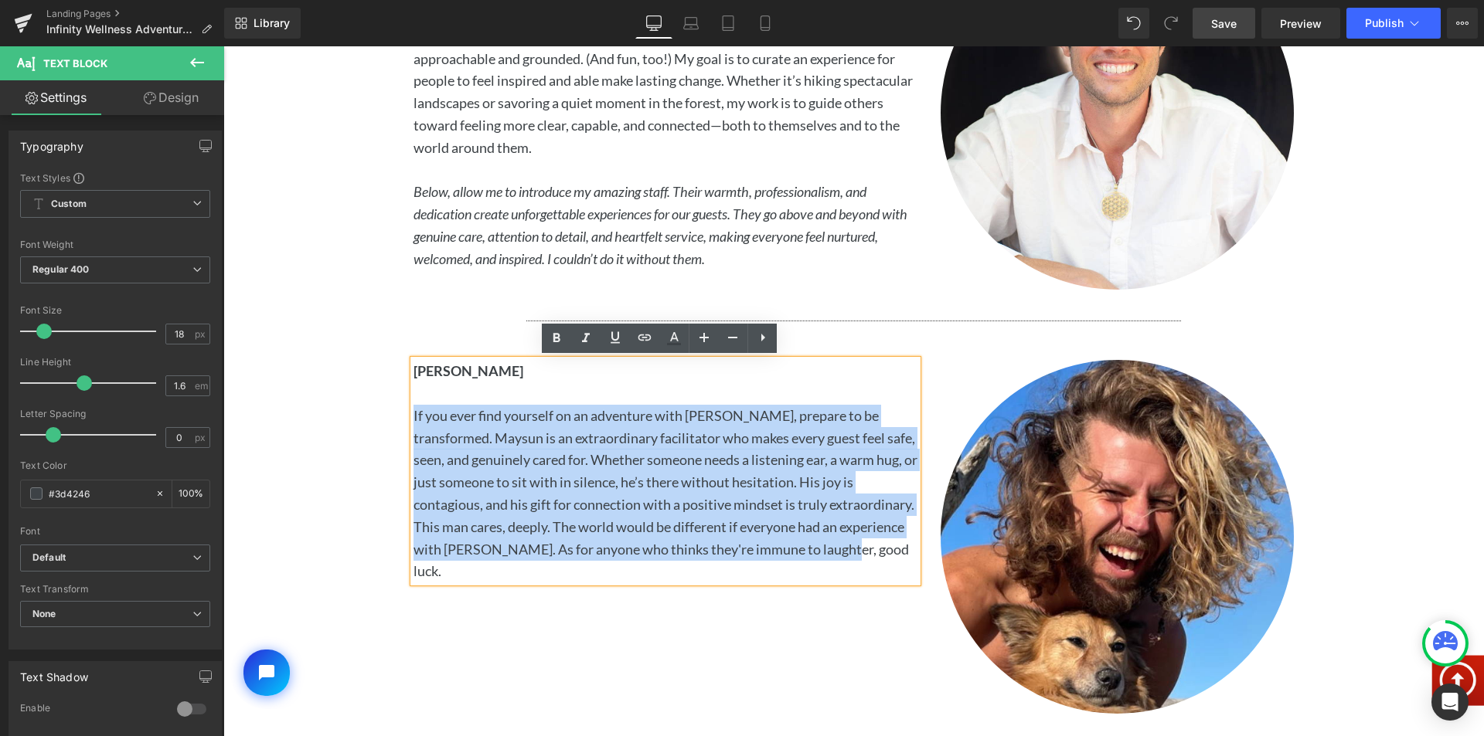
click at [620, 450] on p "If you ever find yourself on an adventure with [PERSON_NAME], prepare to be tra…" at bounding box center [665, 494] width 504 height 178
paste div
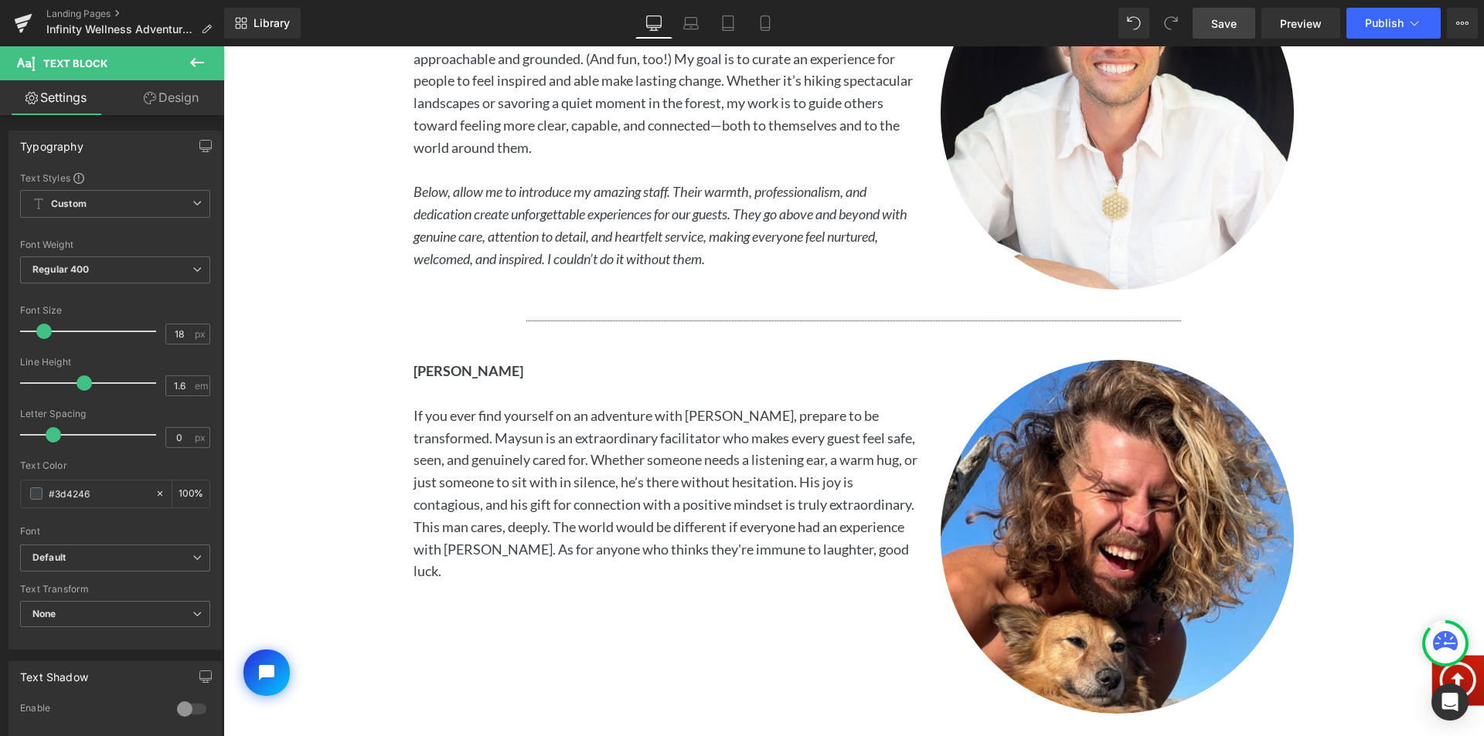
click at [1226, 16] on span "Save" at bounding box center [1223, 23] width 25 height 16
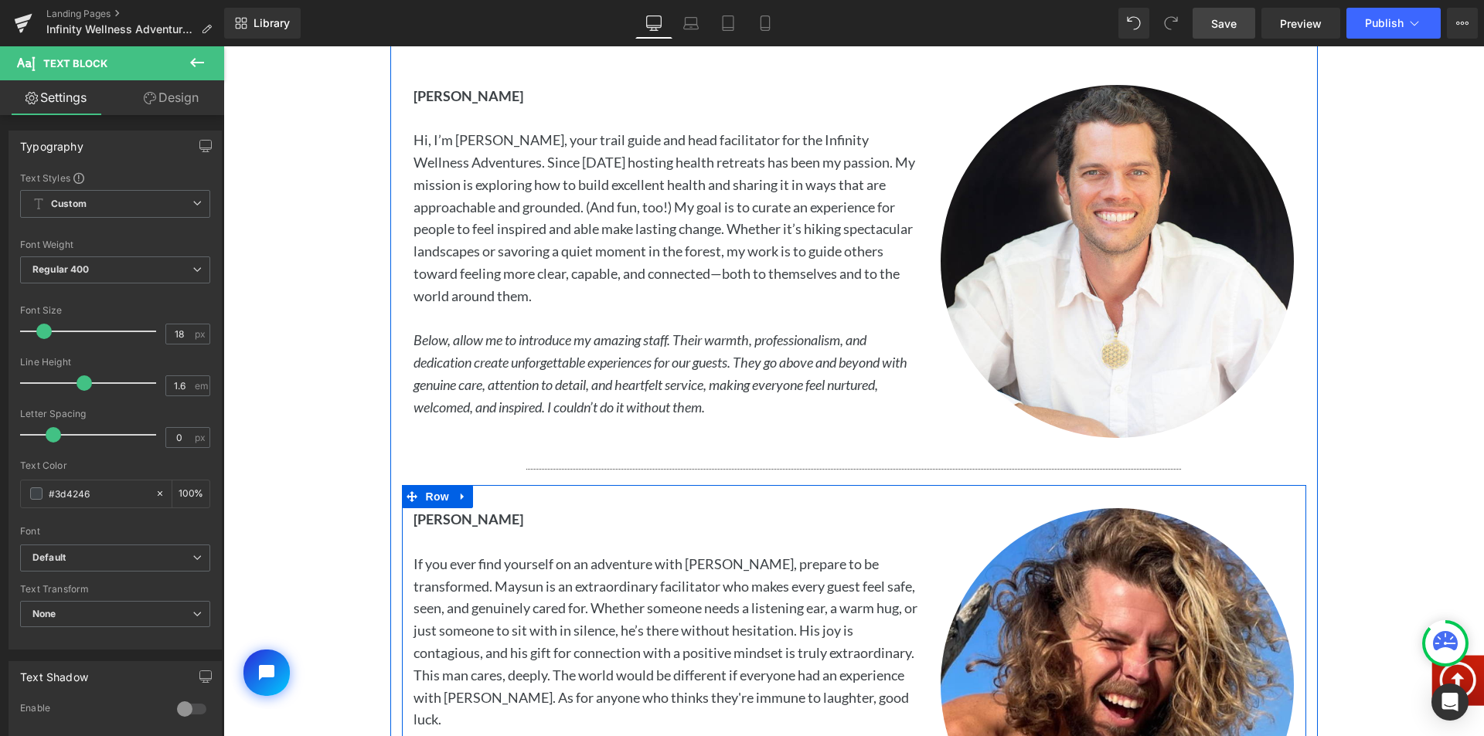
scroll to position [3894, 0]
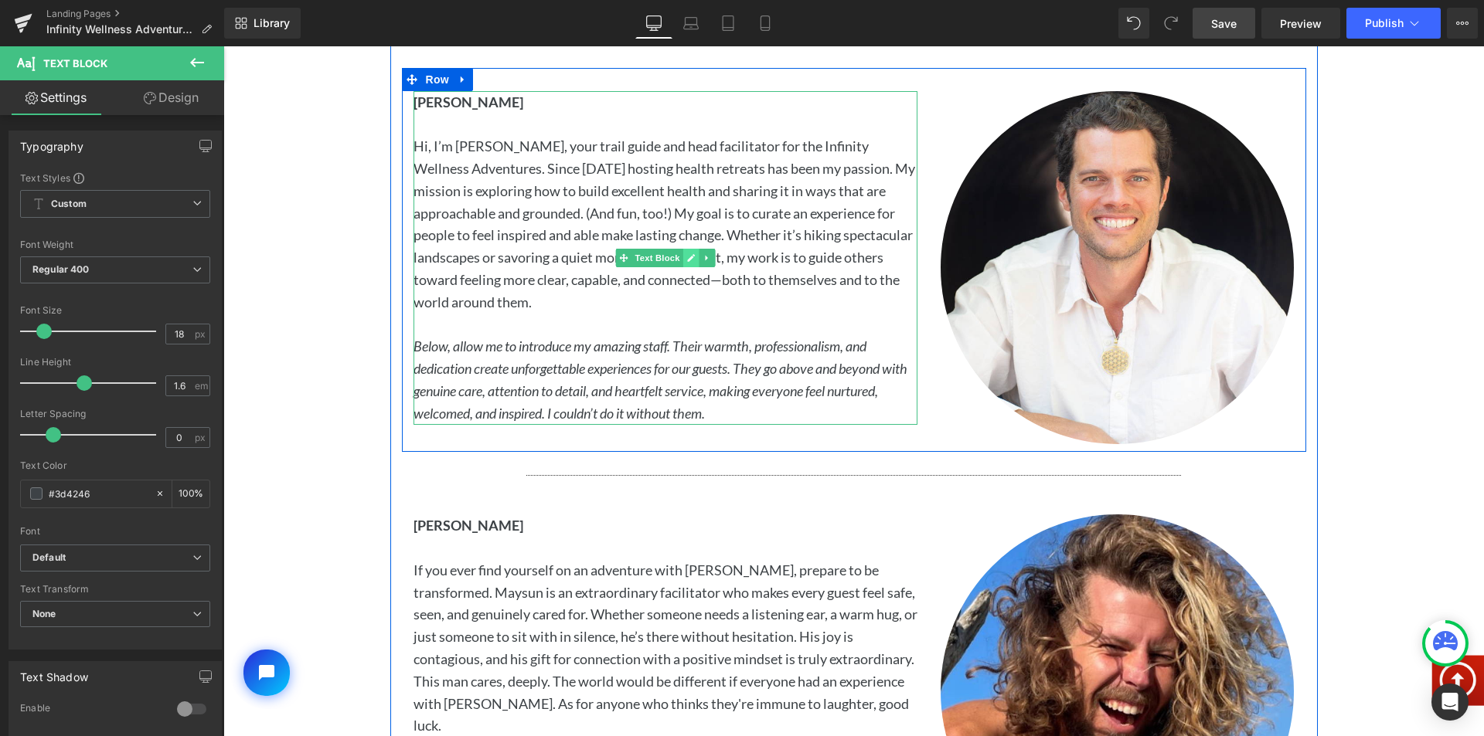
click at [687, 258] on icon at bounding box center [691, 258] width 8 height 8
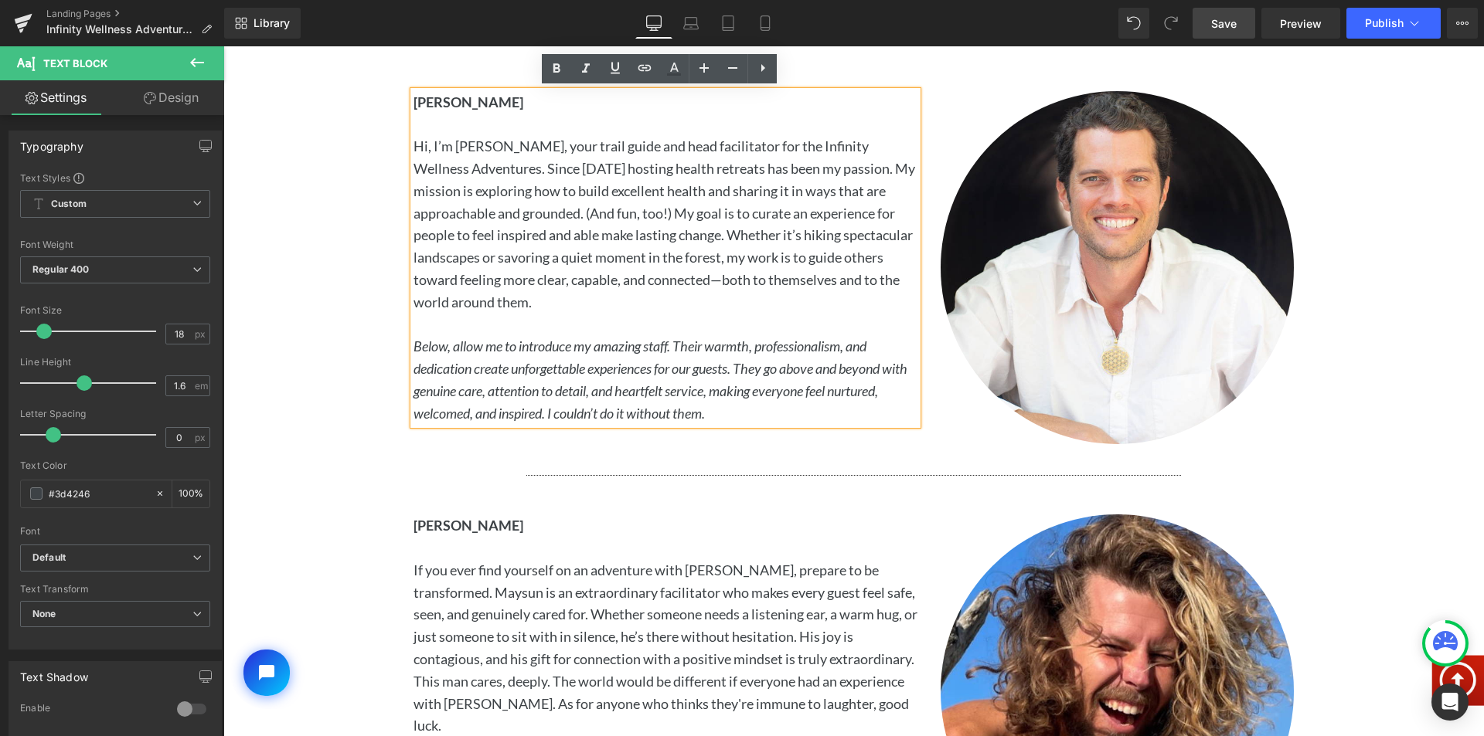
click at [624, 362] on icon "Below, allow me to introduce my amazing staff. Their warmth, professionalism, a…" at bounding box center [660, 379] width 494 height 83
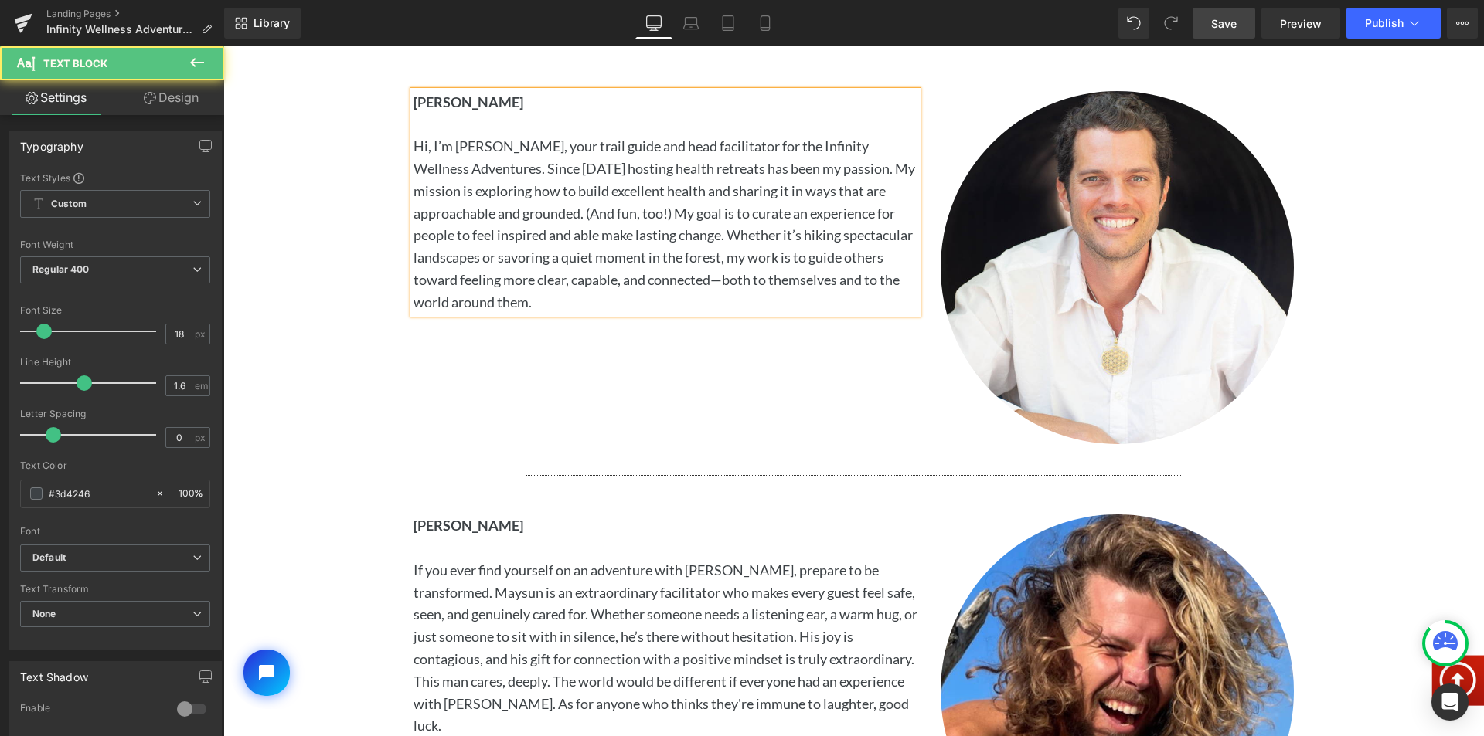
click at [522, 214] on p "Hi, I’m [PERSON_NAME], your trail guide and head facilitator for the Infinity W…" at bounding box center [665, 224] width 504 height 178
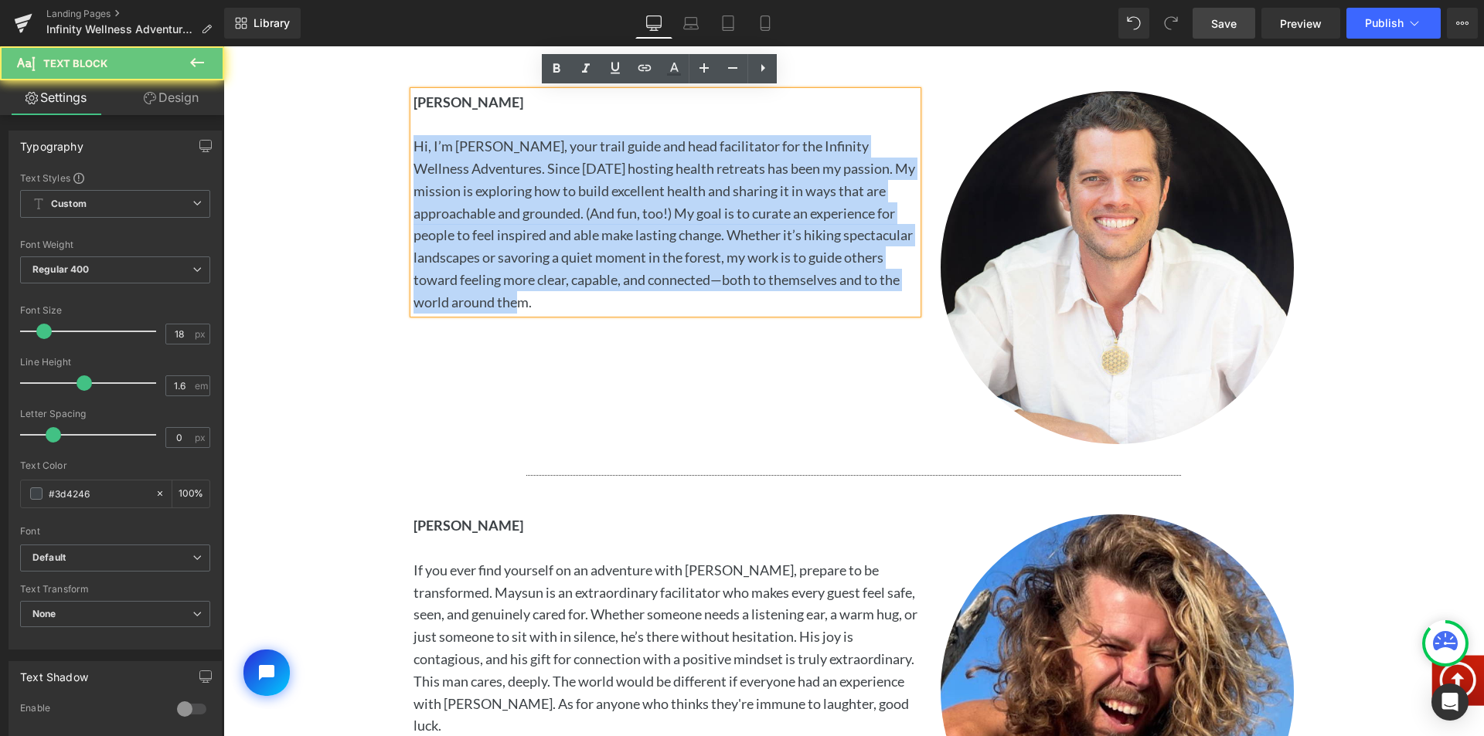
click at [522, 214] on p "Hi, I’m [PERSON_NAME], your trail guide and head facilitator for the Infinity W…" at bounding box center [665, 224] width 504 height 178
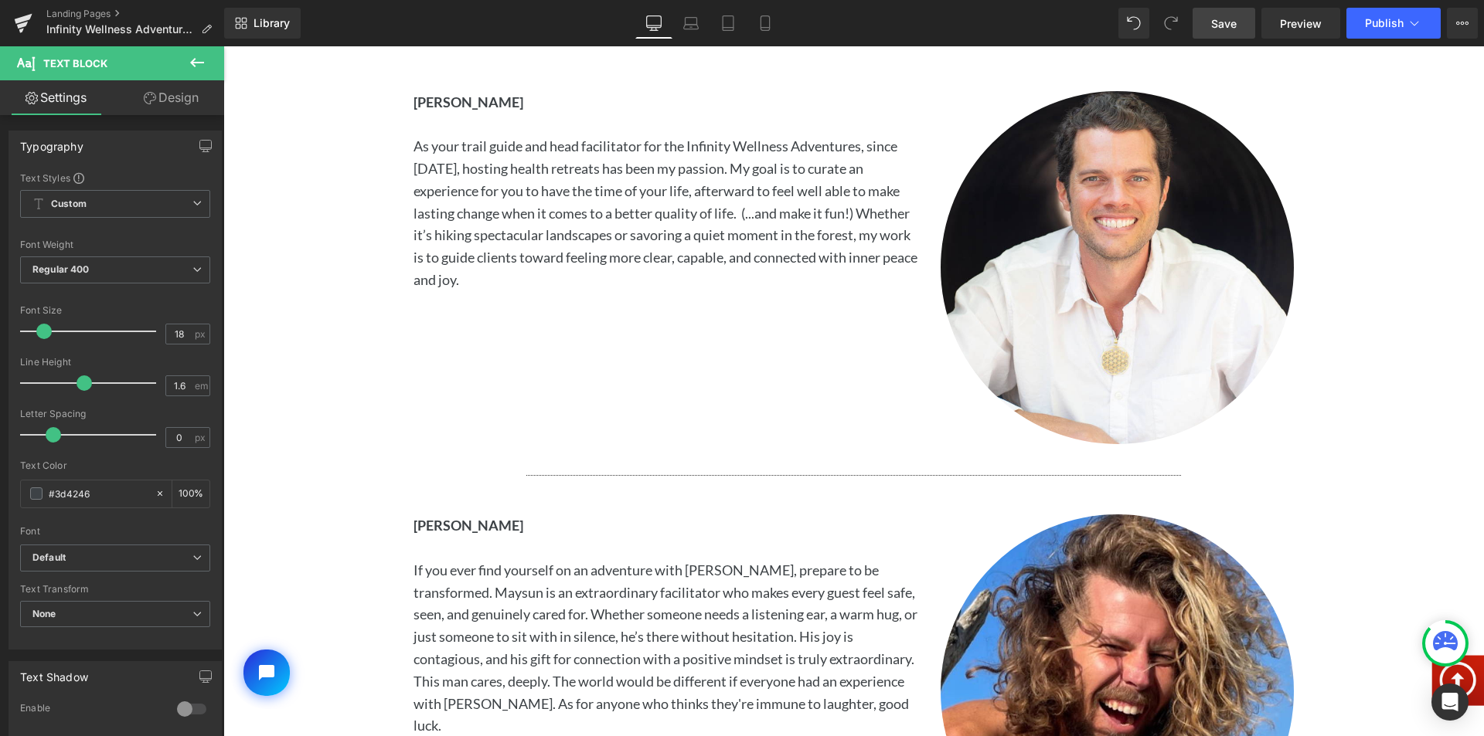
click at [1241, 19] on link "Save" at bounding box center [1223, 23] width 63 height 31
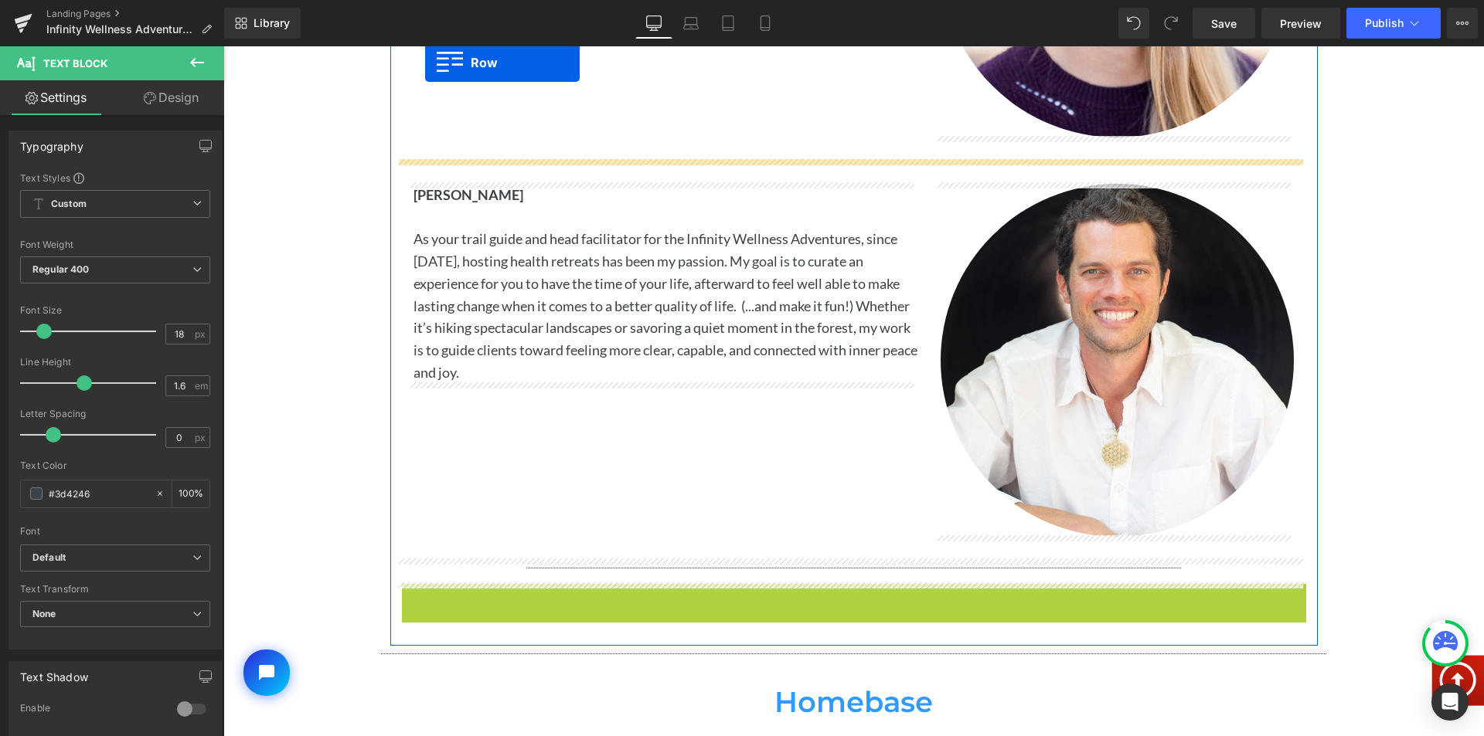
scroll to position [3755, 0]
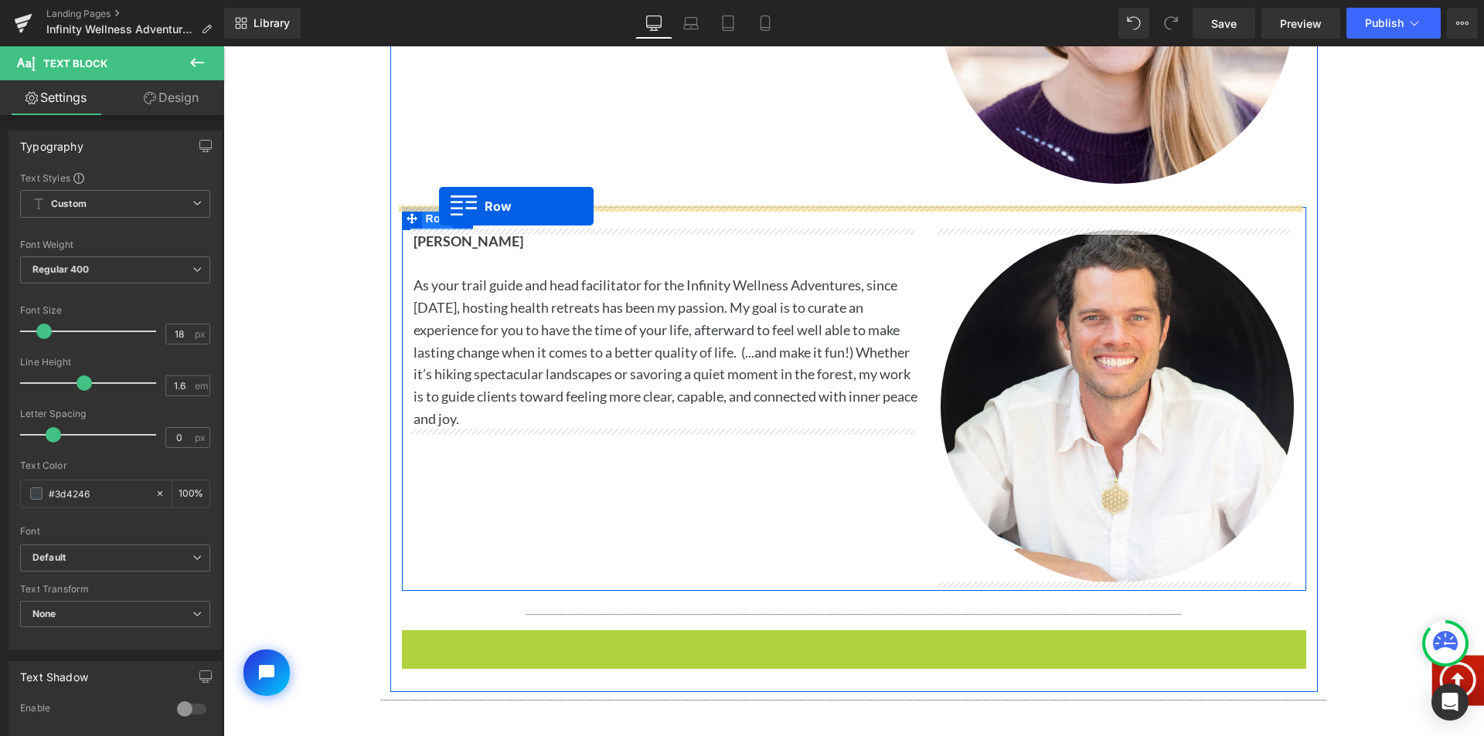
drag, startPoint x: 402, startPoint y: 350, endPoint x: 439, endPoint y: 206, distance: 148.4
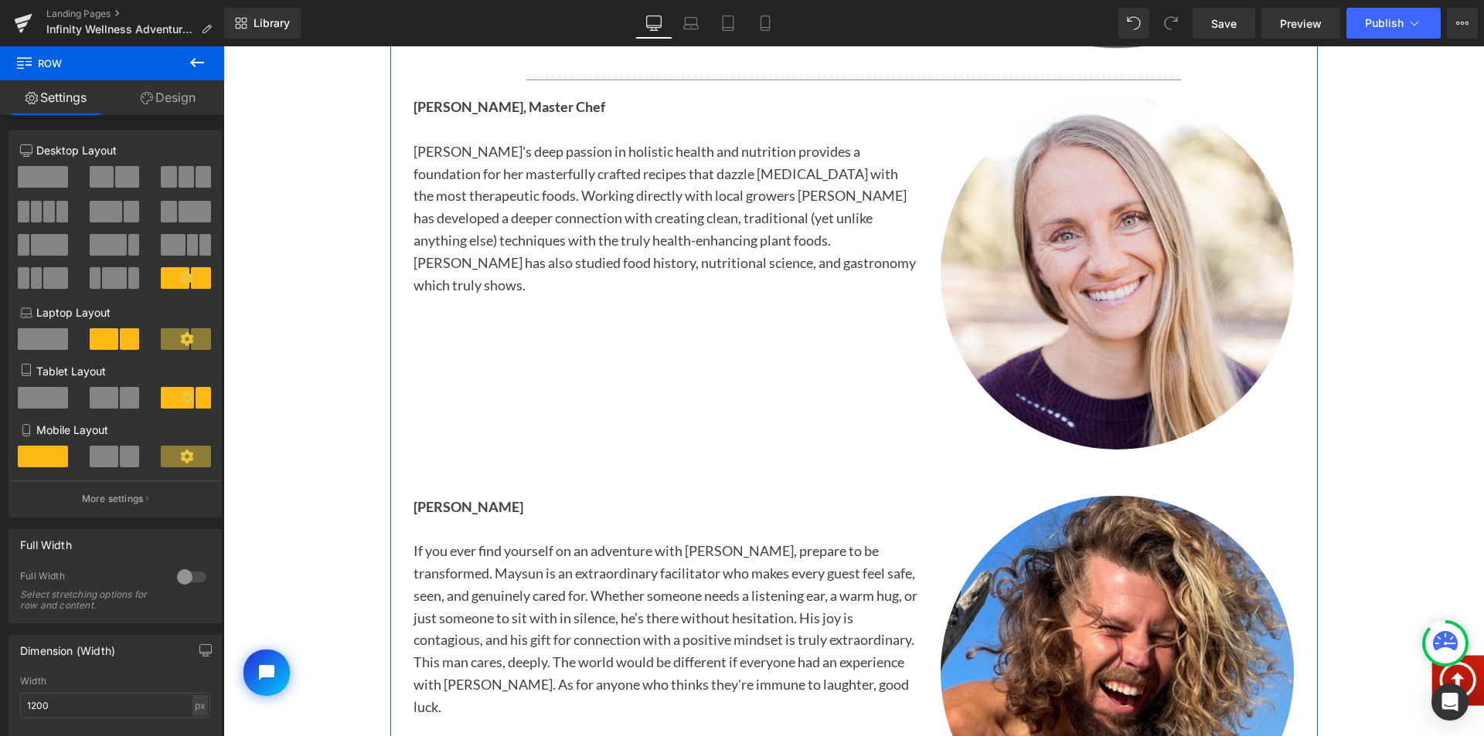
scroll to position [3292, 0]
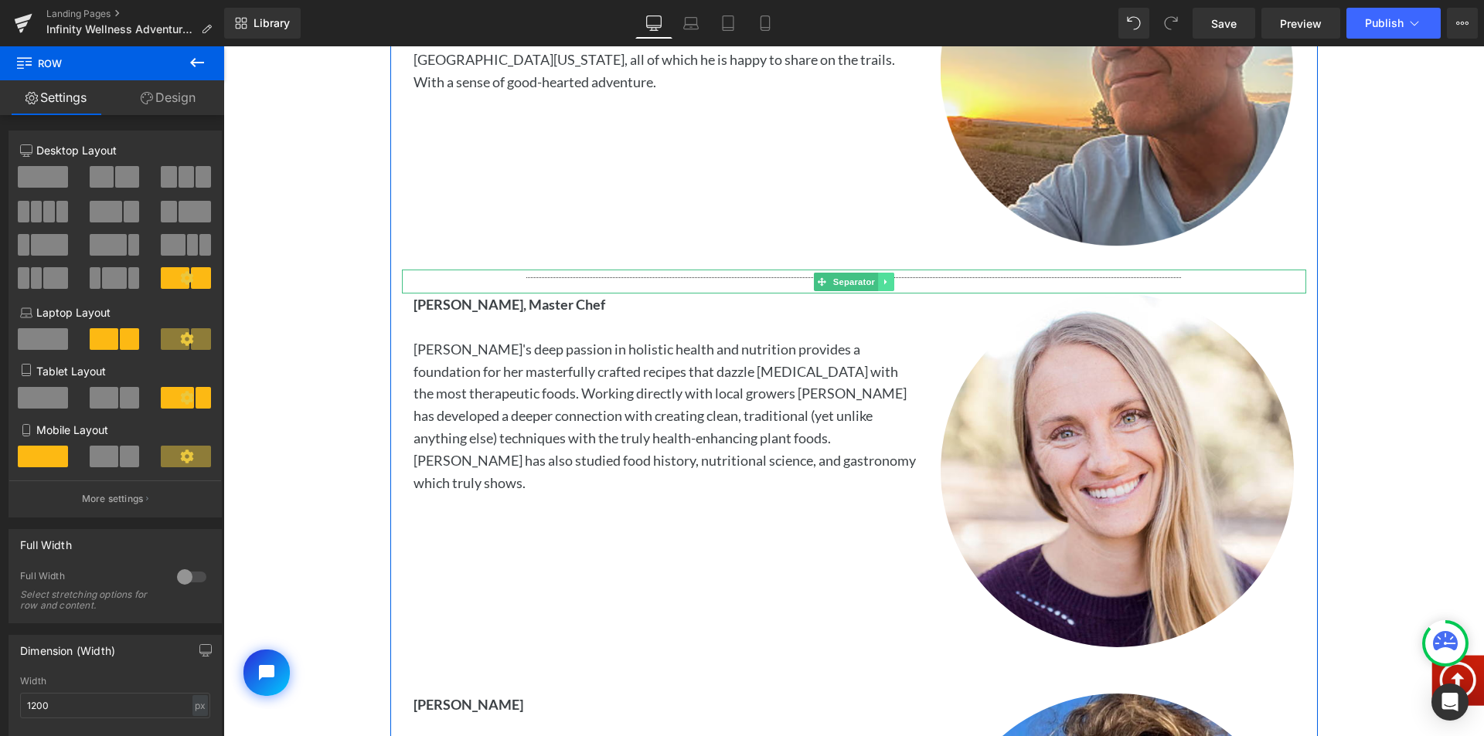
click at [882, 284] on icon at bounding box center [886, 281] width 8 height 9
click at [869, 280] on link at bounding box center [877, 282] width 16 height 19
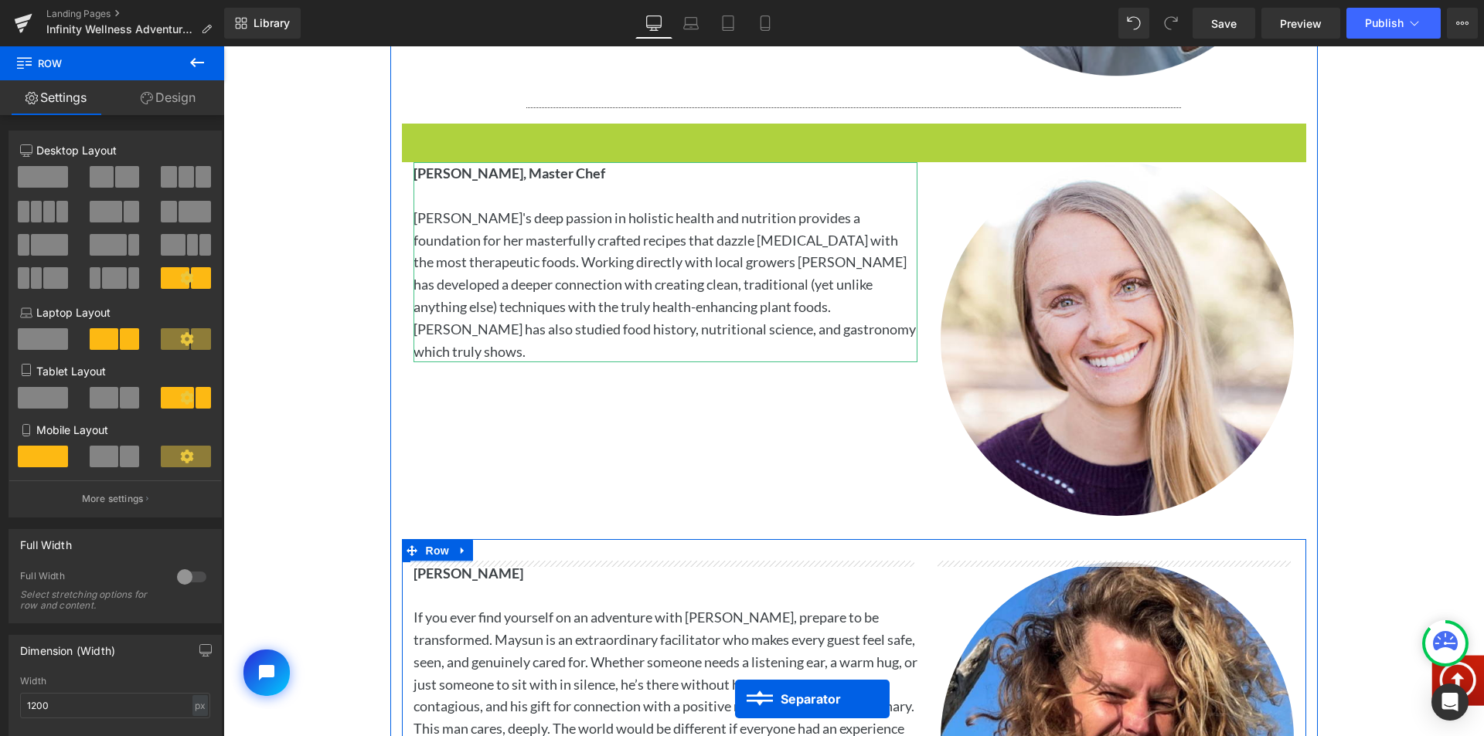
scroll to position [3493, 0]
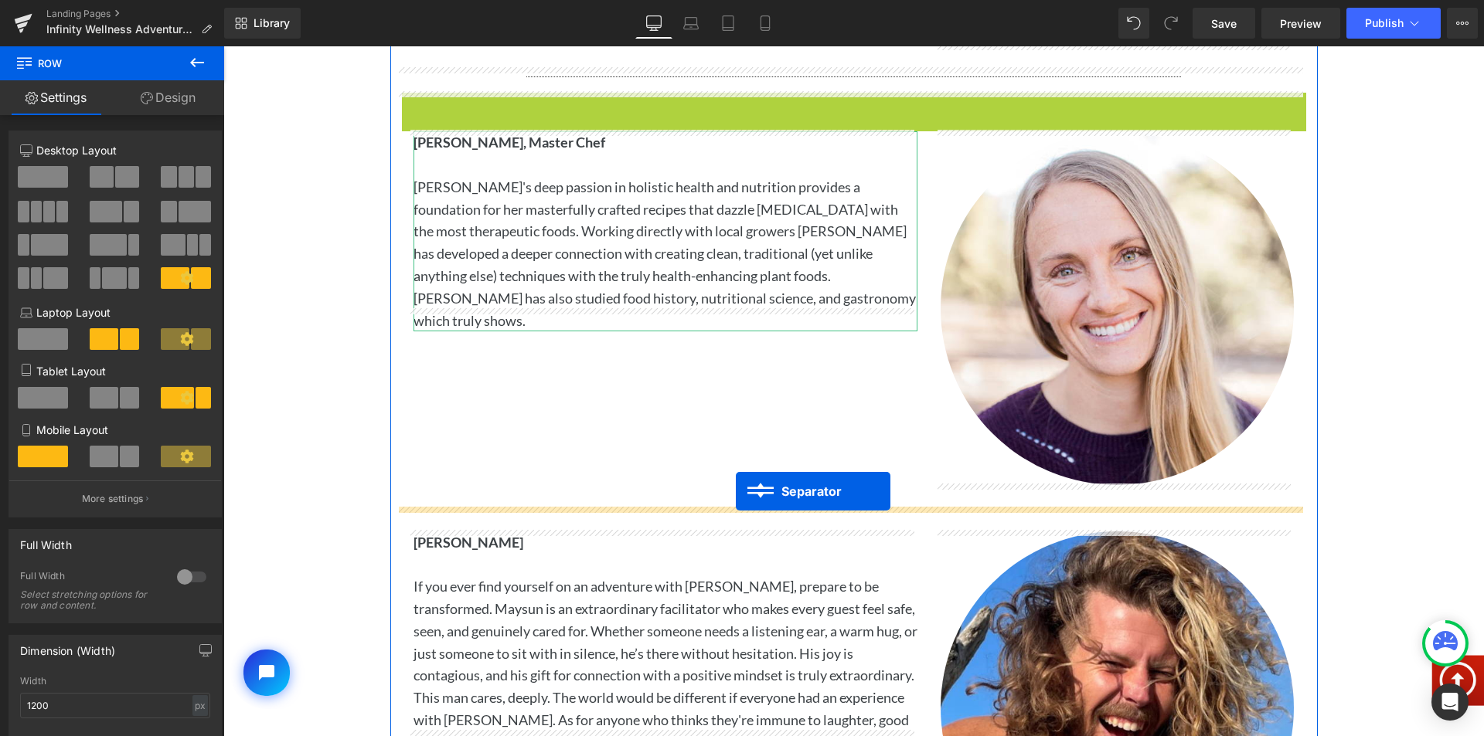
drag, startPoint x: 817, startPoint y: 304, endPoint x: 736, endPoint y: 491, distance: 204.5
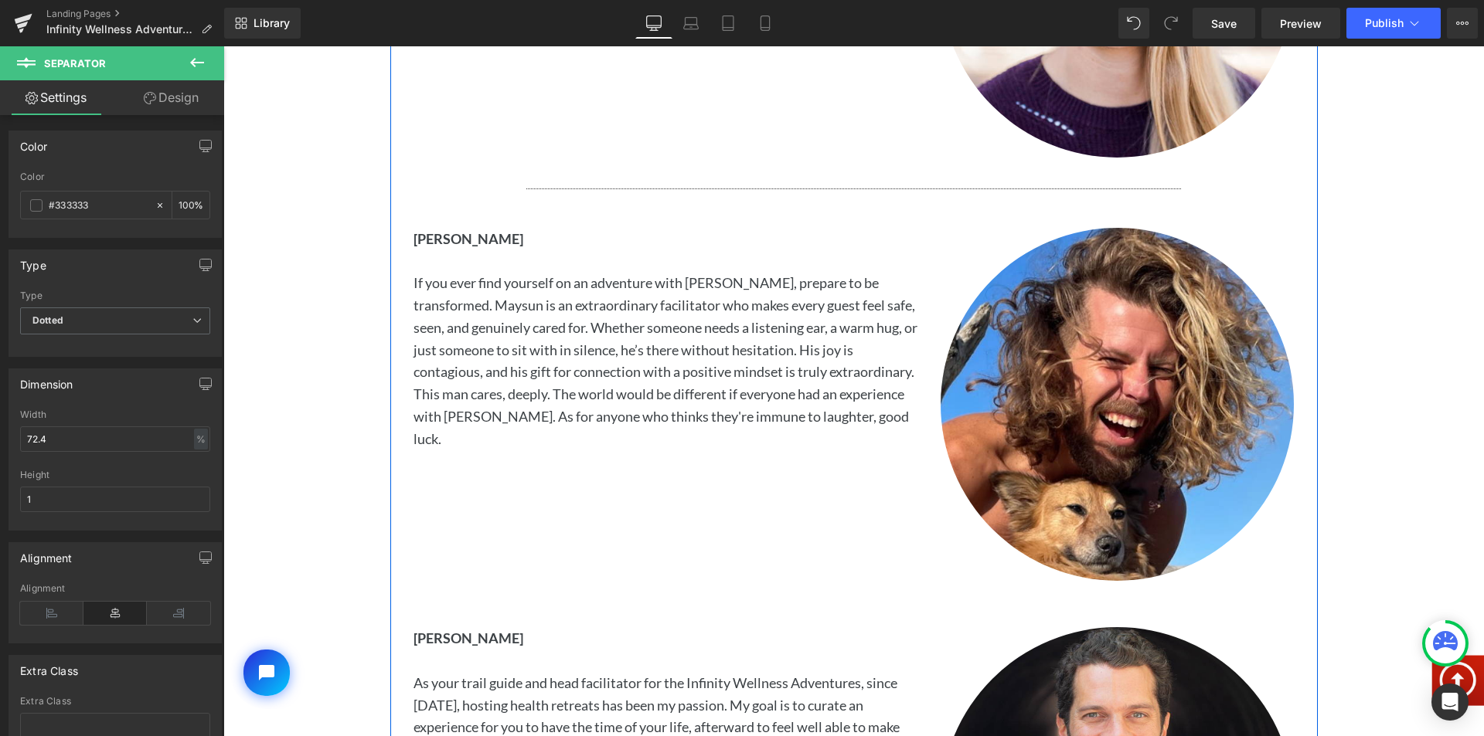
scroll to position [3802, 0]
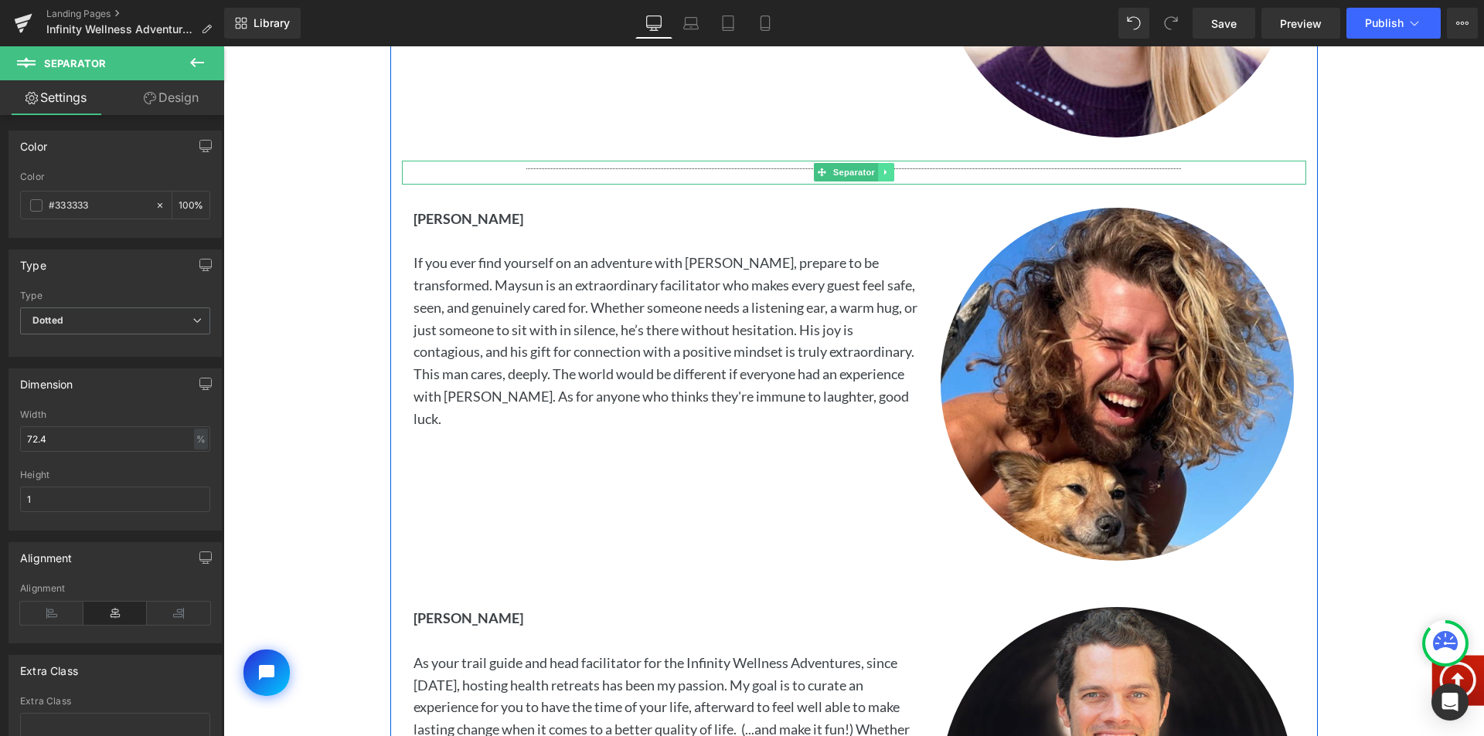
click at [882, 172] on icon at bounding box center [886, 172] width 8 height 9
click at [873, 173] on icon at bounding box center [877, 172] width 8 height 8
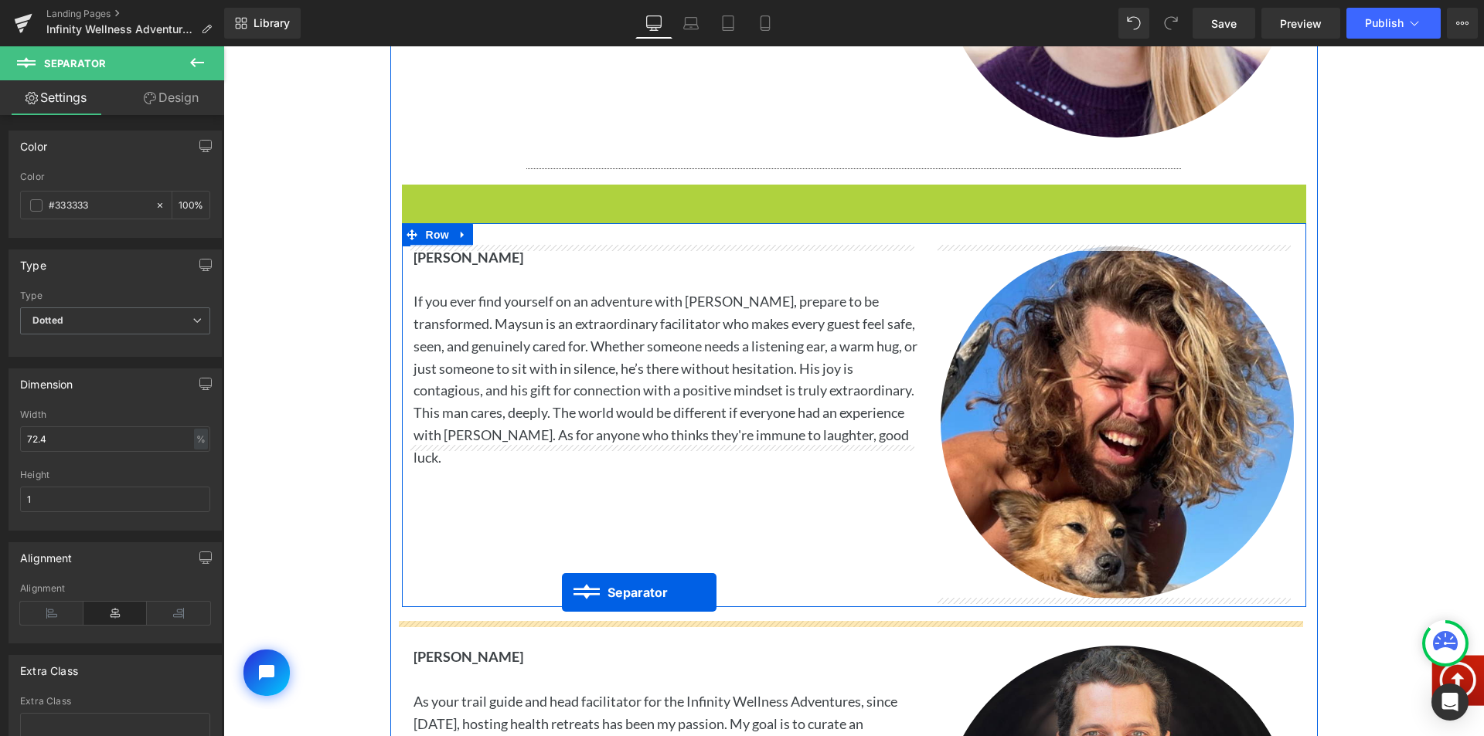
drag, startPoint x: 812, startPoint y: 192, endPoint x: 562, endPoint y: 593, distance: 472.8
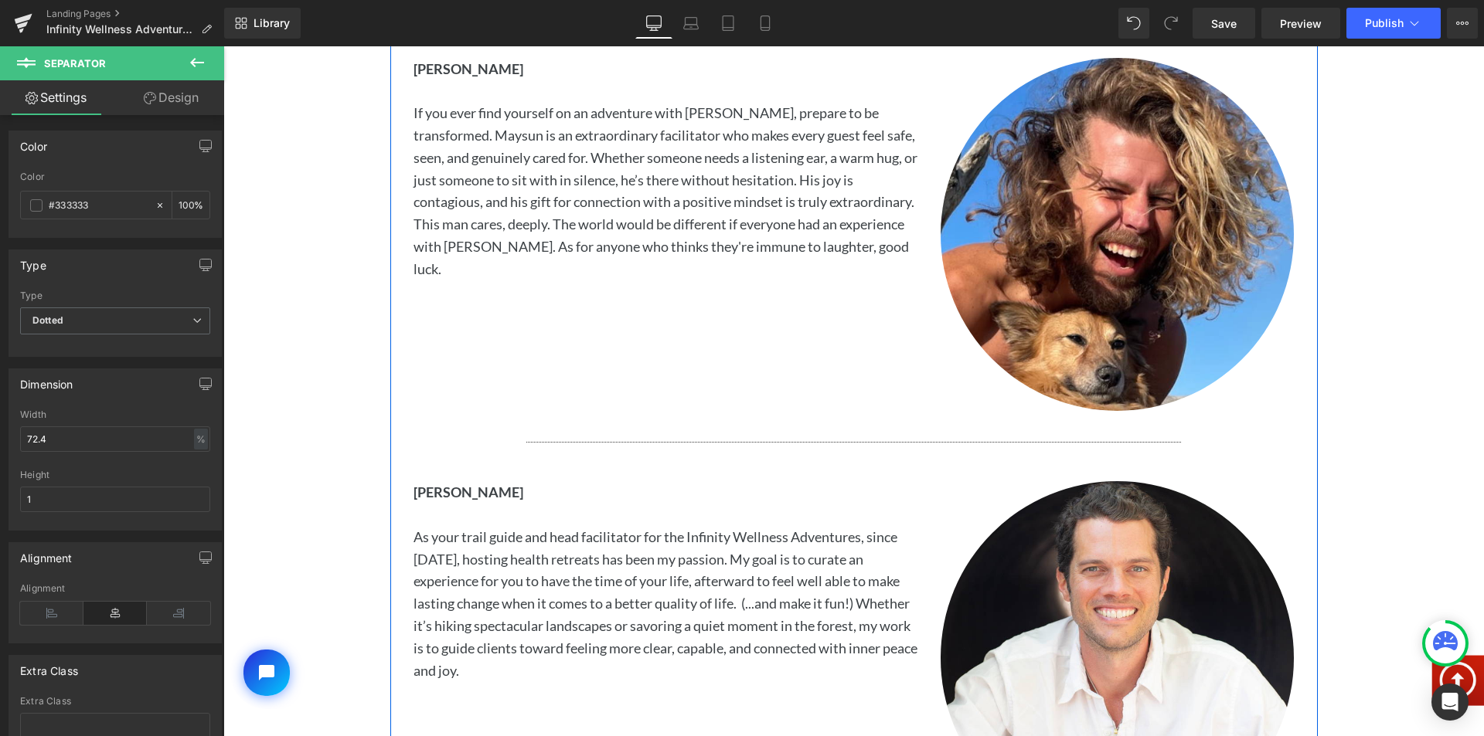
scroll to position [4265, 0]
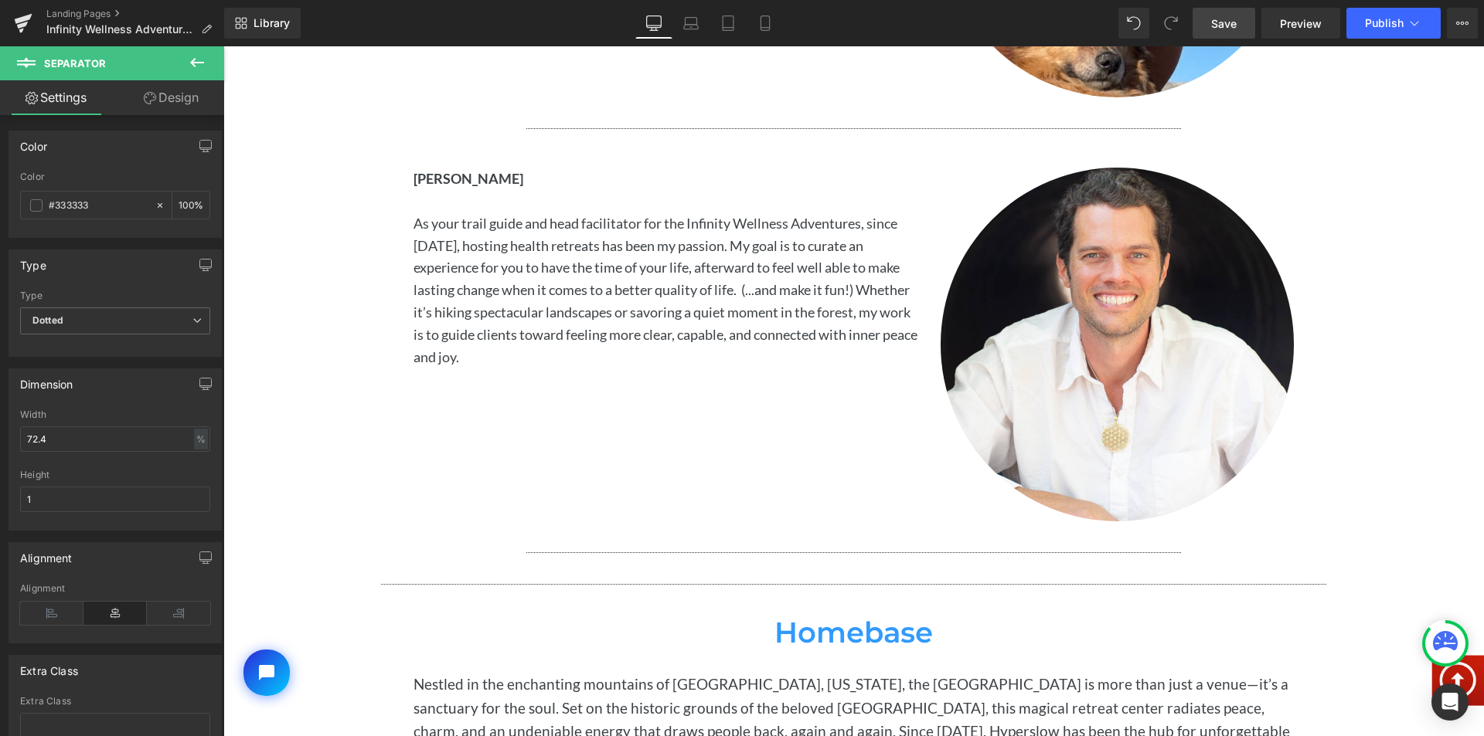
click at [1231, 20] on span "Save" at bounding box center [1223, 23] width 25 height 16
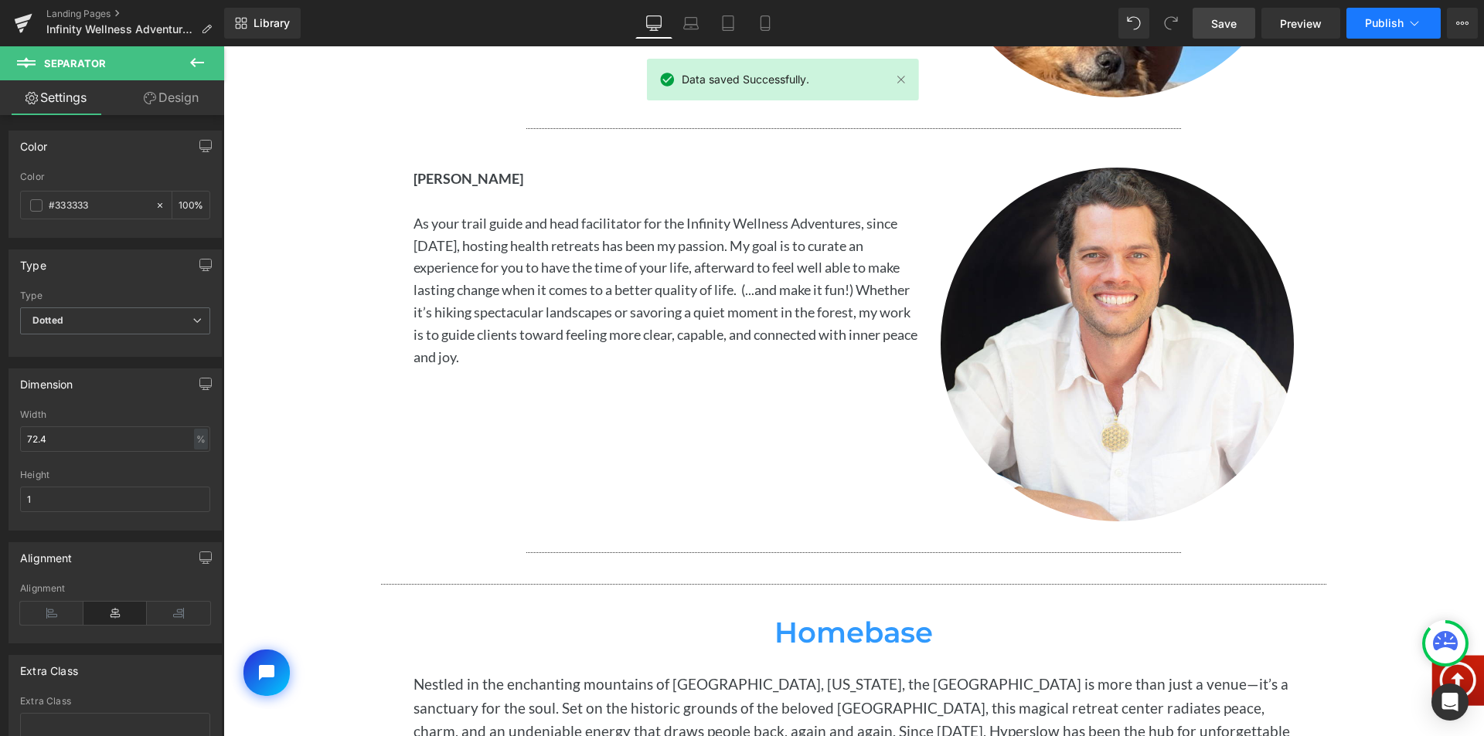
click at [1391, 19] on span "Publish" at bounding box center [1384, 23] width 39 height 12
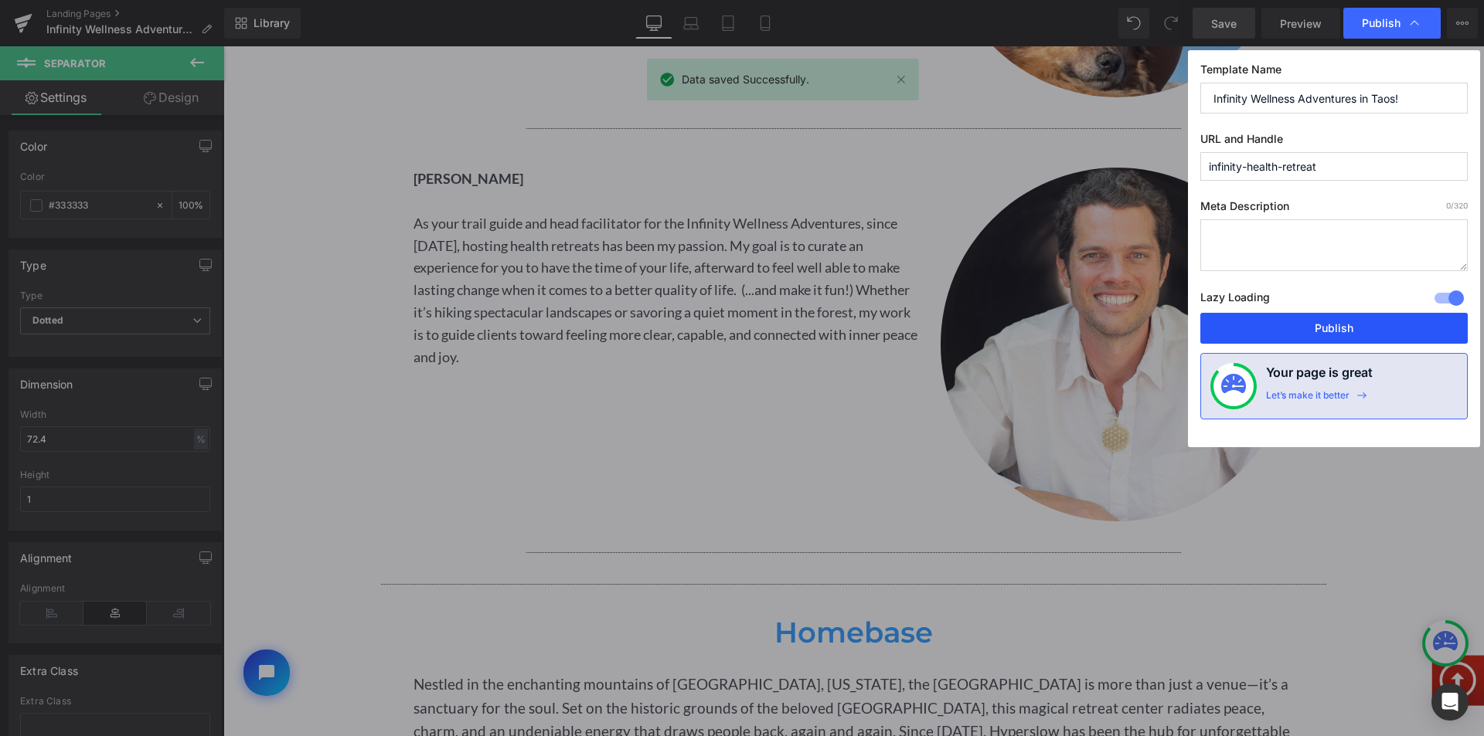
drag, startPoint x: 1077, startPoint y: 273, endPoint x: 1304, endPoint y: 318, distance: 231.7
click at [1304, 318] on button "Publish" at bounding box center [1333, 328] width 267 height 31
